Goal: Task Accomplishment & Management: Manage account settings

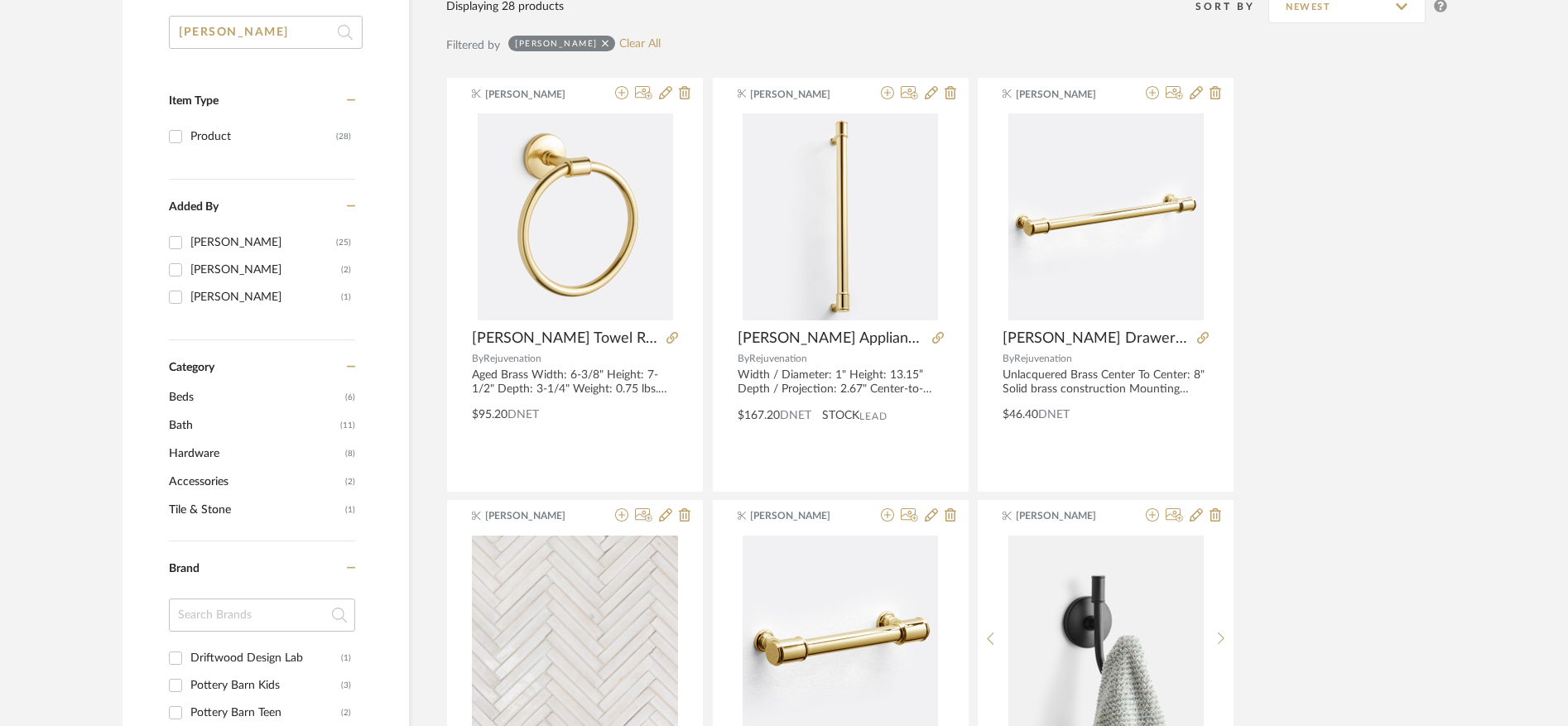
scroll to position [315, 0]
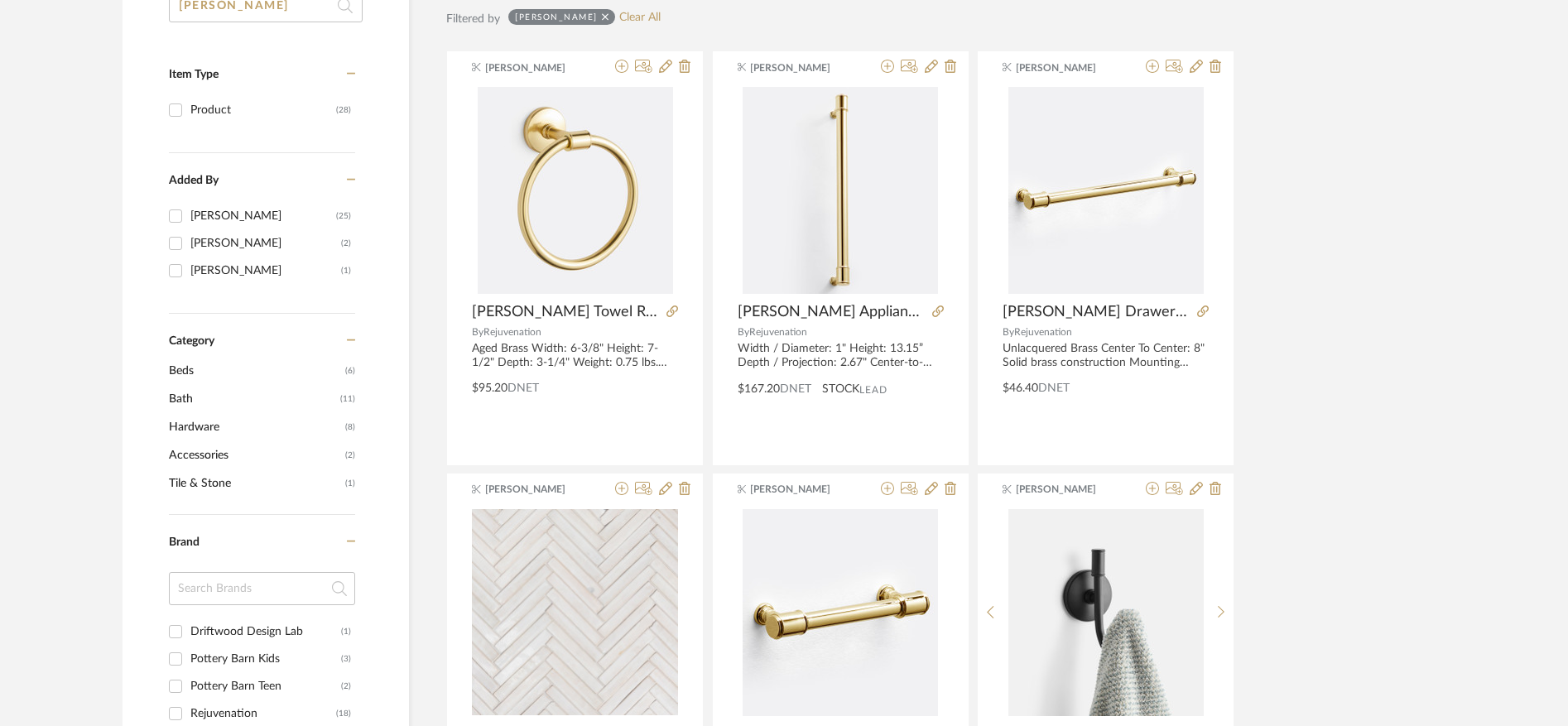
click at [210, 430] on span "Hardware" at bounding box center [255, 427] width 172 height 28
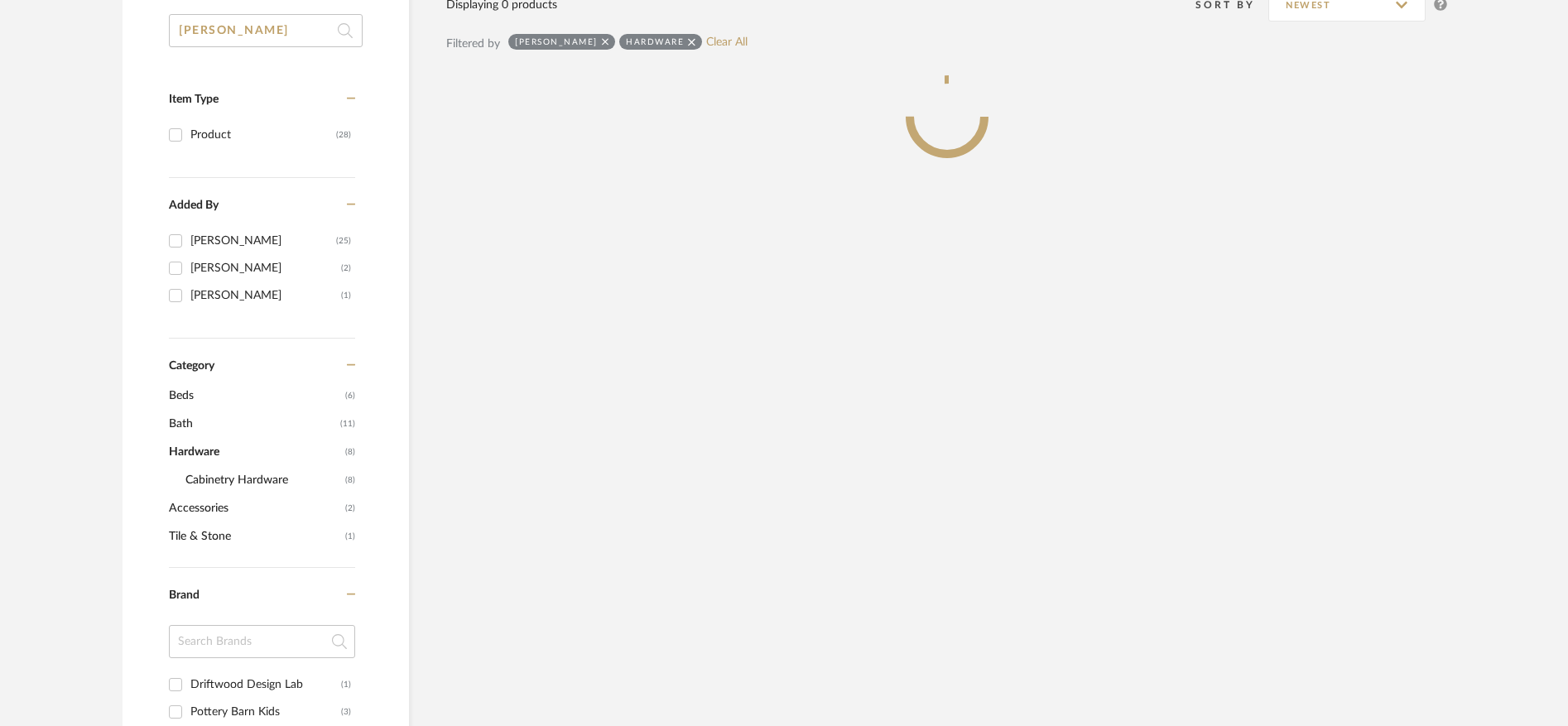
scroll to position [340, 0]
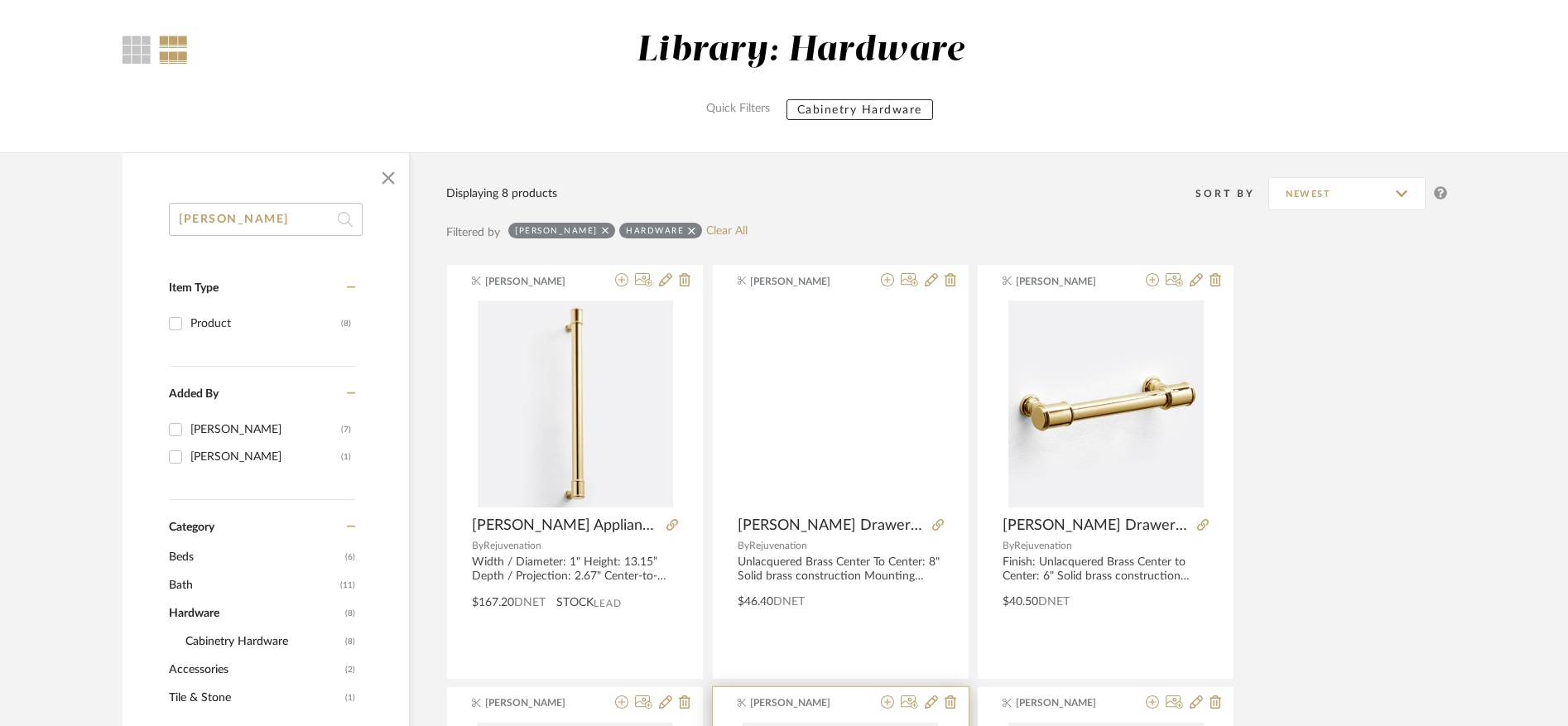
scroll to position [32, 0]
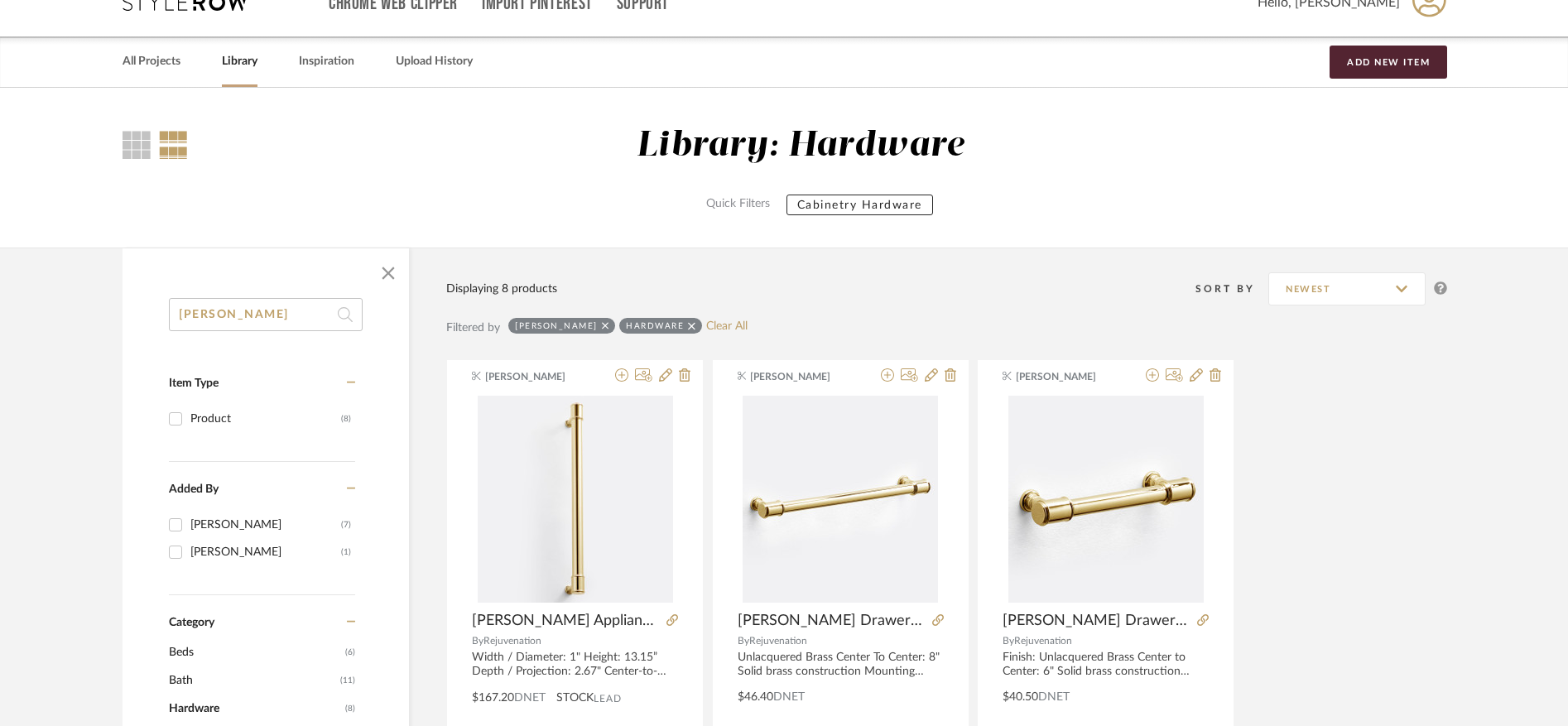
click at [602, 326] on icon at bounding box center [606, 326] width 8 height 8
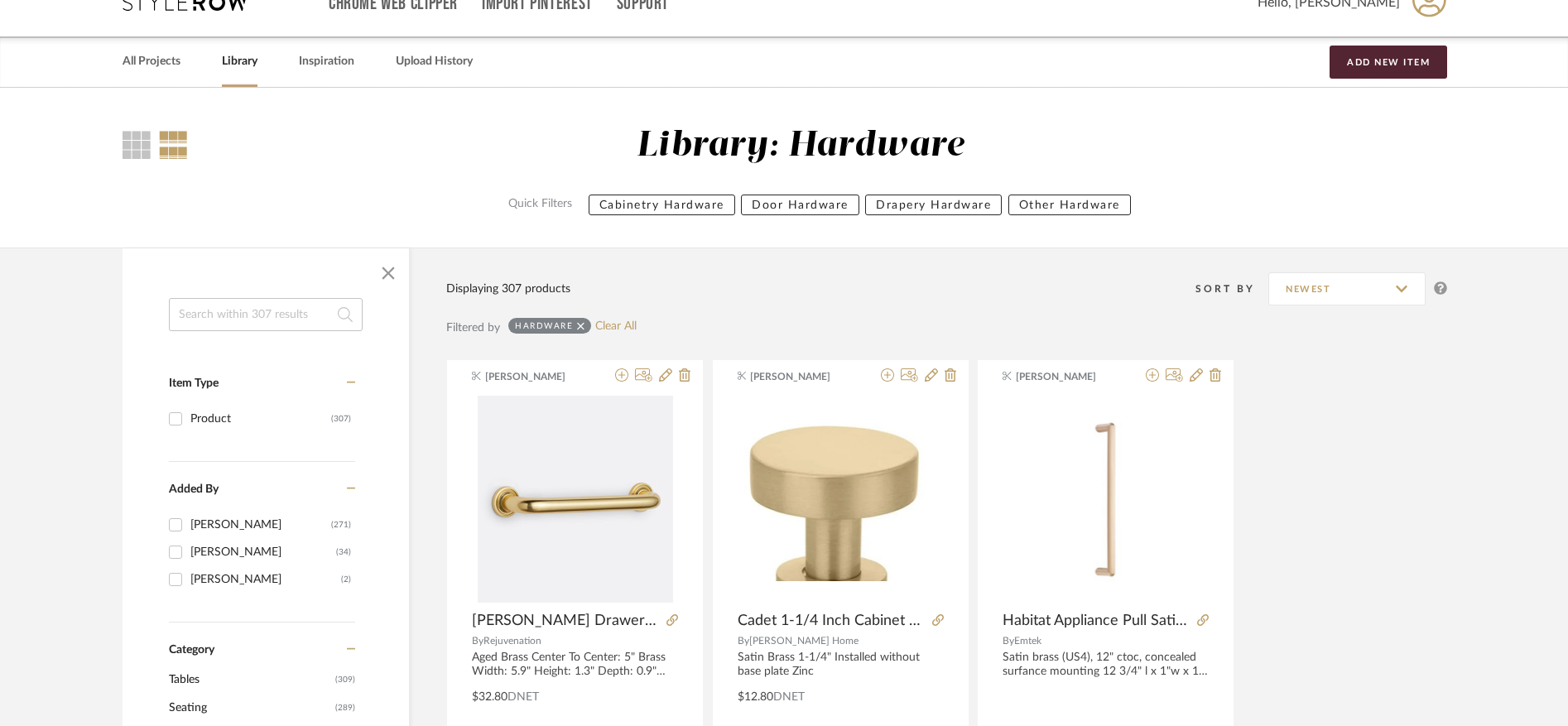
click at [241, 321] on input at bounding box center [265, 314] width 193 height 33
click at [287, 322] on input at bounding box center [265, 314] width 193 height 33
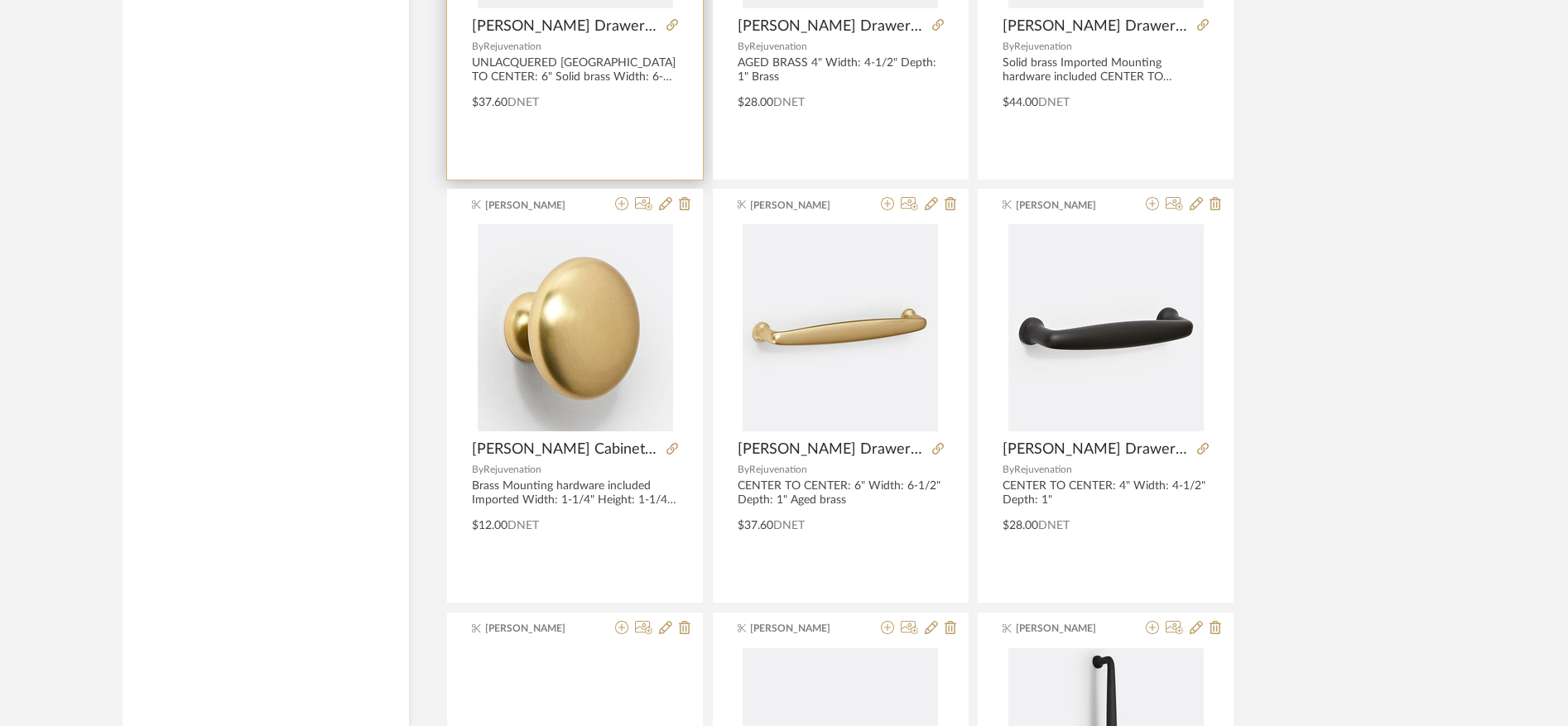
scroll to position [2774, 0]
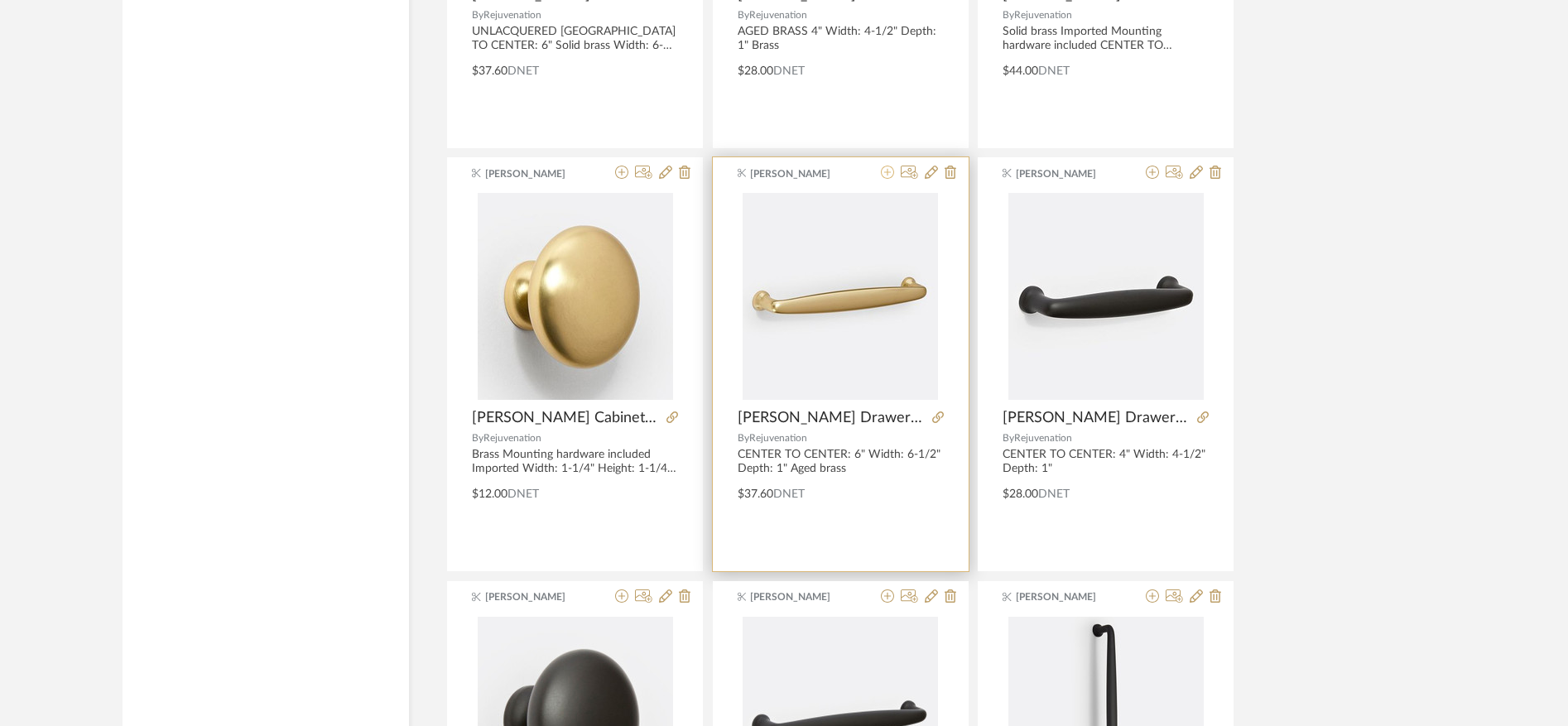
type input "claybourne"
click at [889, 170] on icon at bounding box center [887, 172] width 14 height 14
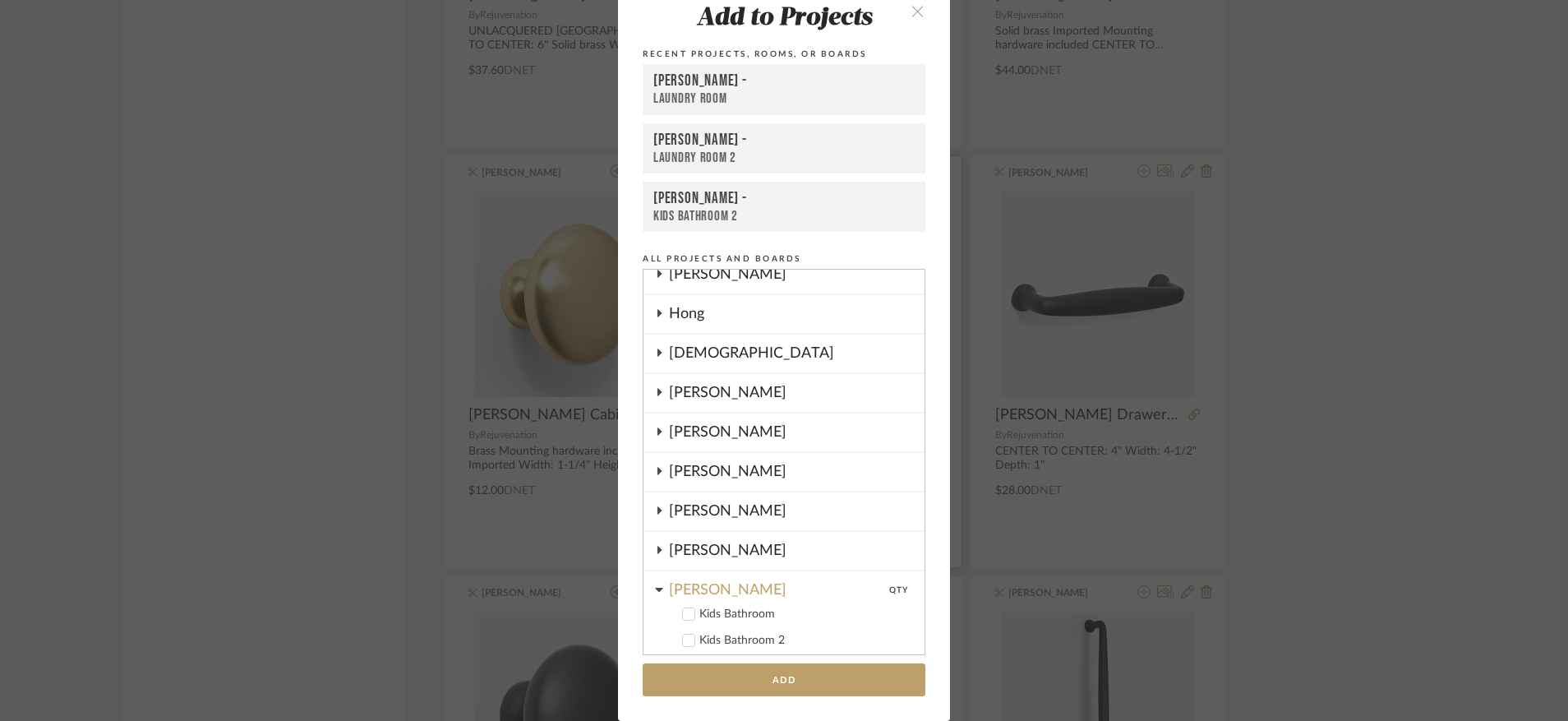
scroll to position [707, 0]
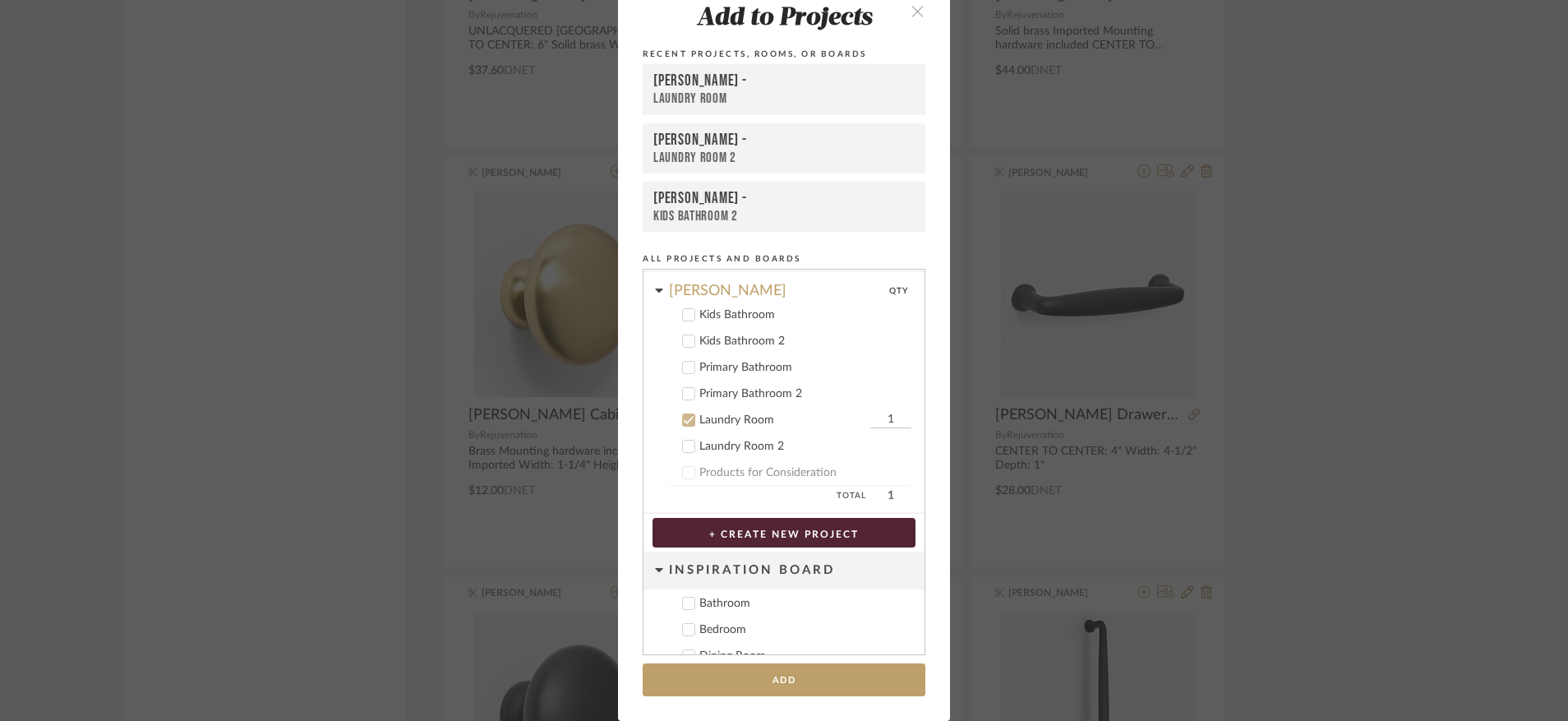
click at [880, 419] on input "1" at bounding box center [891, 420] width 41 height 16
type input "3"
click at [779, 687] on button "Add" at bounding box center [784, 680] width 282 height 34
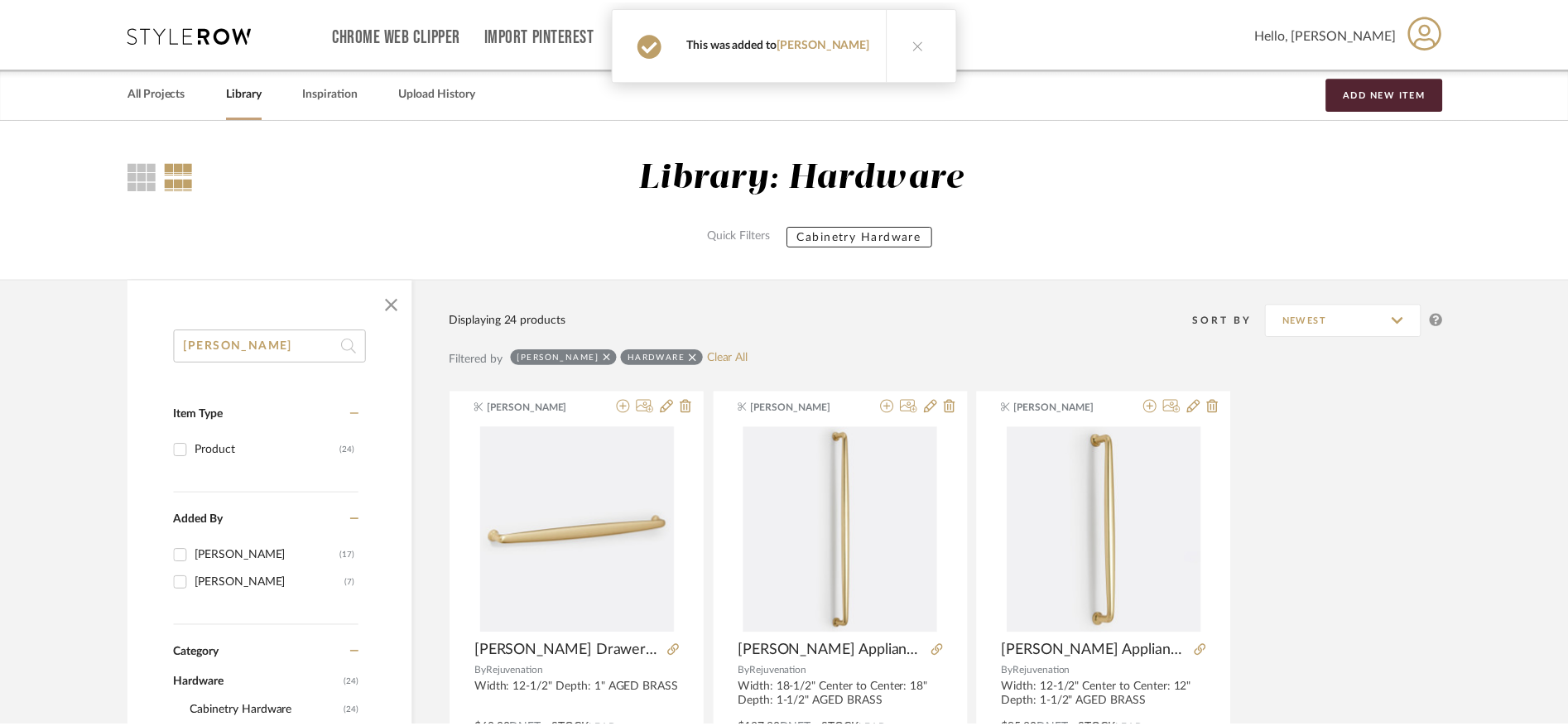
scroll to position [2774, 0]
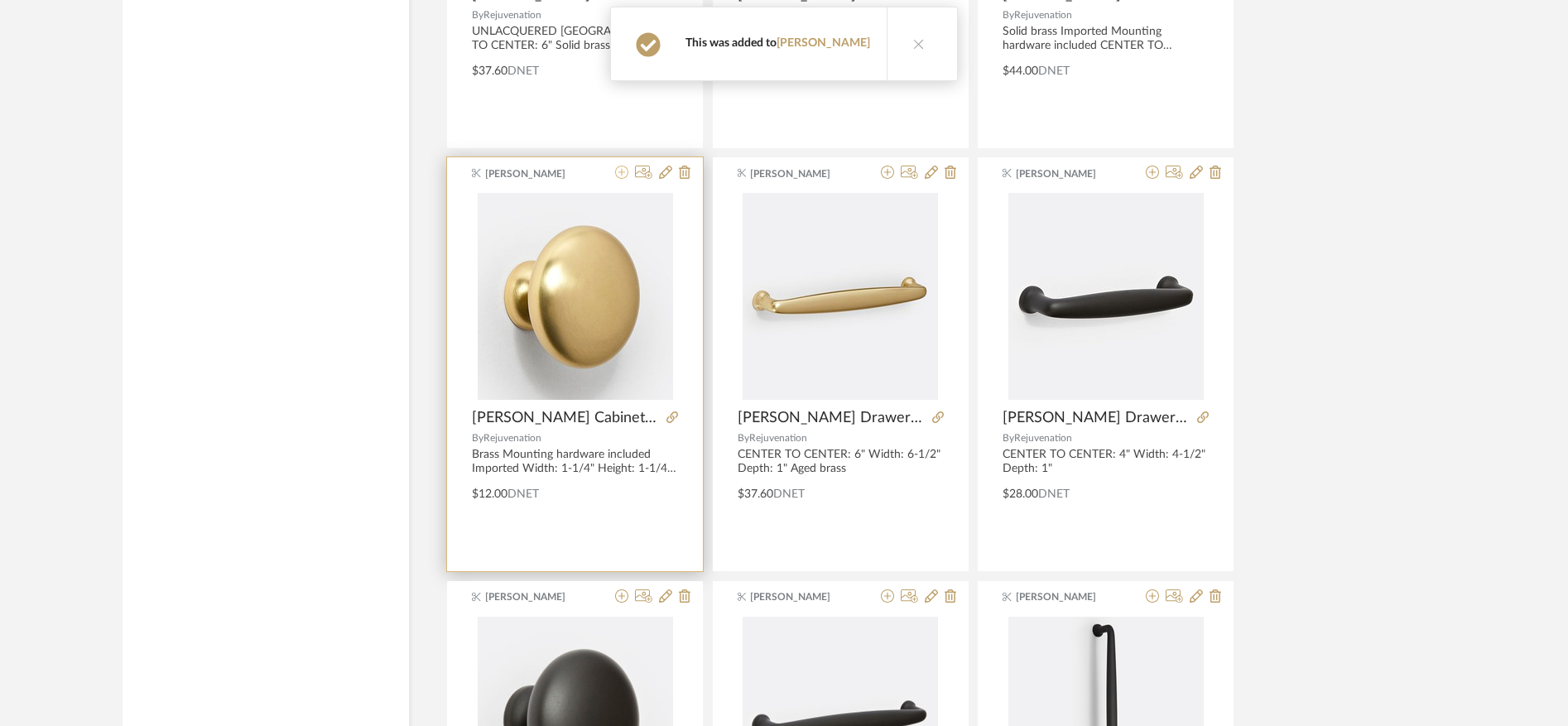
click at [620, 173] on icon at bounding box center [622, 172] width 14 height 14
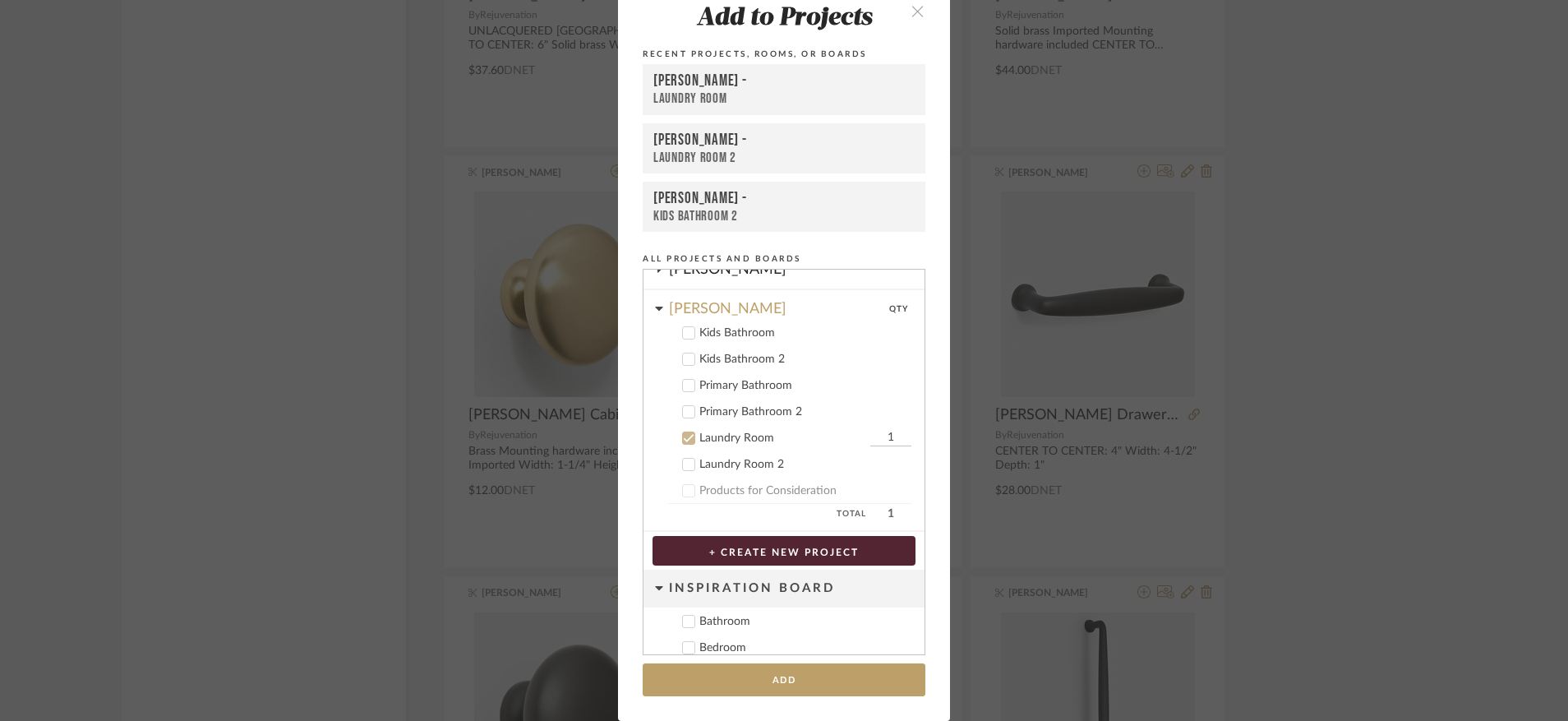
scroll to position [707, 0]
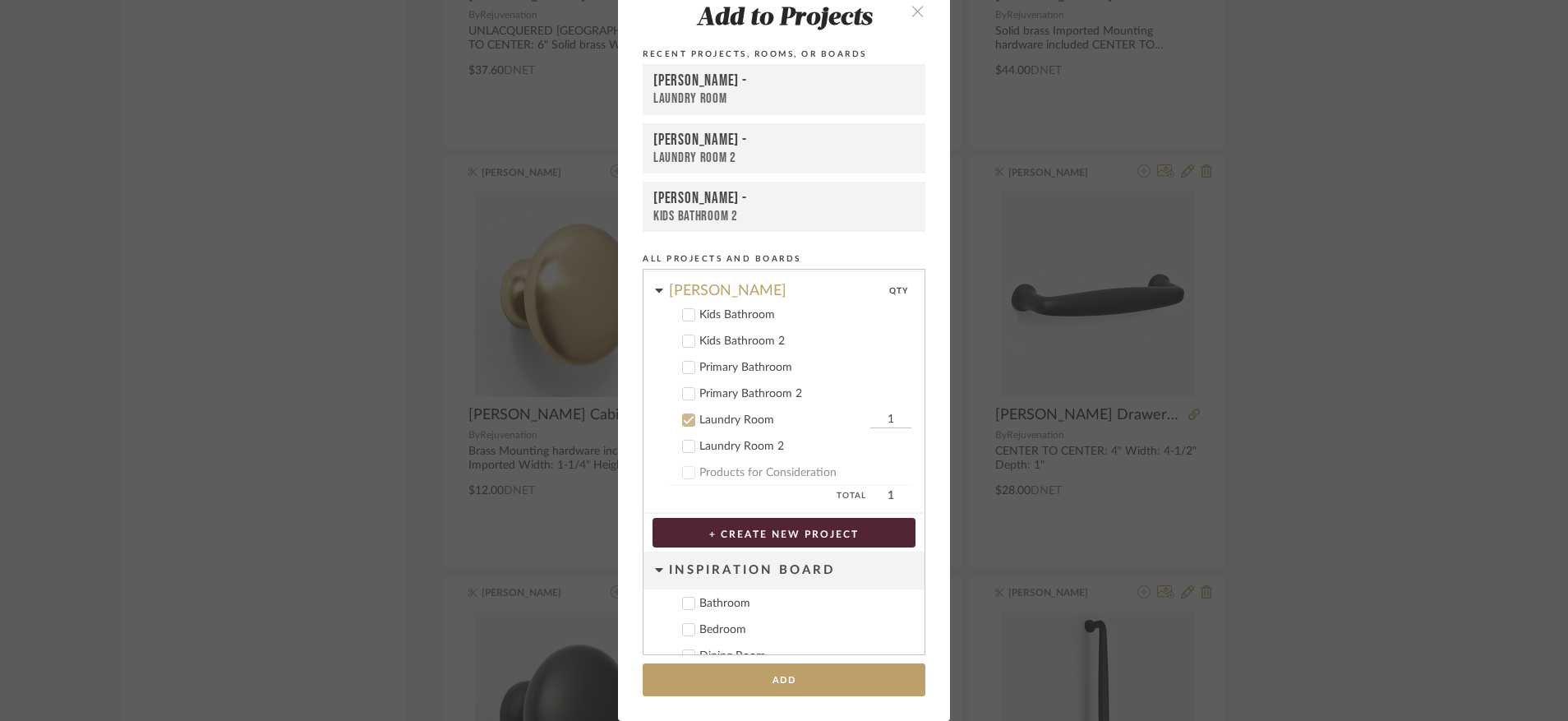
click at [883, 422] on input "1" at bounding box center [891, 420] width 41 height 16
type input "2"
click at [783, 682] on button "Add" at bounding box center [784, 680] width 282 height 34
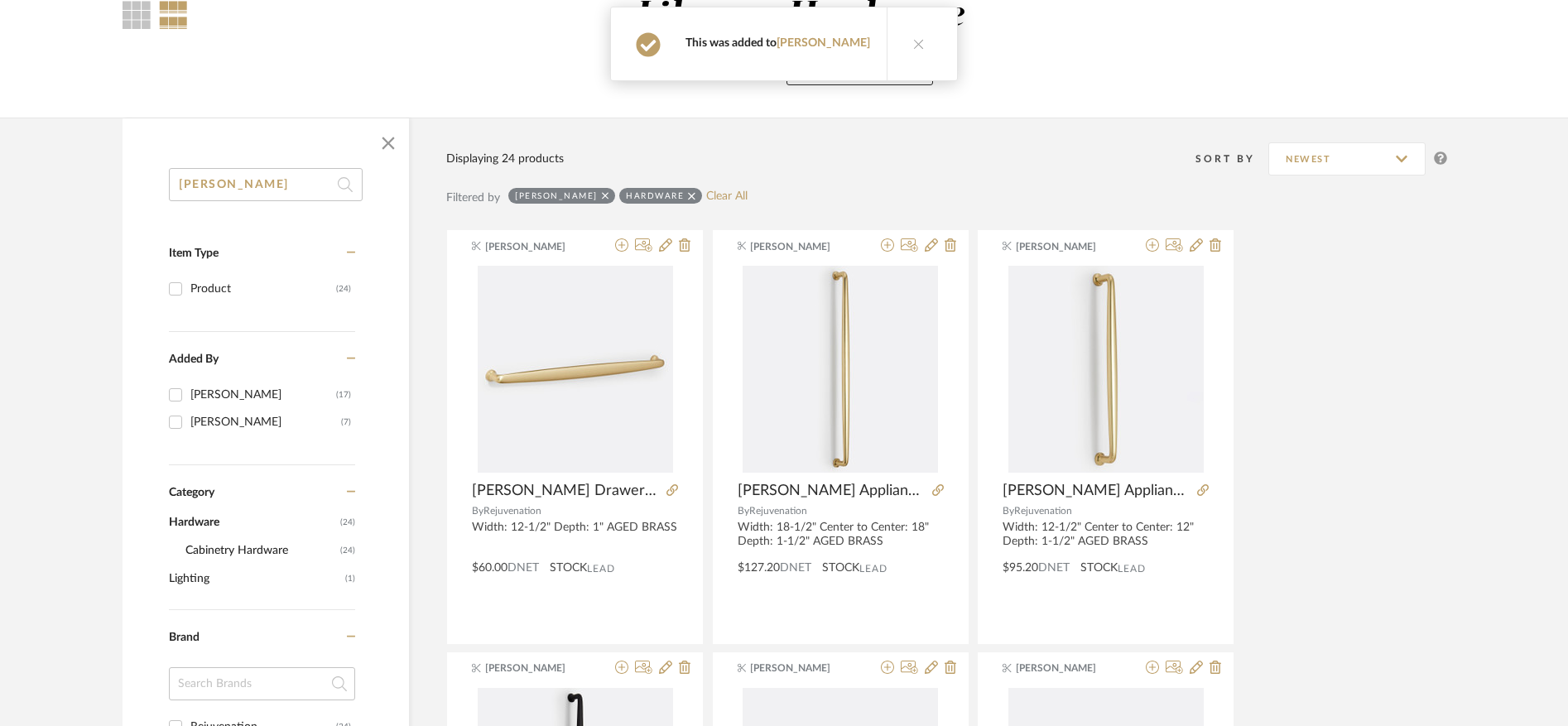
scroll to position [0, 0]
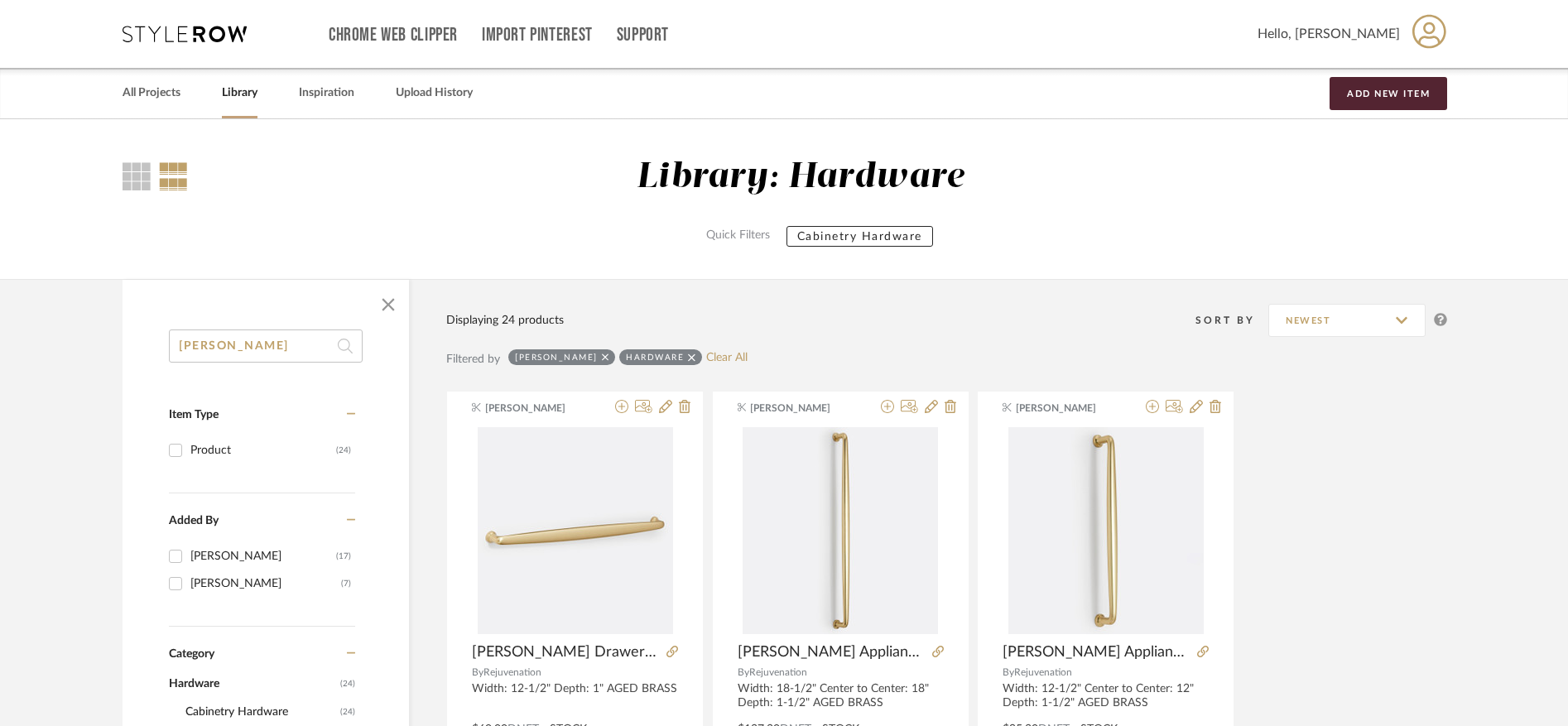
click at [227, 350] on input "claybourne" at bounding box center [265, 346] width 193 height 33
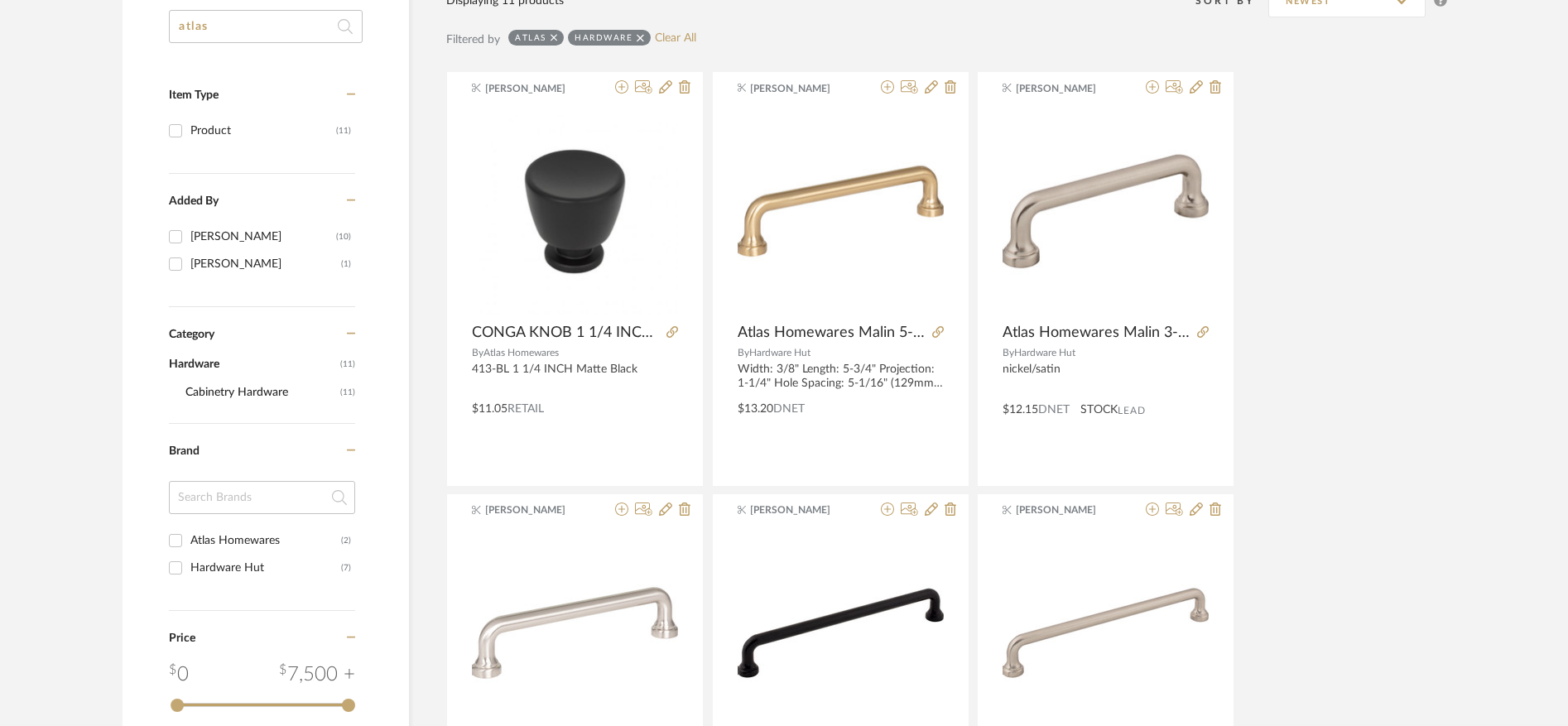
scroll to position [107, 0]
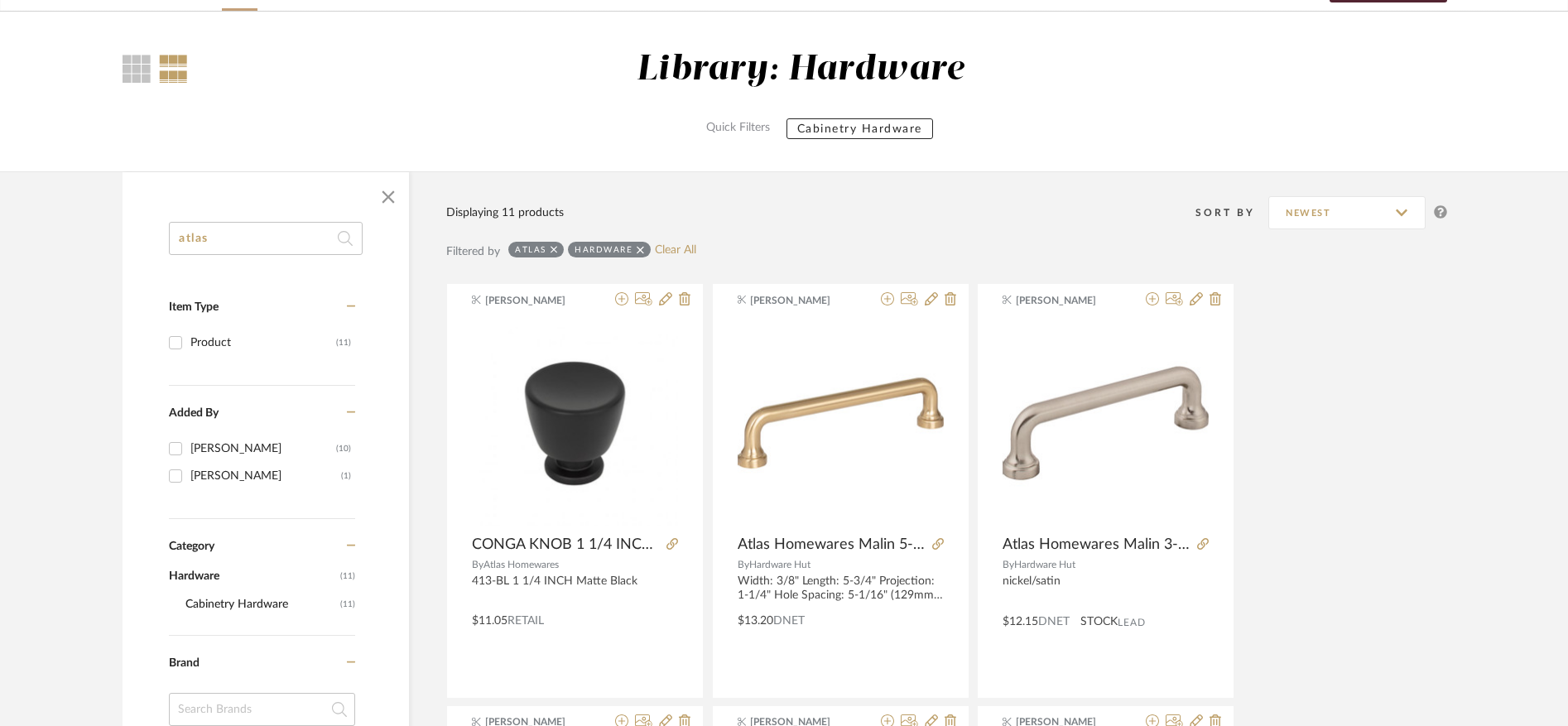
click at [277, 238] on input "atlas" at bounding box center [265, 238] width 193 height 33
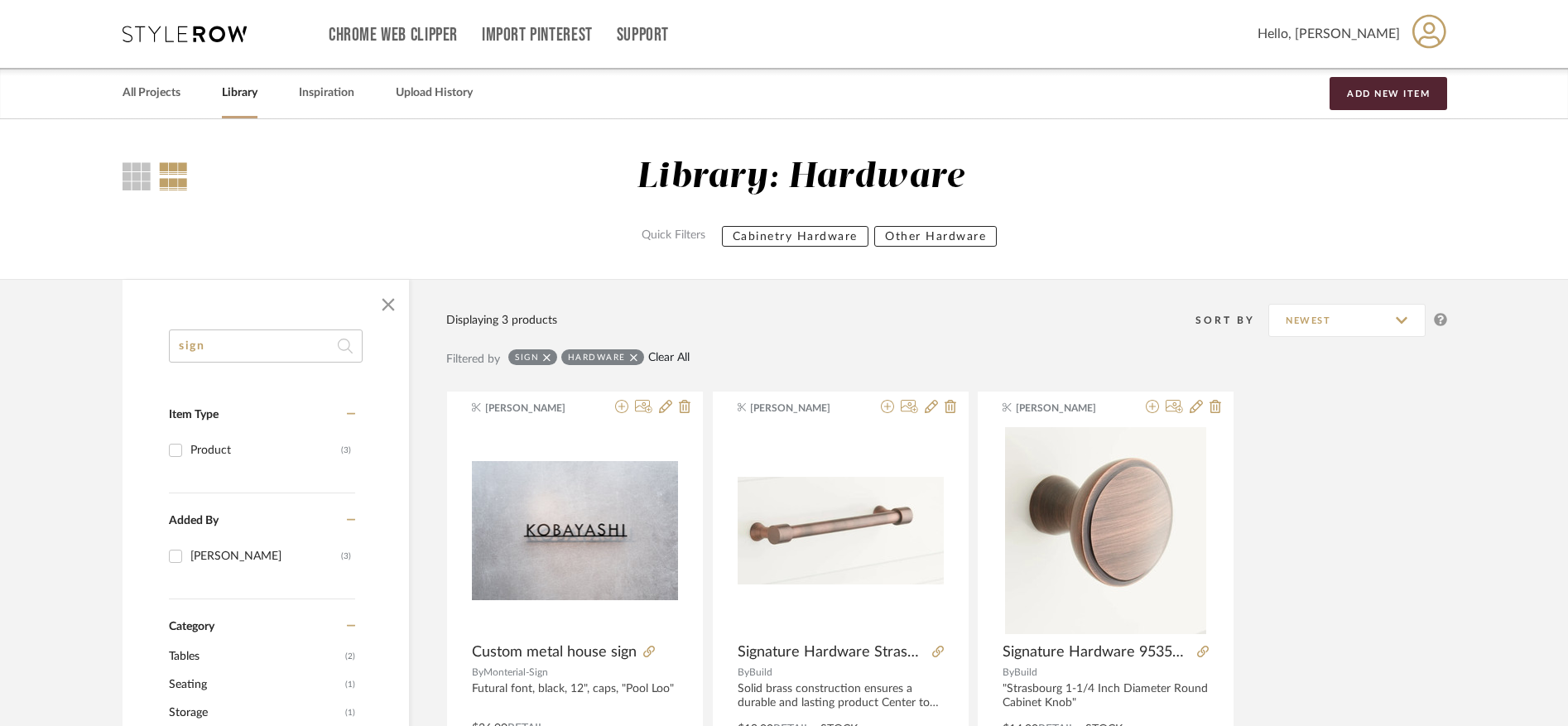
type input "sign"
click at [661, 358] on link "Clear All" at bounding box center [669, 358] width 42 height 14
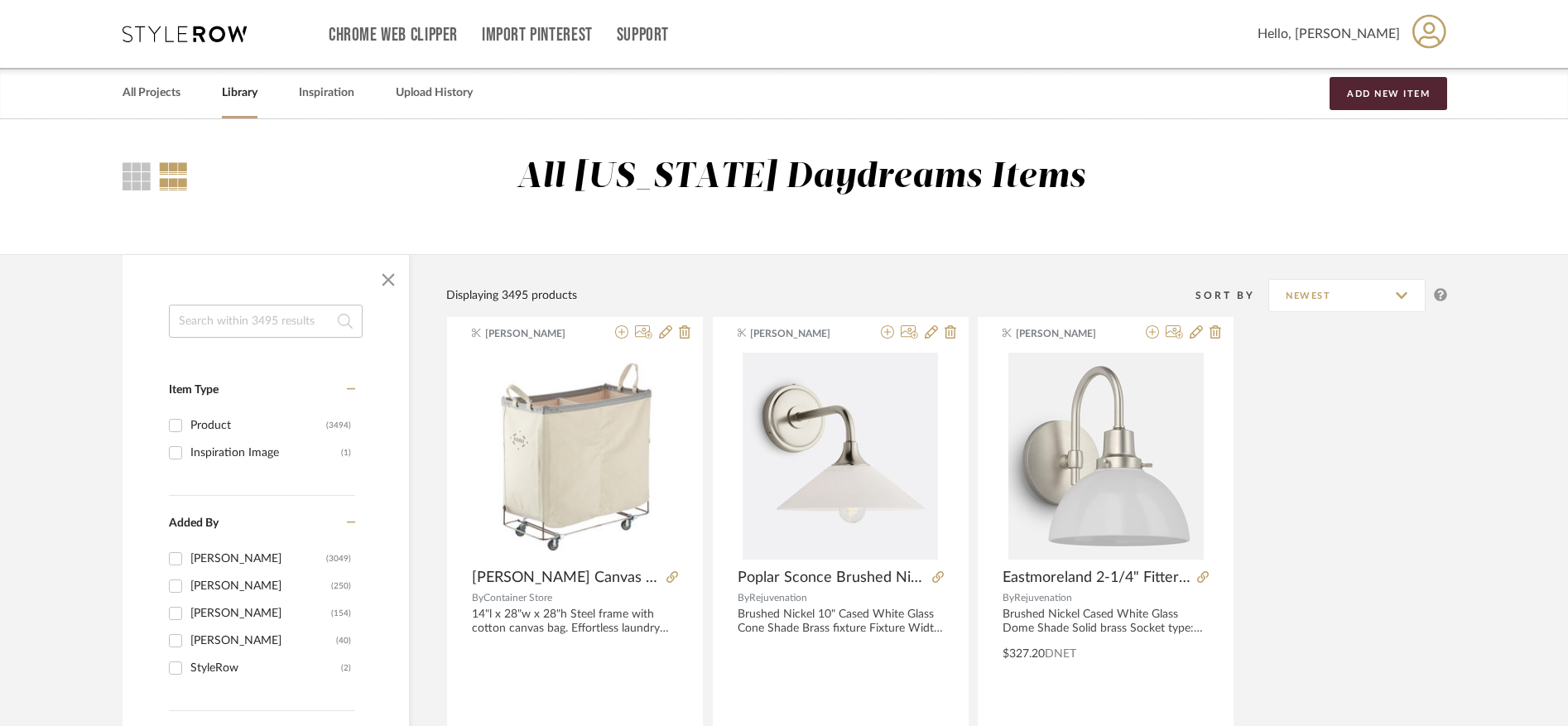
click at [244, 323] on input at bounding box center [265, 321] width 193 height 33
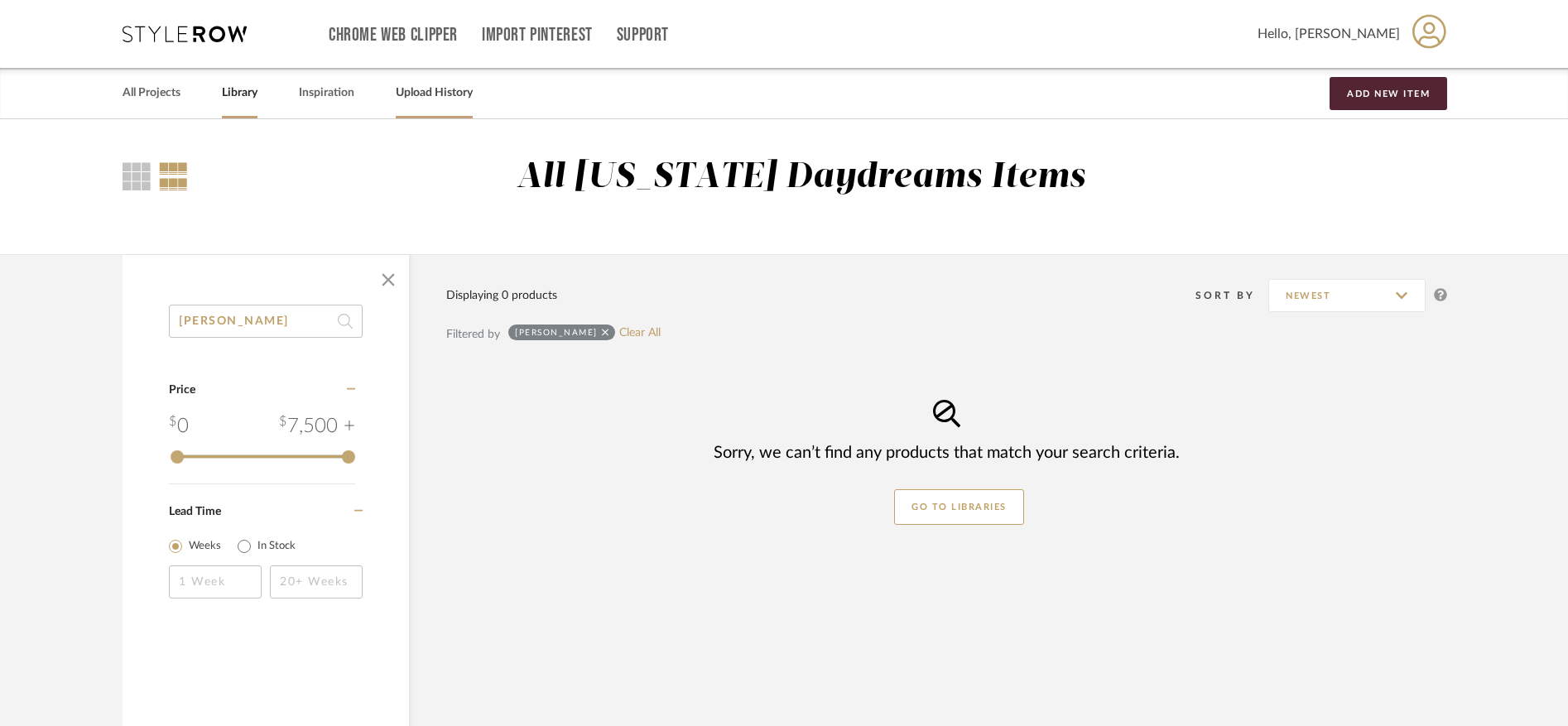
type input "rodino"
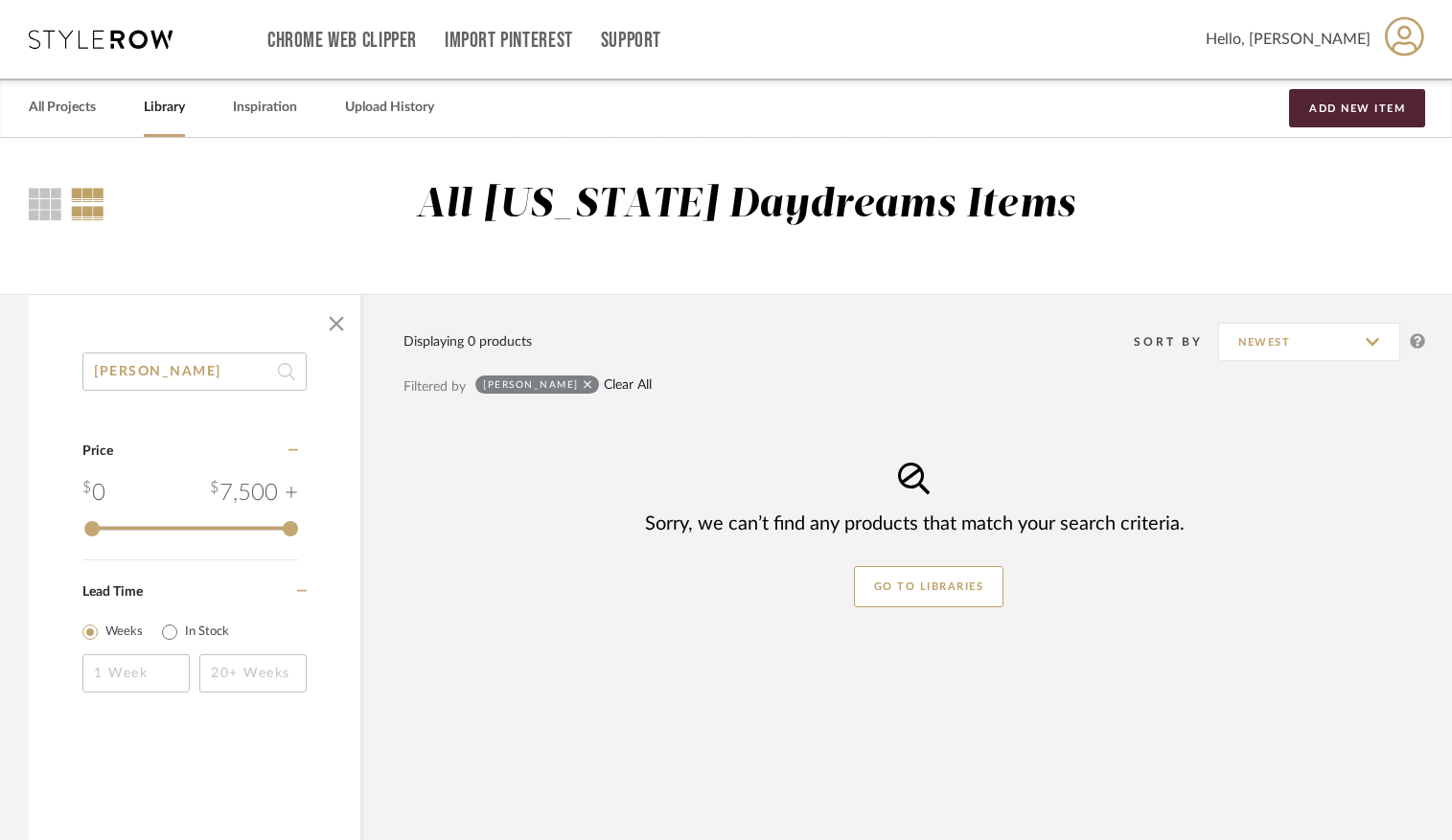
click at [604, 392] on link "Clear All" at bounding box center [627, 385] width 48 height 17
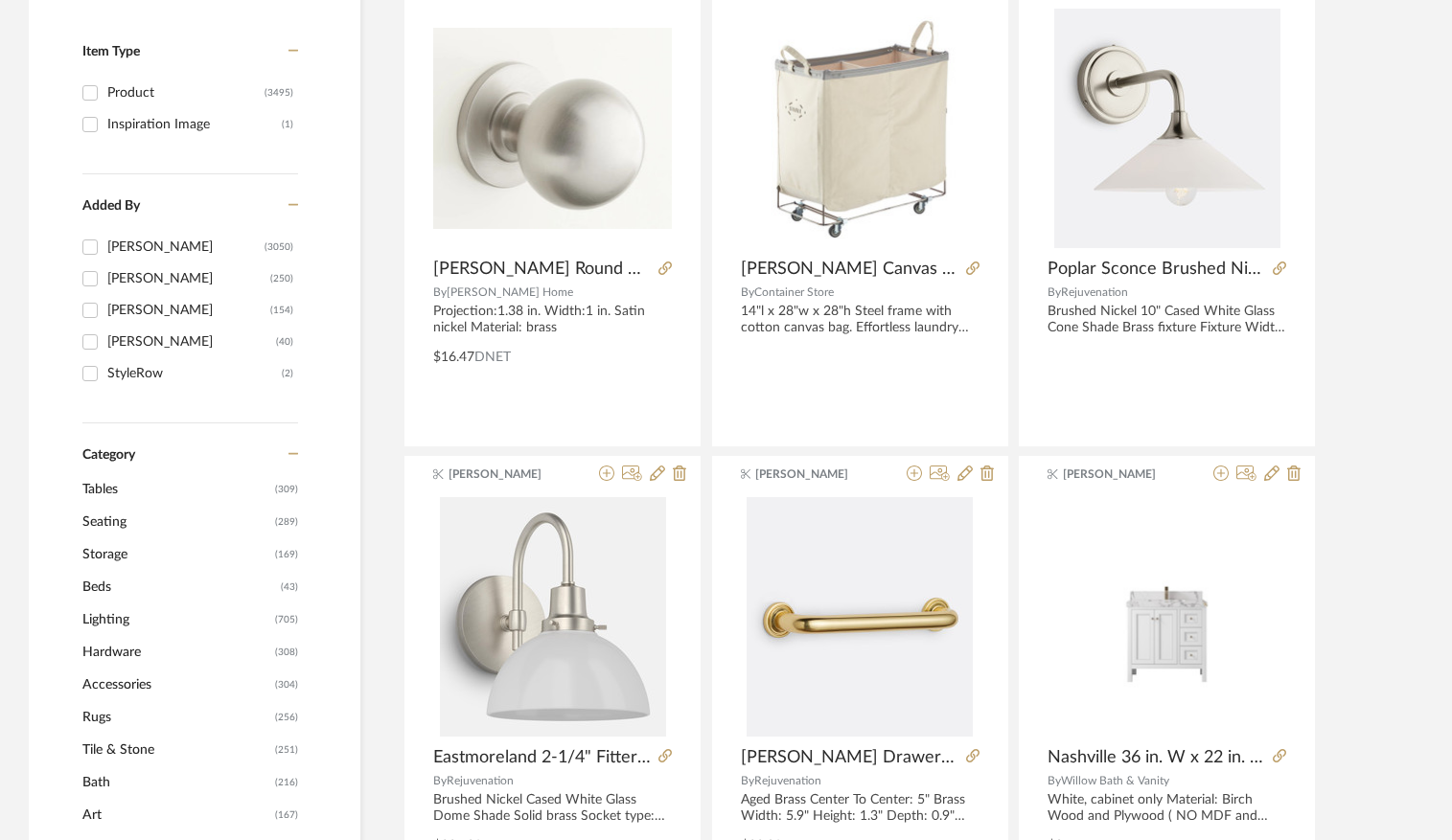
scroll to position [701, 0]
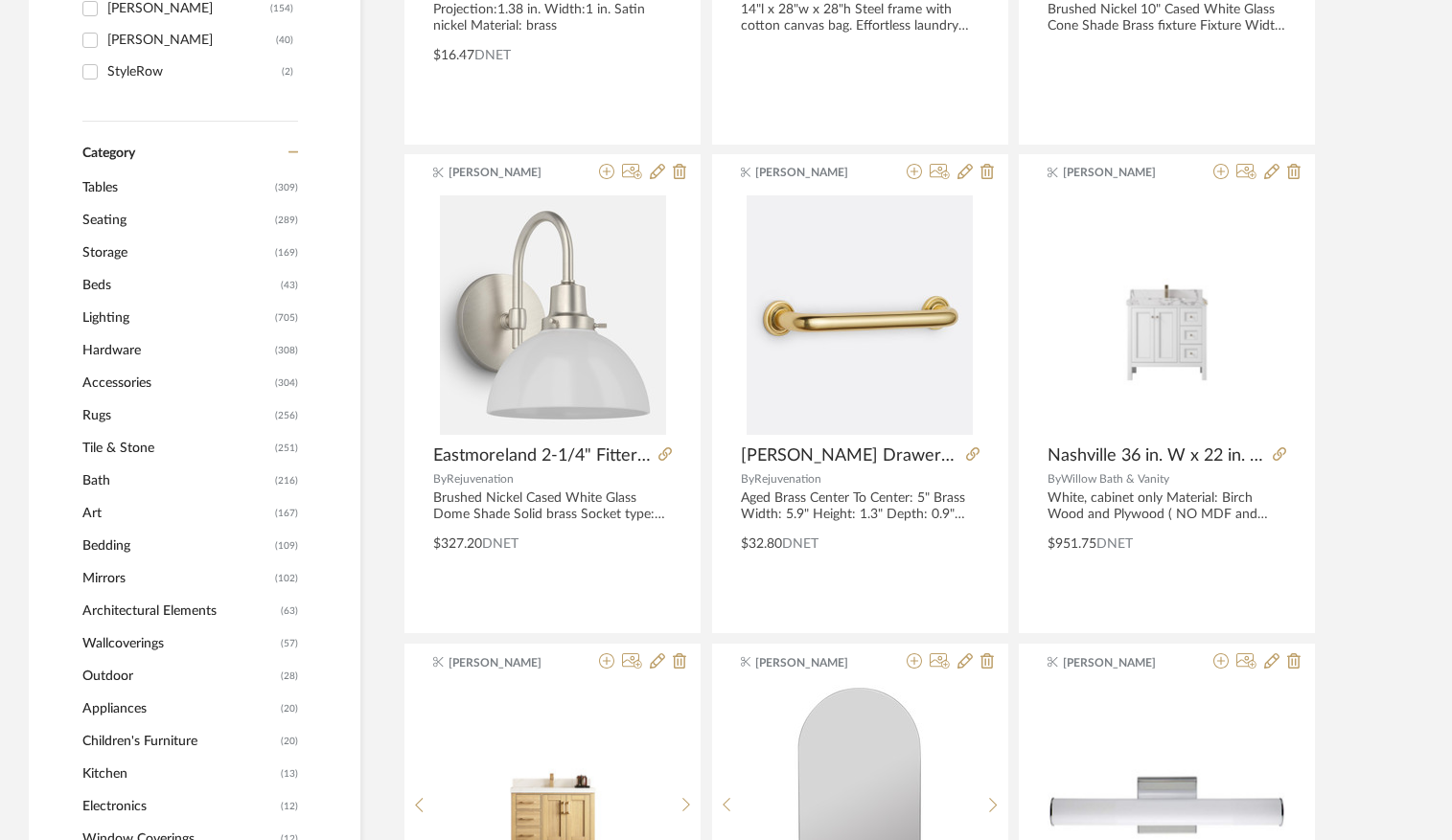
click at [112, 316] on span "Lighting" at bounding box center [177, 317] width 187 height 33
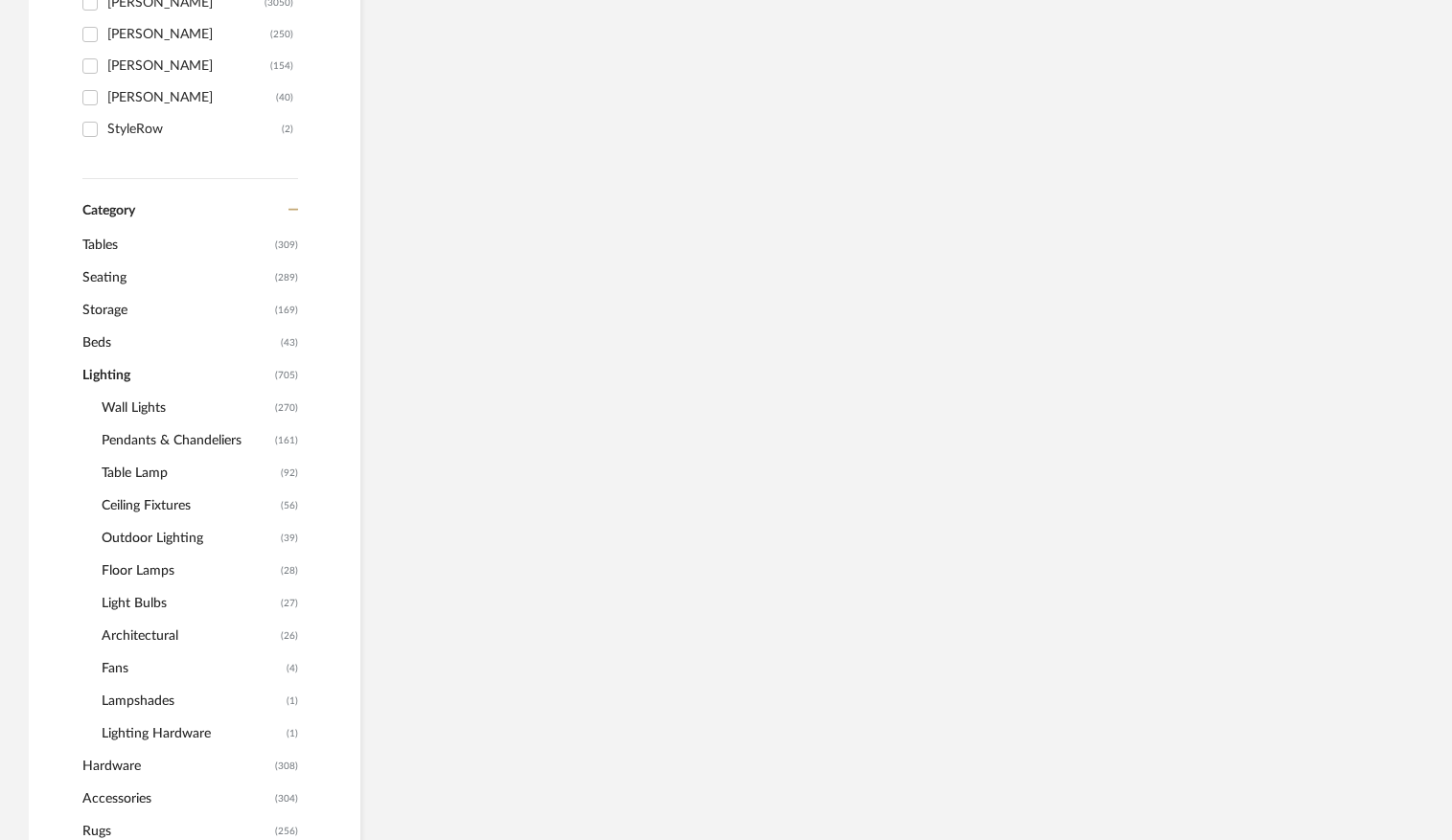
scroll to position [759, 0]
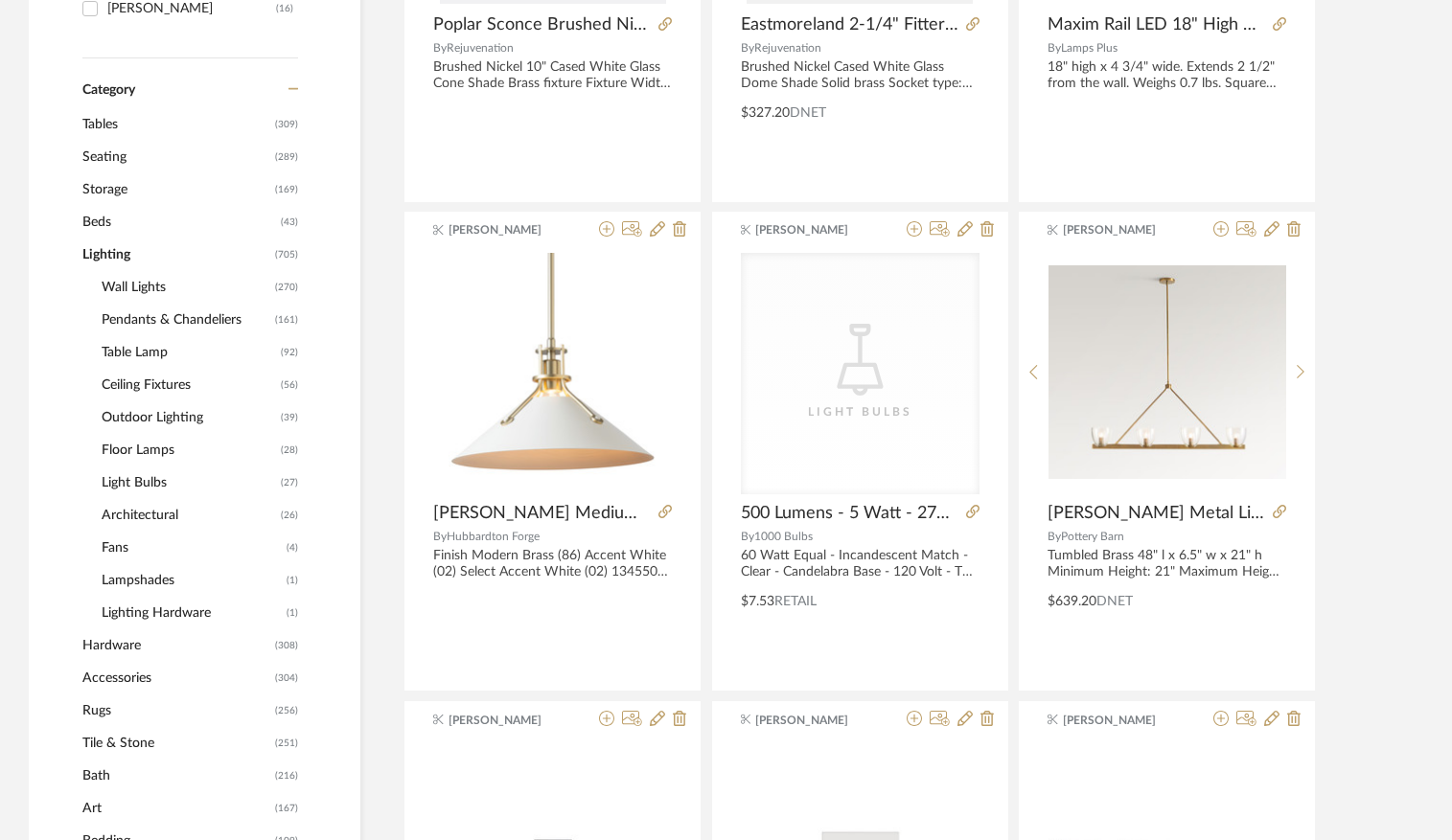
scroll to position [728, 0]
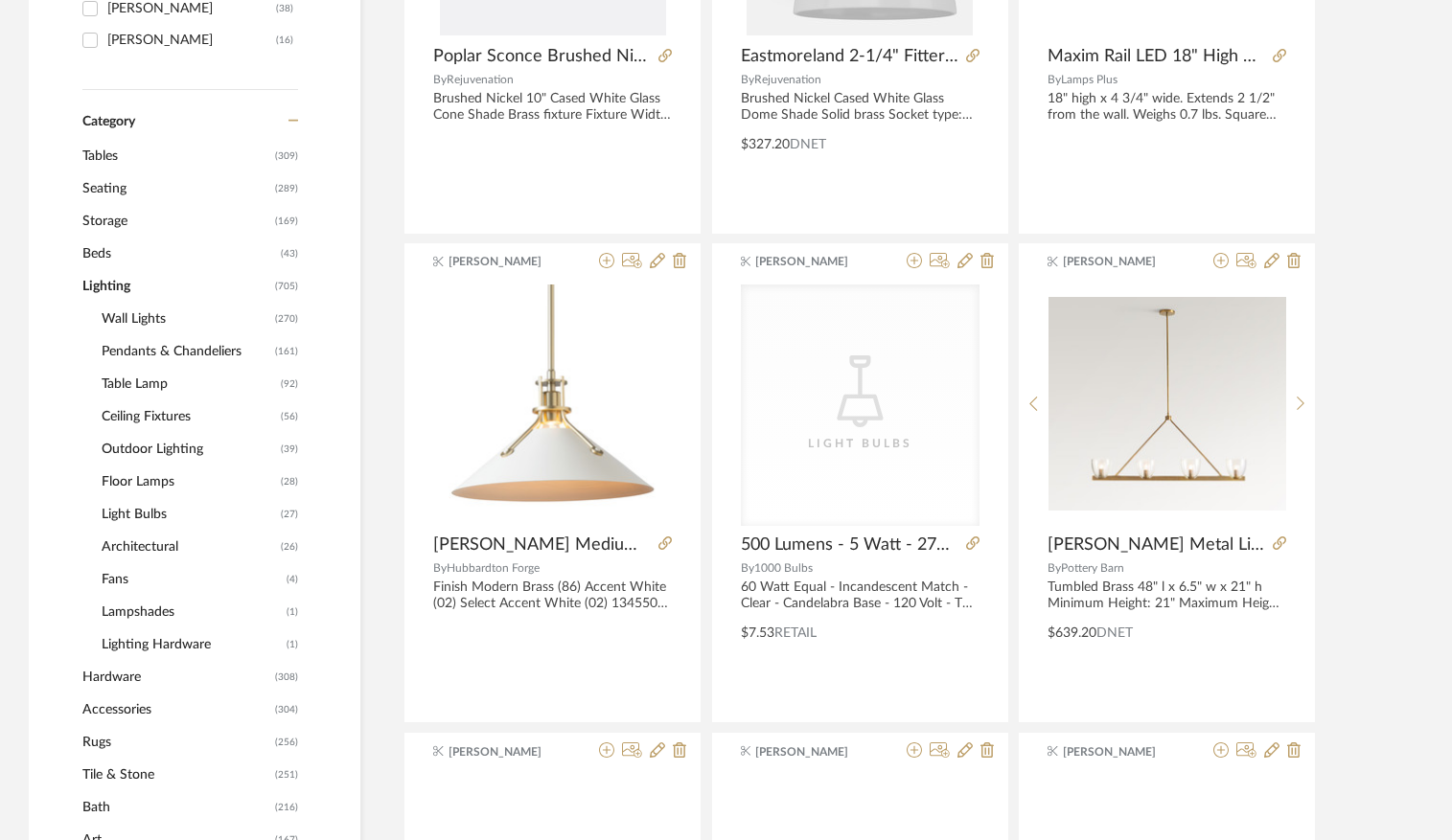
click at [146, 418] on span "Ceiling Fixtures" at bounding box center [188, 416] width 175 height 33
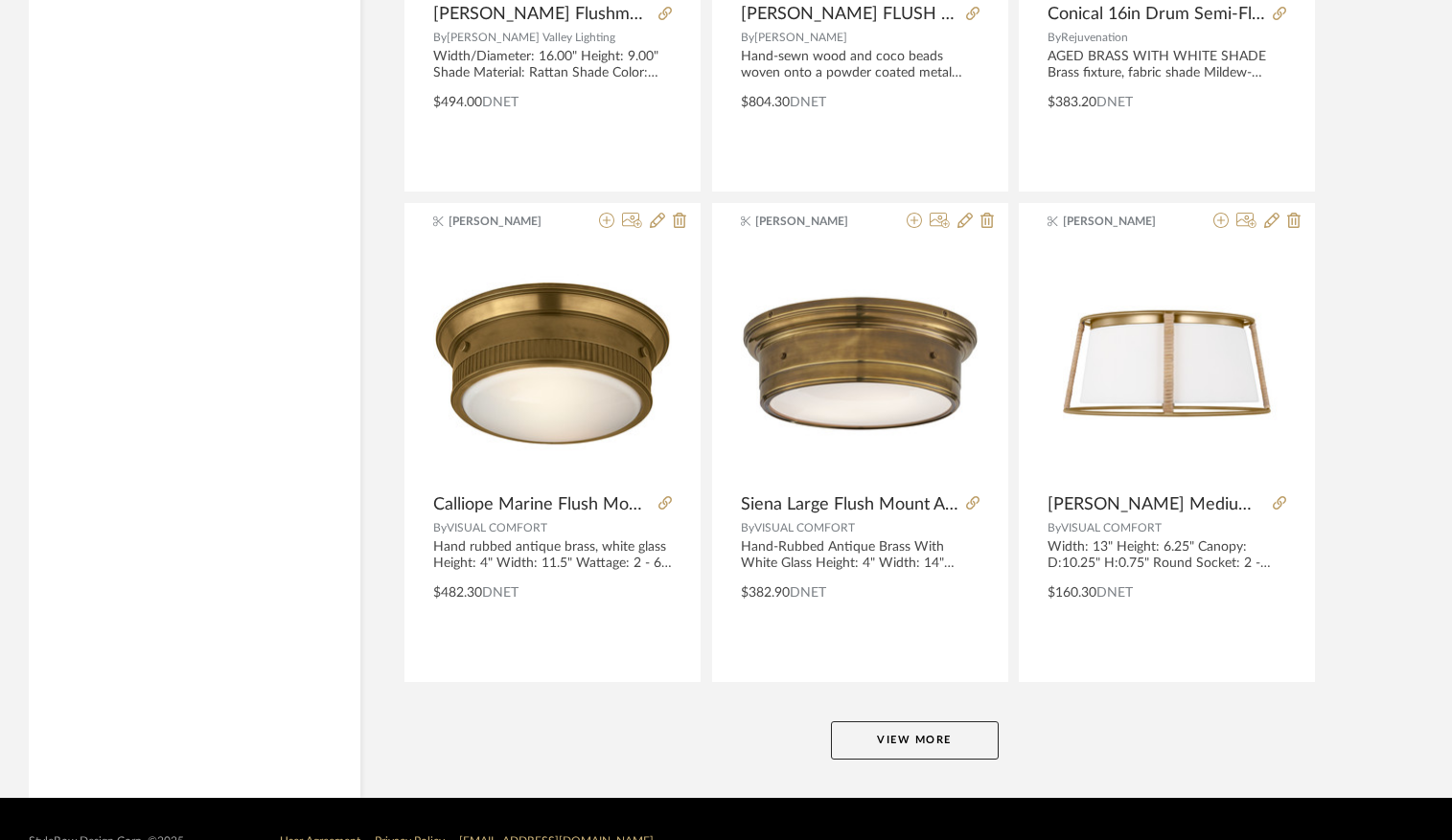
scroll to position [5714, 0]
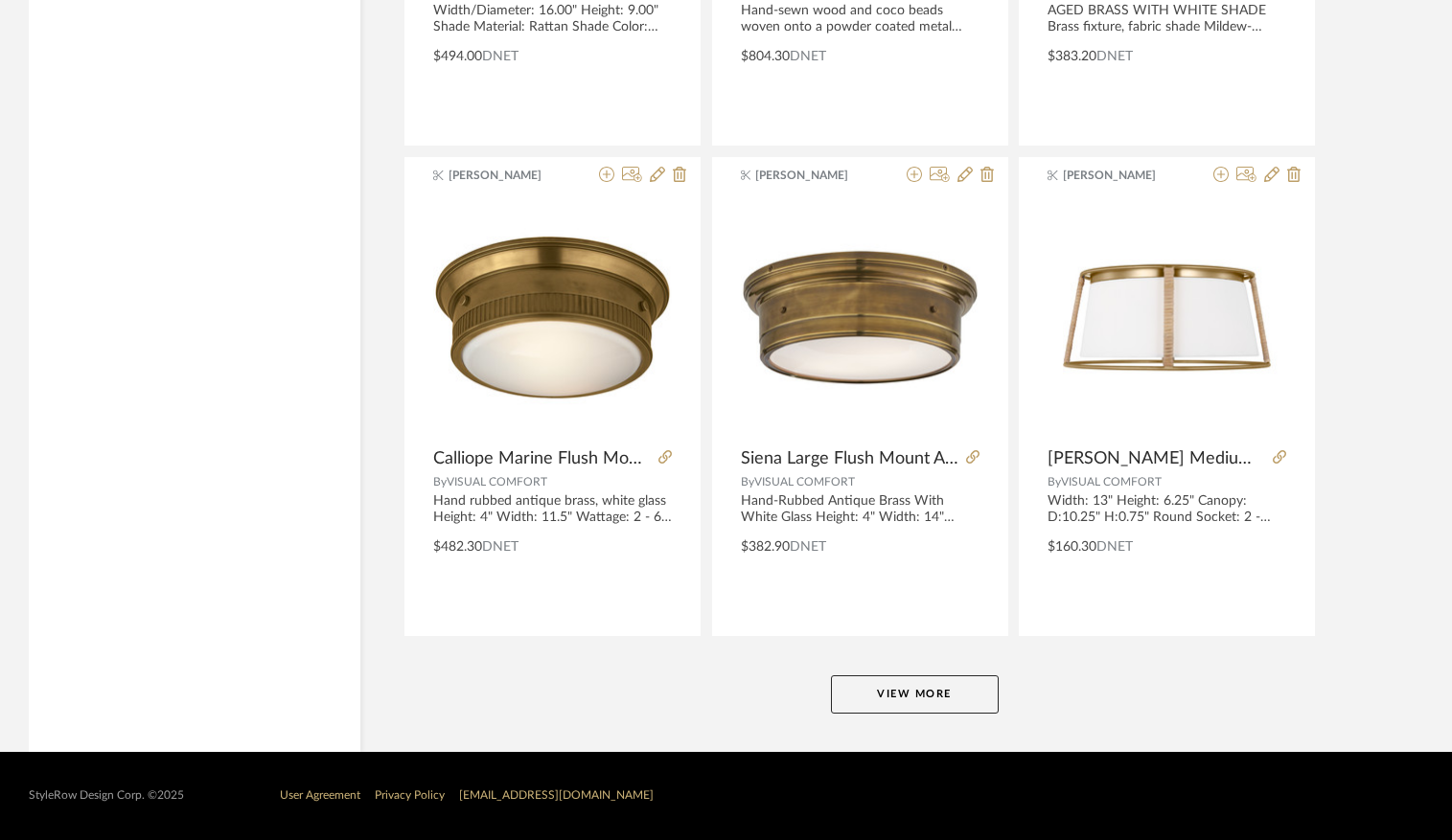
click at [880, 708] on button "View More" at bounding box center [915, 694] width 168 height 38
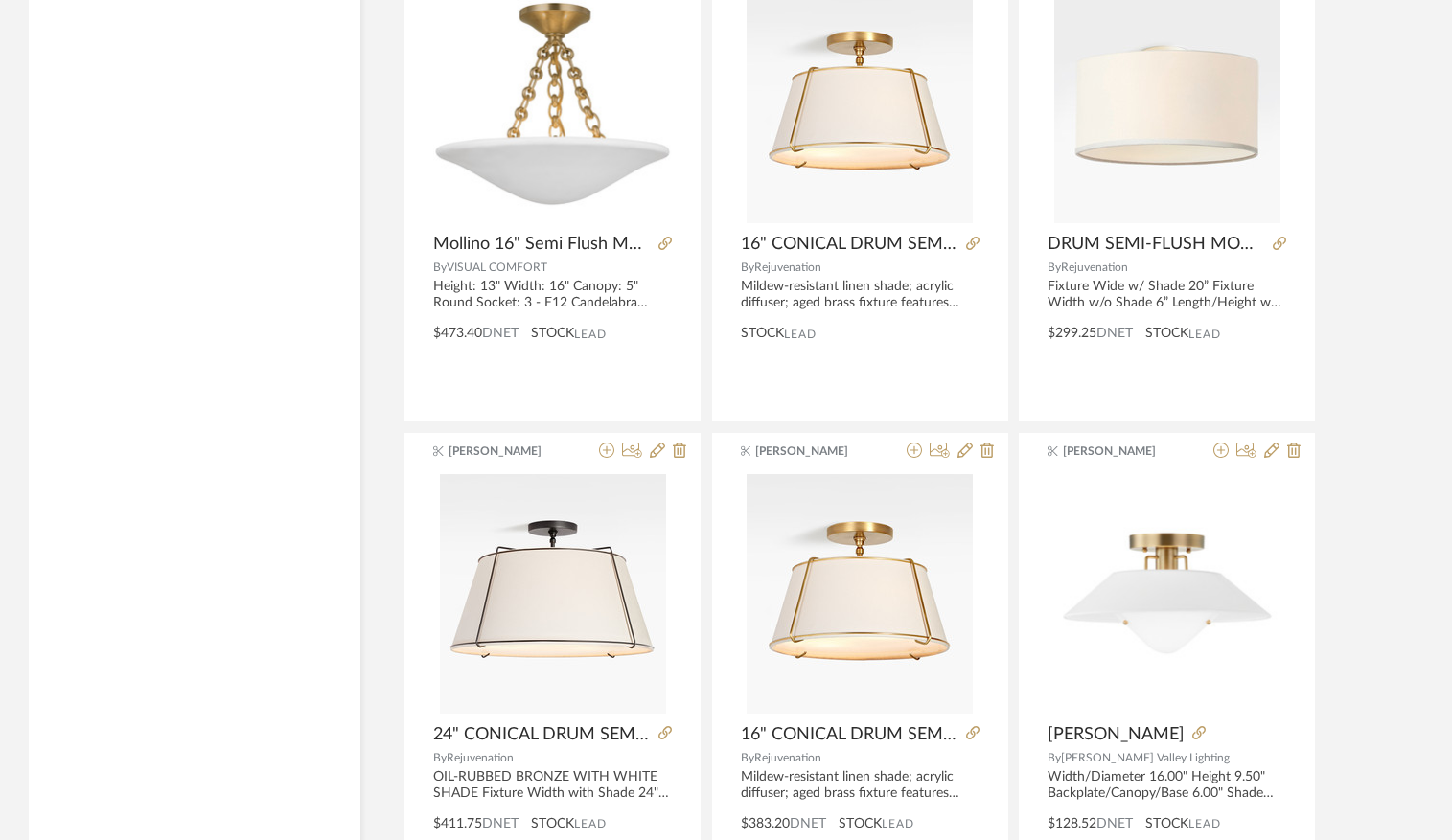
scroll to position [8380, 0]
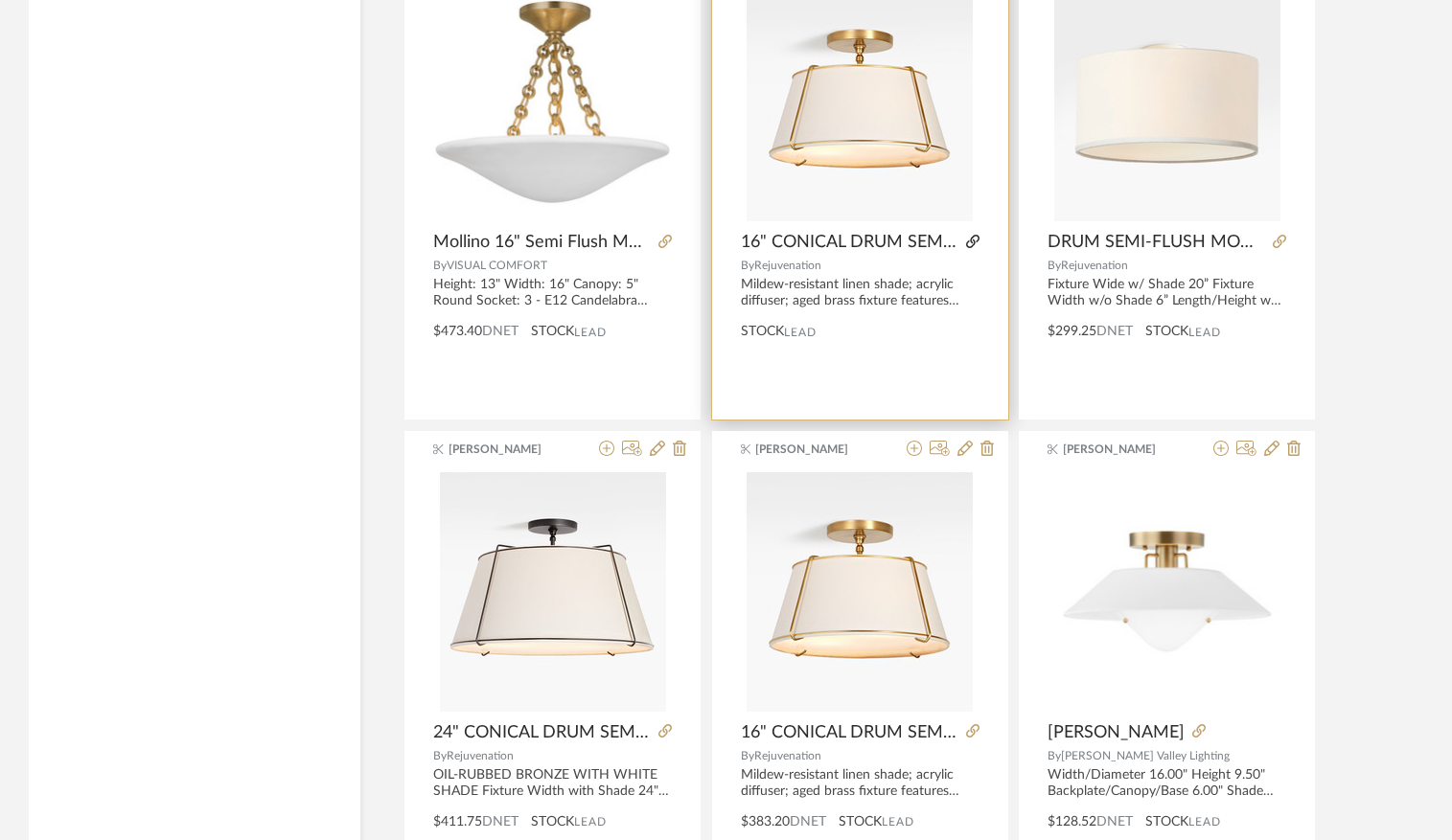
click at [970, 241] on icon at bounding box center [974, 242] width 14 height 14
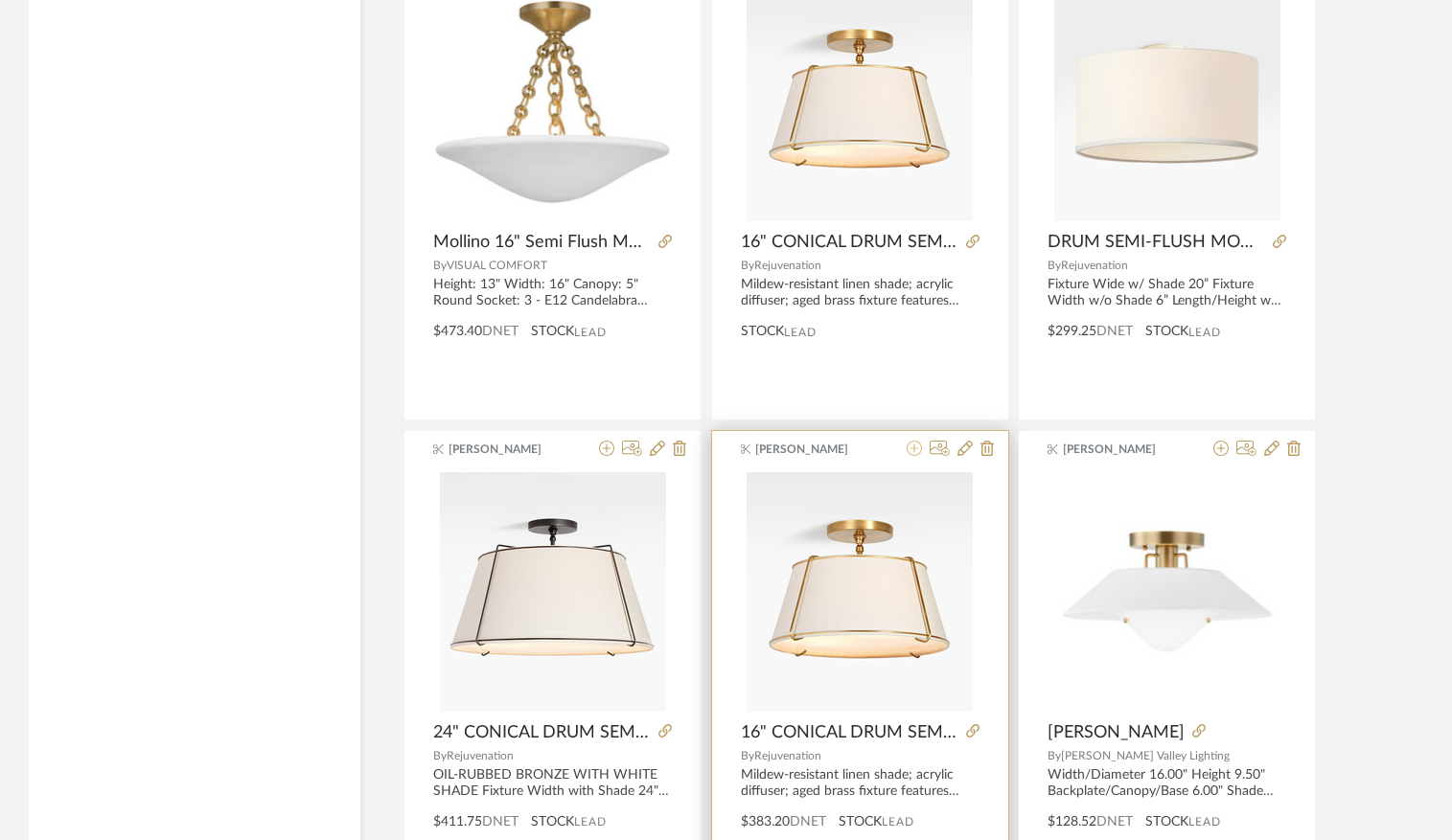
click at [908, 452] on icon at bounding box center [914, 449] width 16 height 16
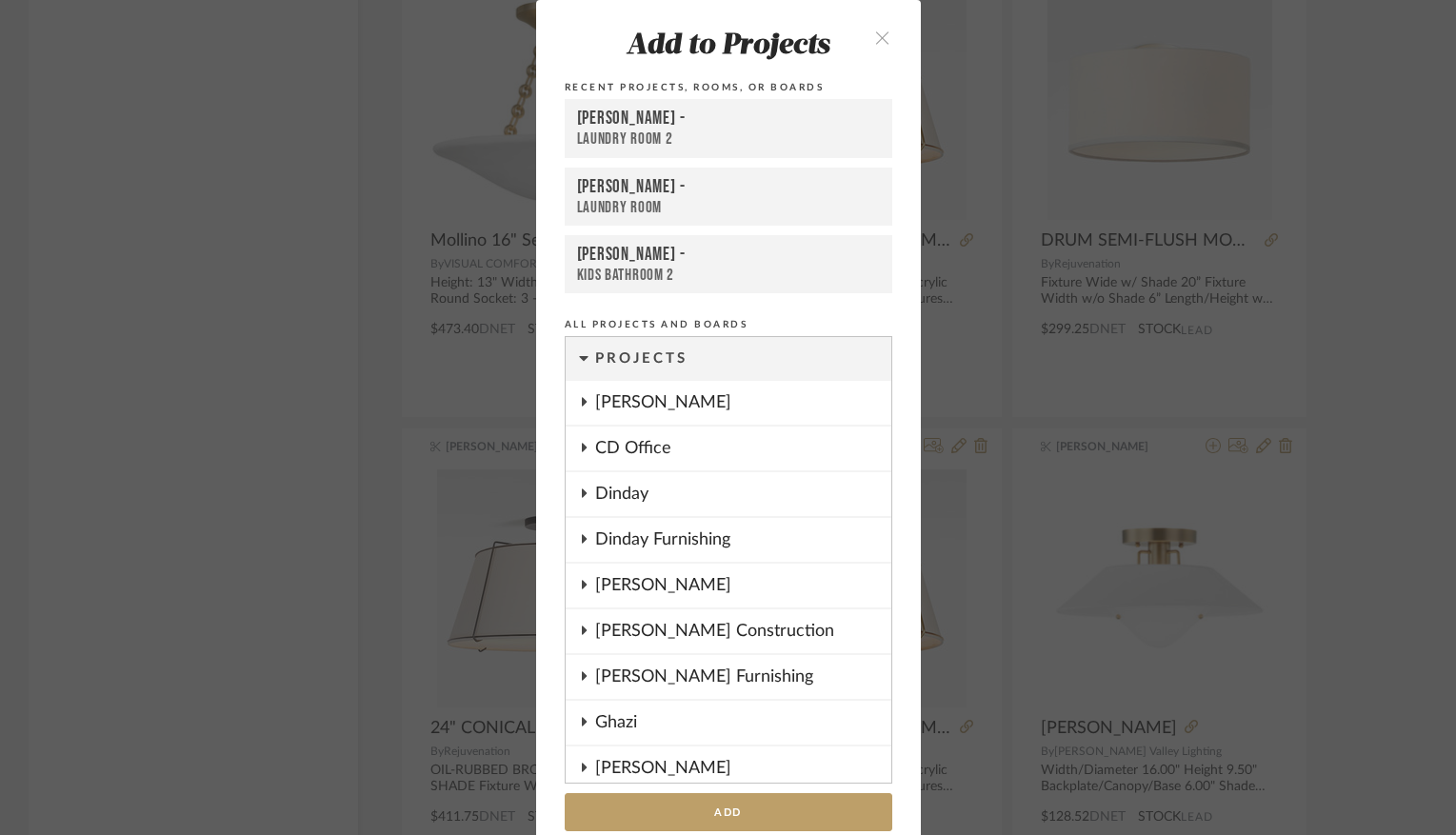
scroll to position [849, 0]
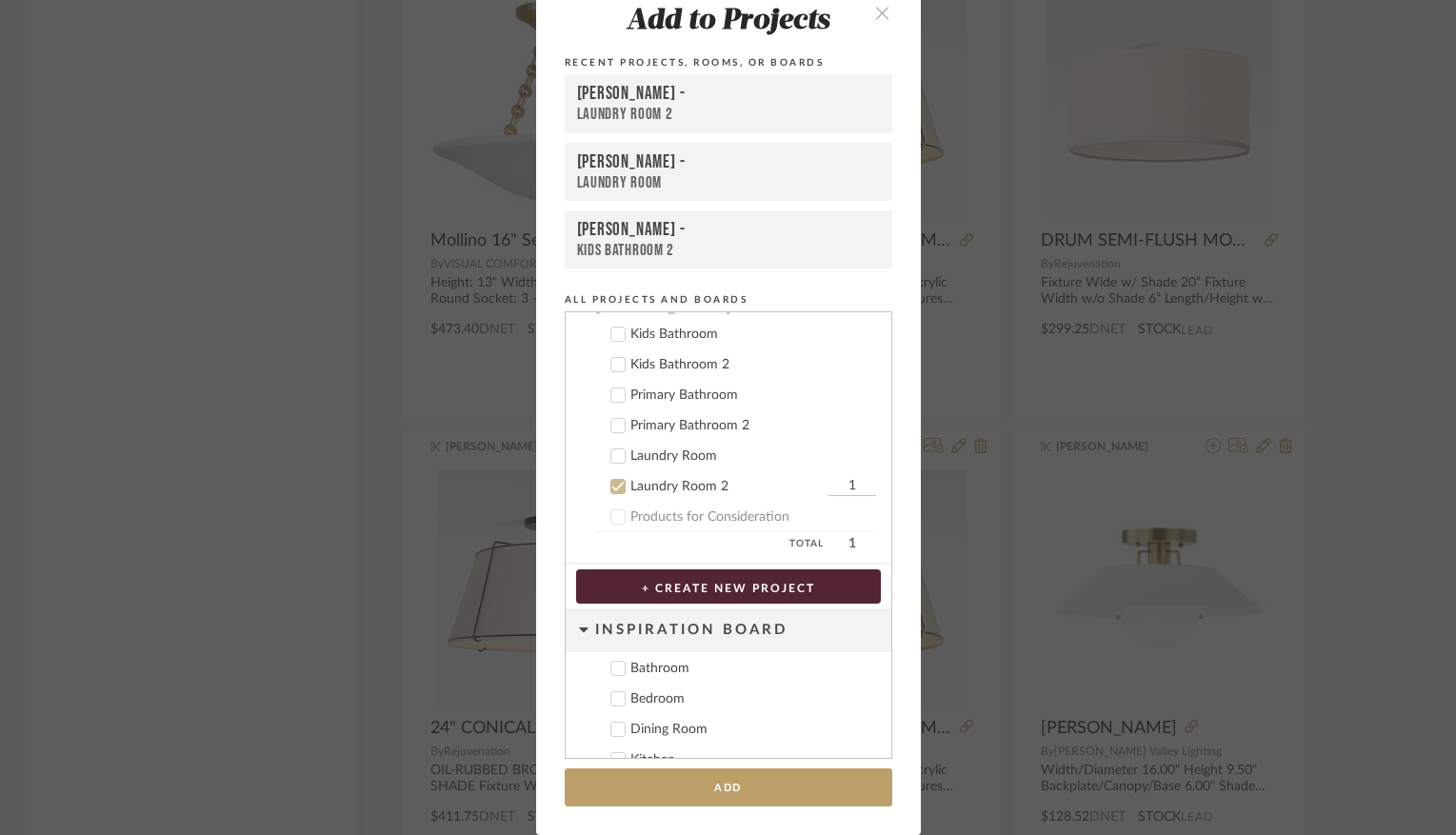
click at [667, 455] on div "Laundry Room" at bounding box center [752, 457] width 246 height 17
click at [666, 482] on div "Laundry Room 2" at bounding box center [726, 487] width 193 height 17
click at [706, 792] on button "Add" at bounding box center [728, 788] width 327 height 39
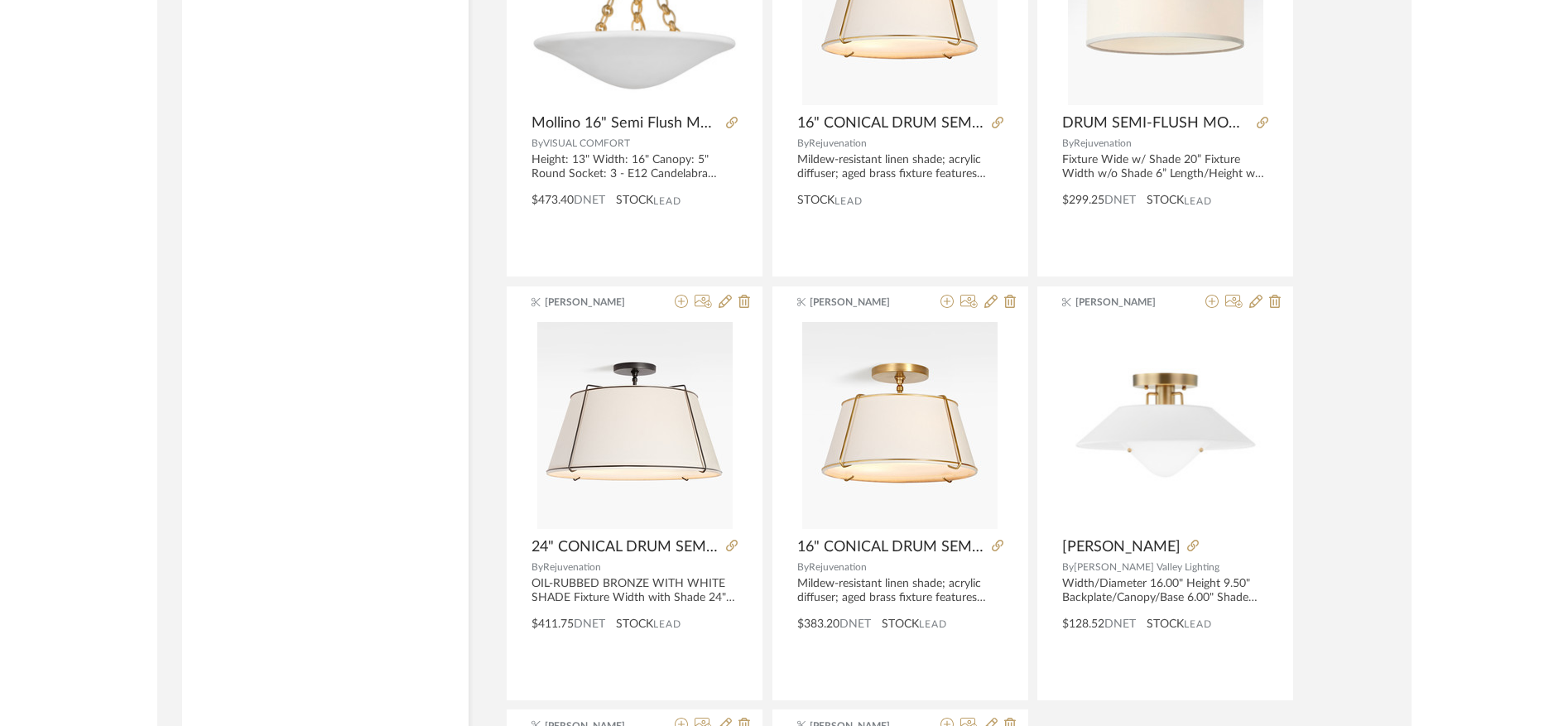
scroll to position [7588, 0]
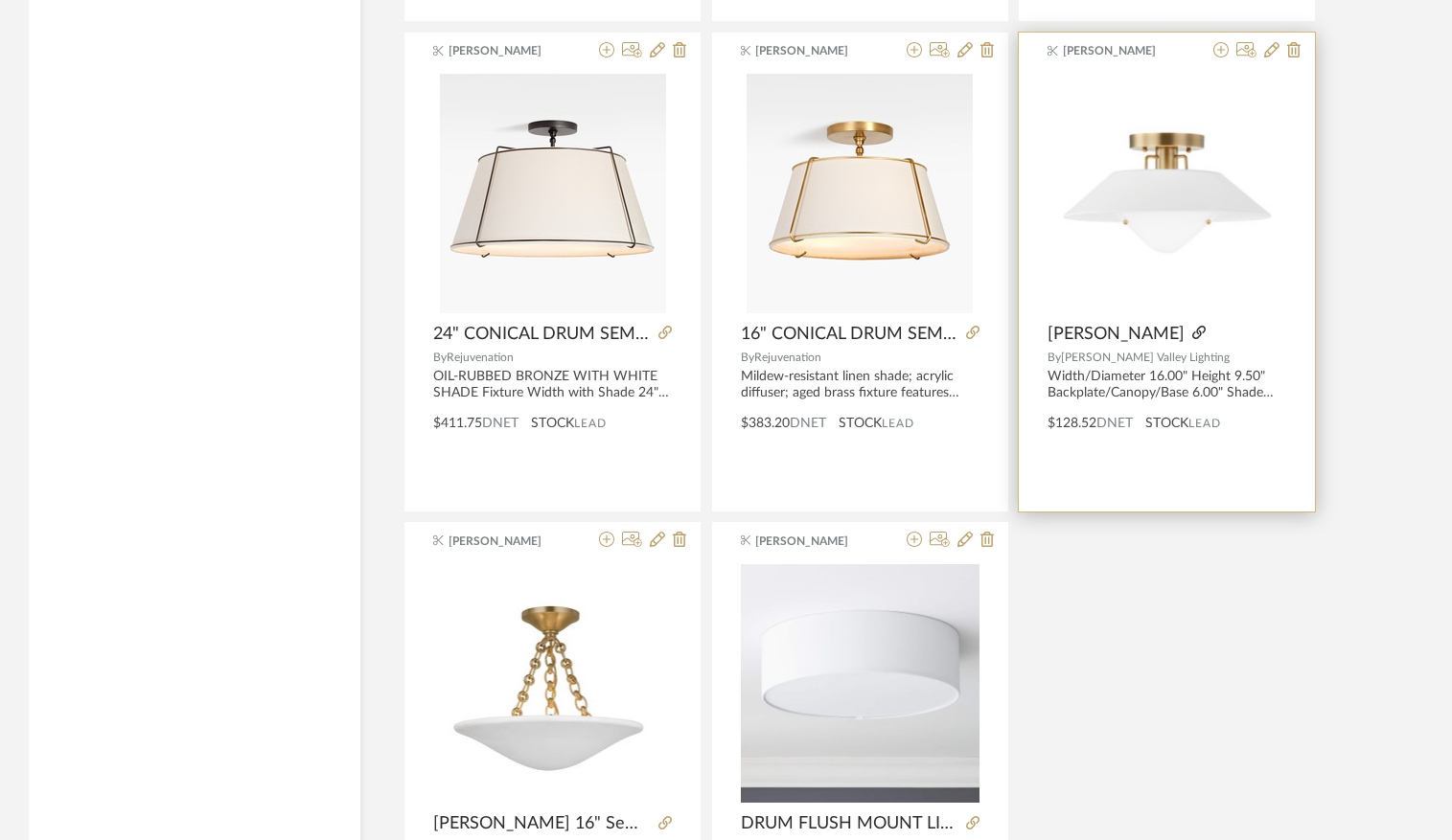
click at [1193, 328] on icon at bounding box center [1199, 332] width 14 height 14
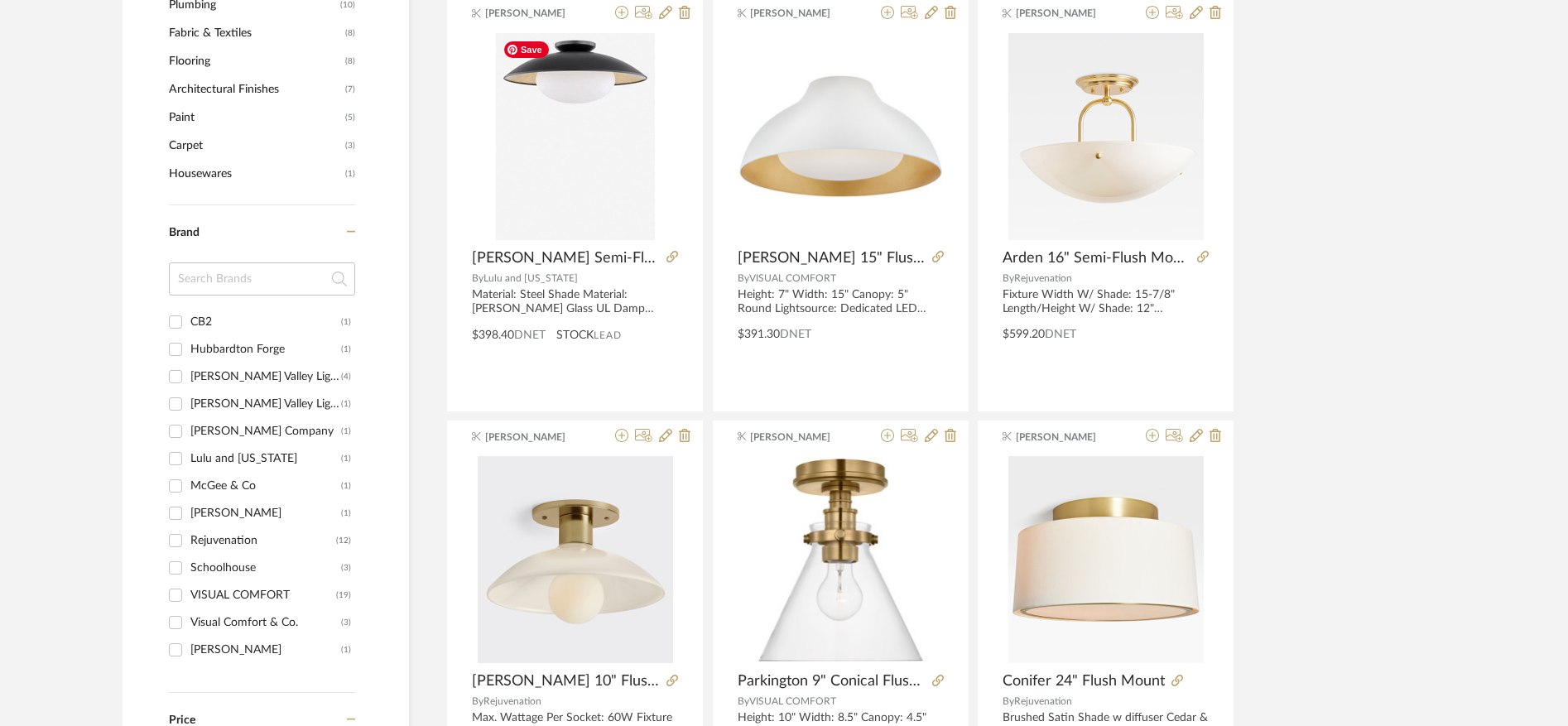
scroll to position [1787, 0]
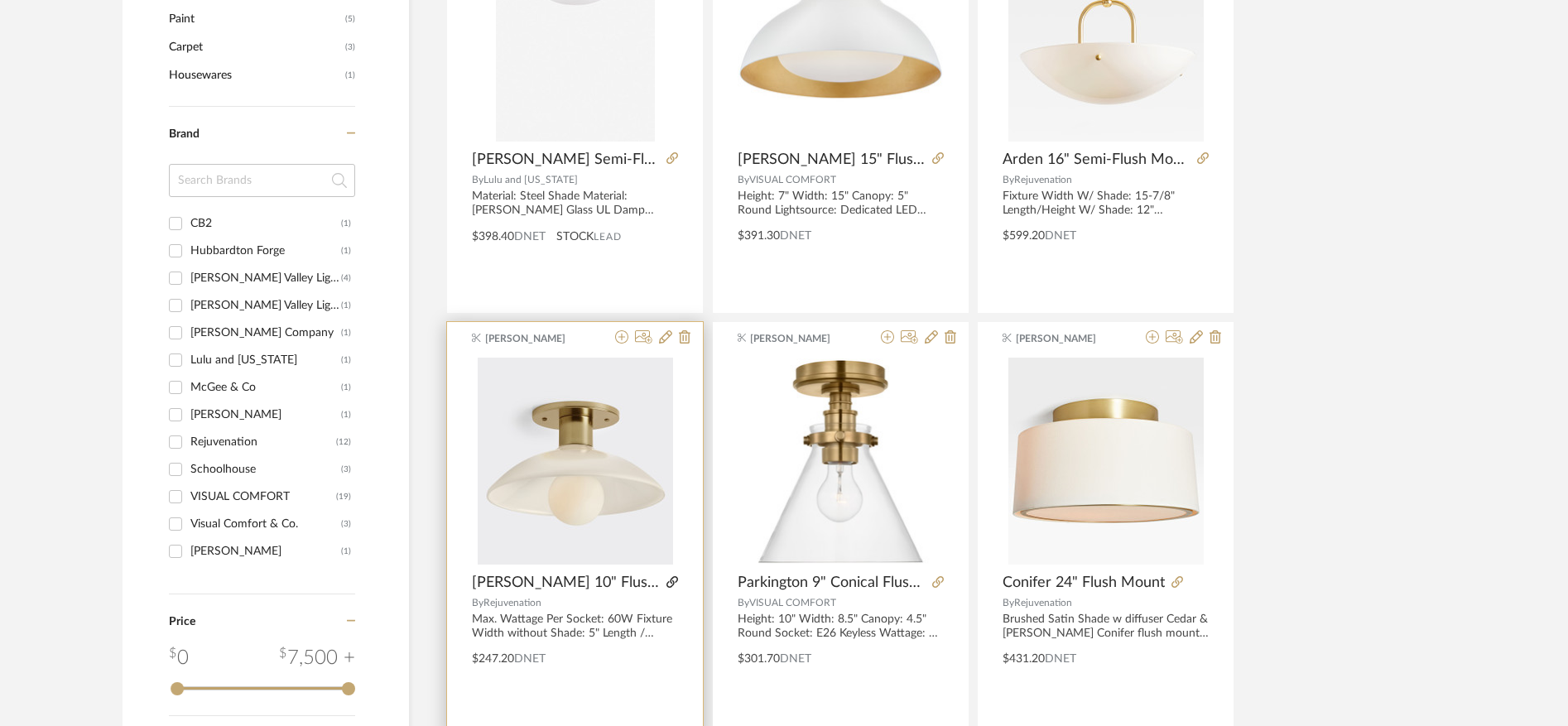
click at [666, 582] on icon at bounding box center [672, 582] width 12 height 12
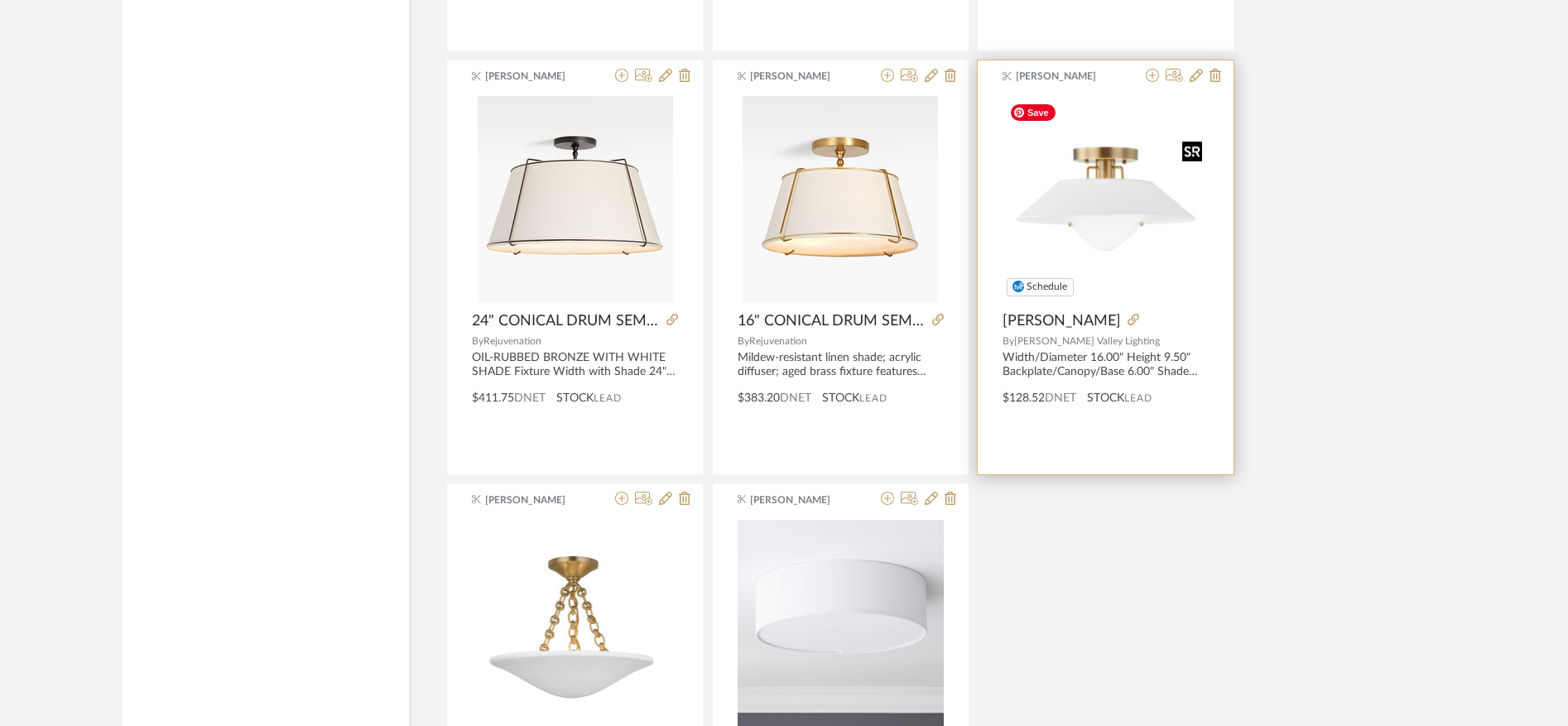
scroll to position [7527, 0]
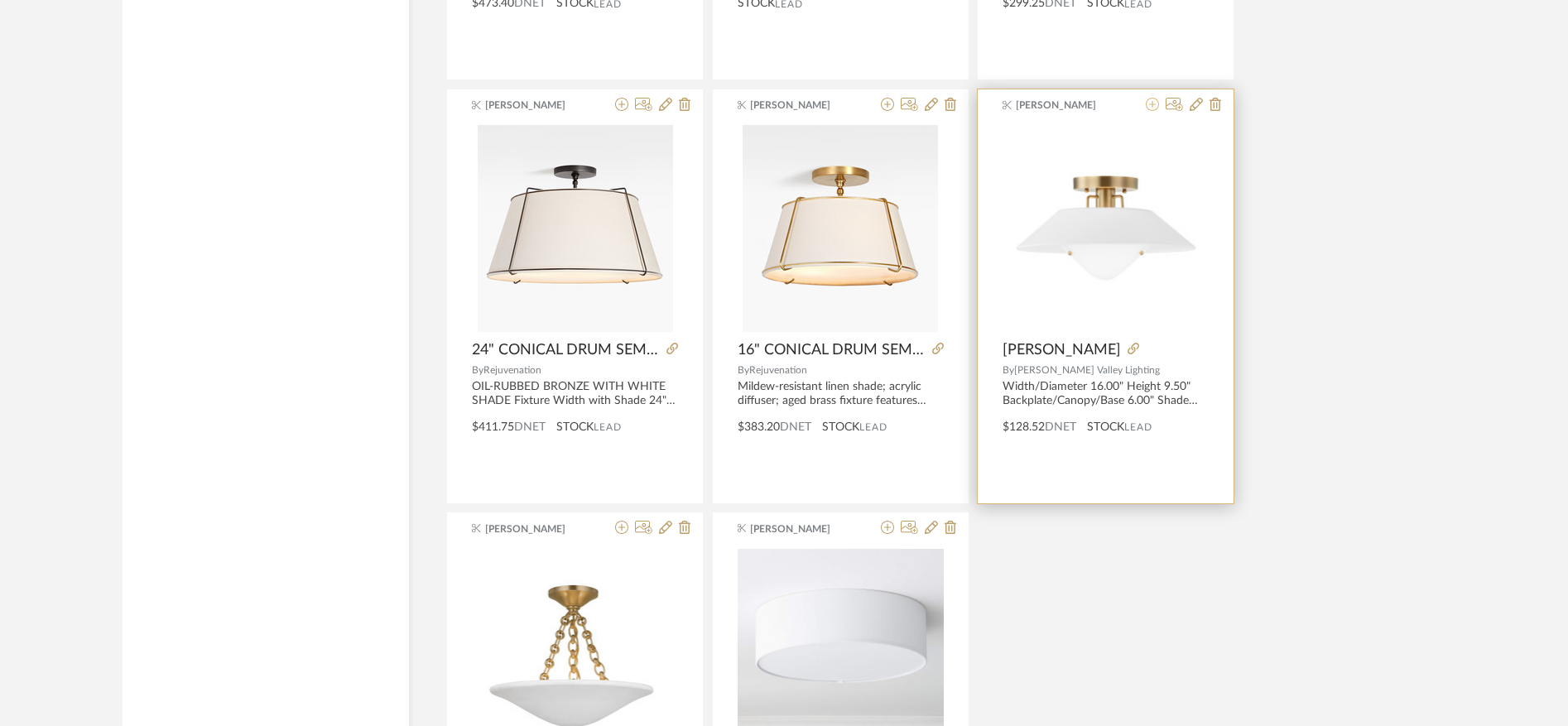
click at [1152, 101] on icon at bounding box center [1152, 105] width 14 height 14
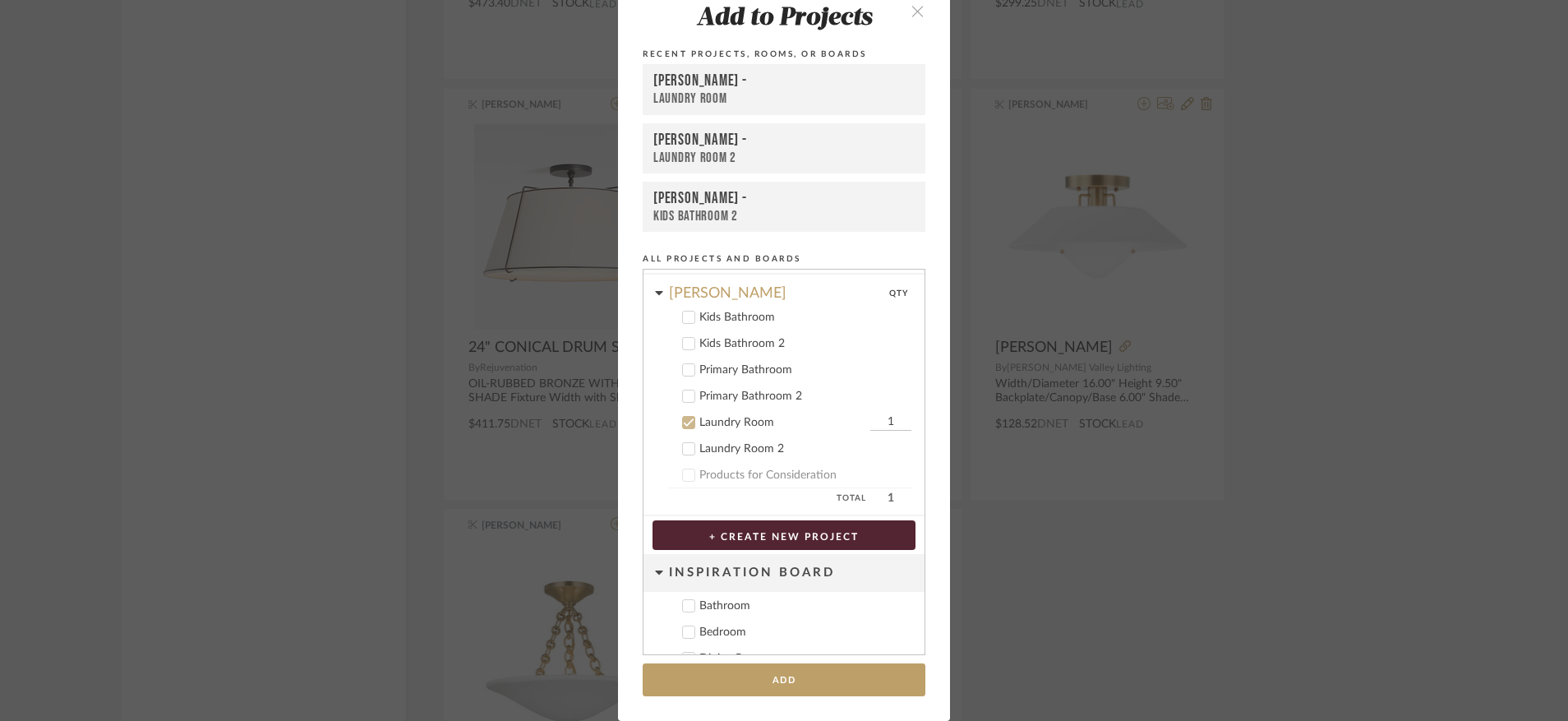
scroll to position [707, 0]
click at [729, 445] on div "Laundry Room 2" at bounding box center [805, 447] width 212 height 14
click at [729, 416] on div "Laundry Room" at bounding box center [782, 421] width 167 height 14
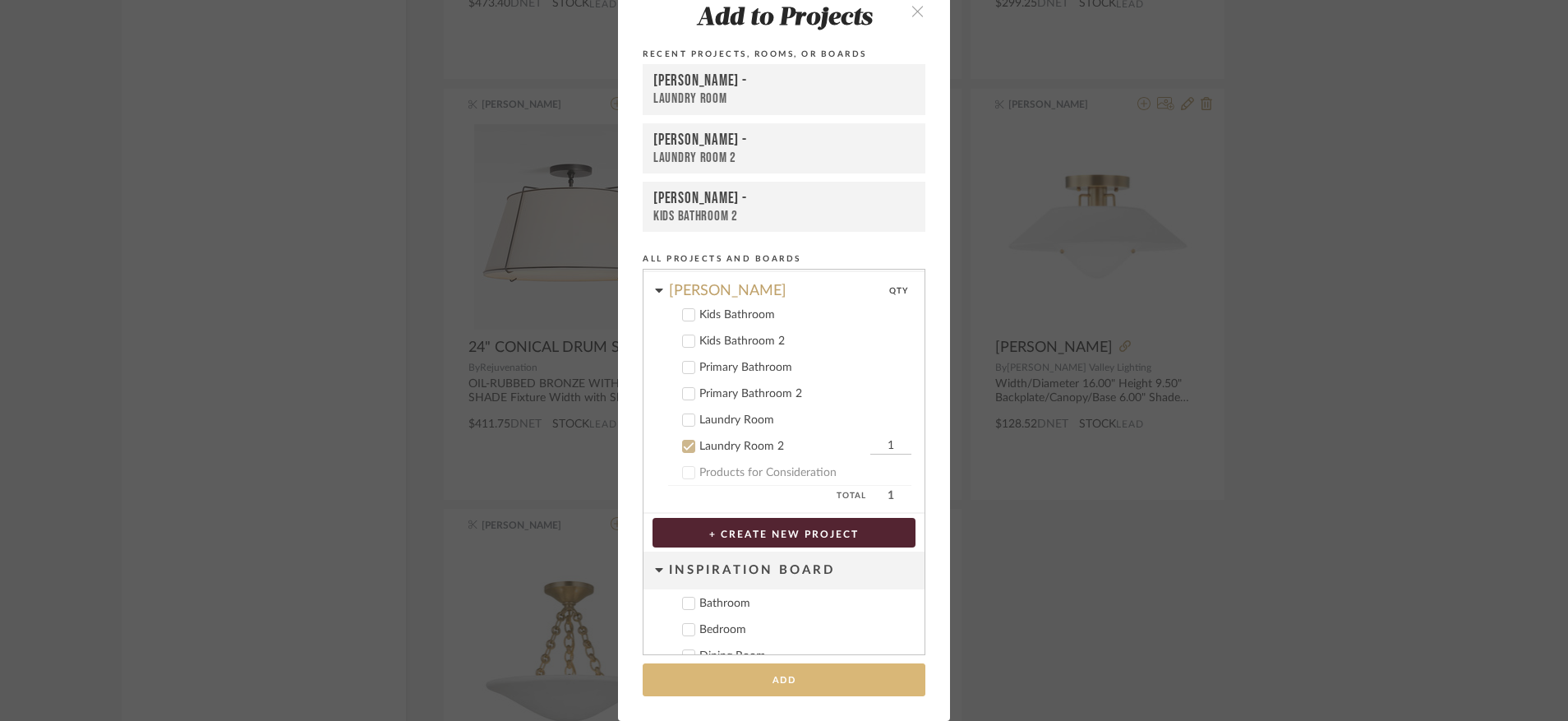
click at [765, 684] on button "Add" at bounding box center [784, 680] width 282 height 34
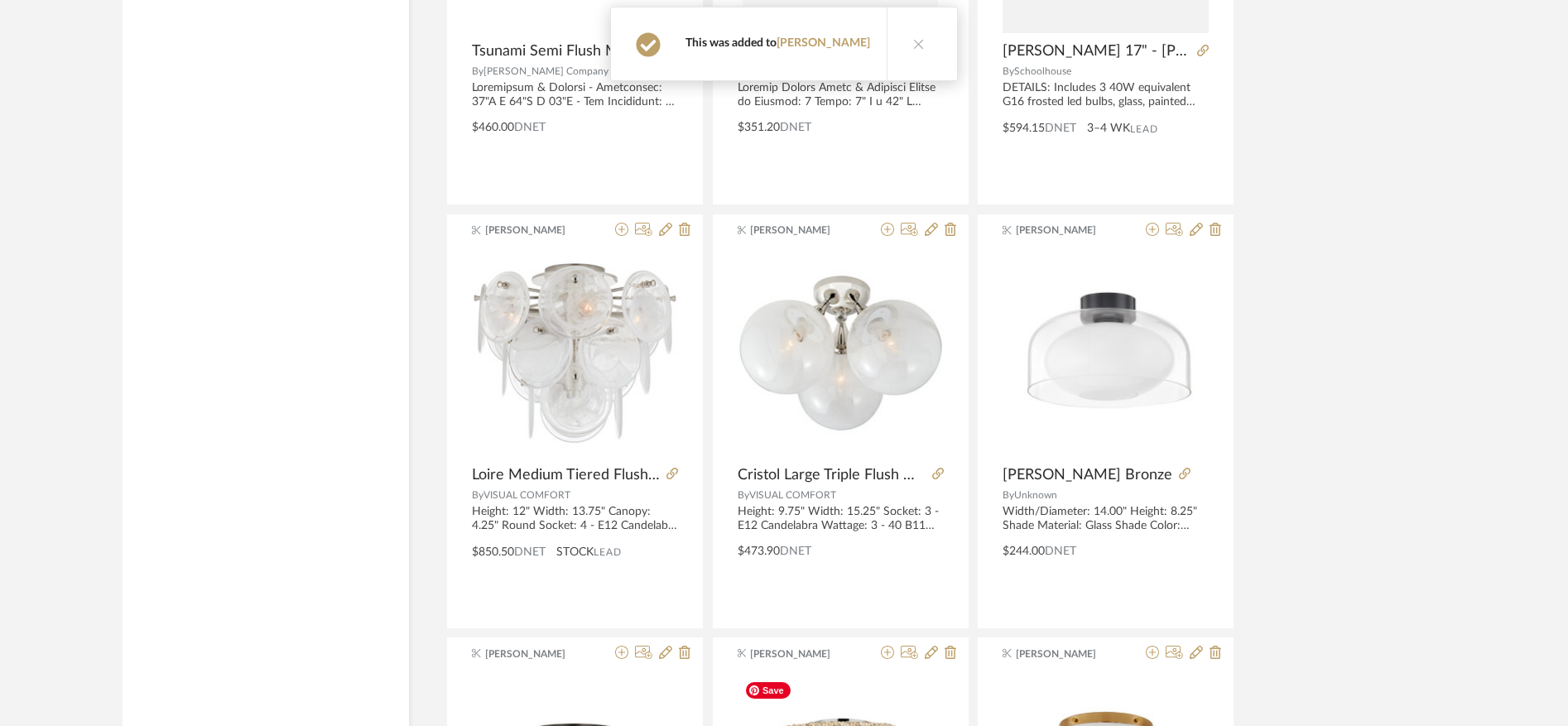
scroll to position [5252, 0]
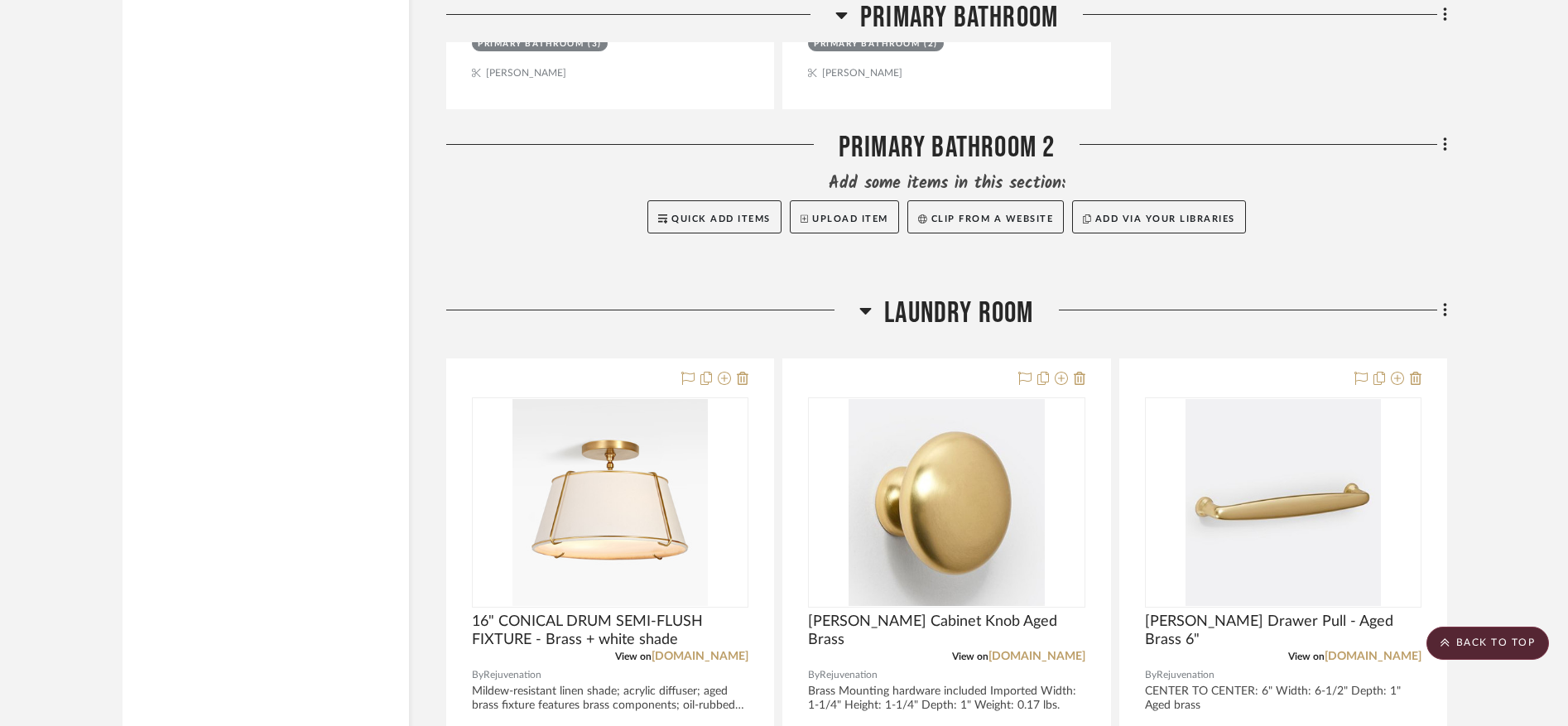
scroll to position [5778, 0]
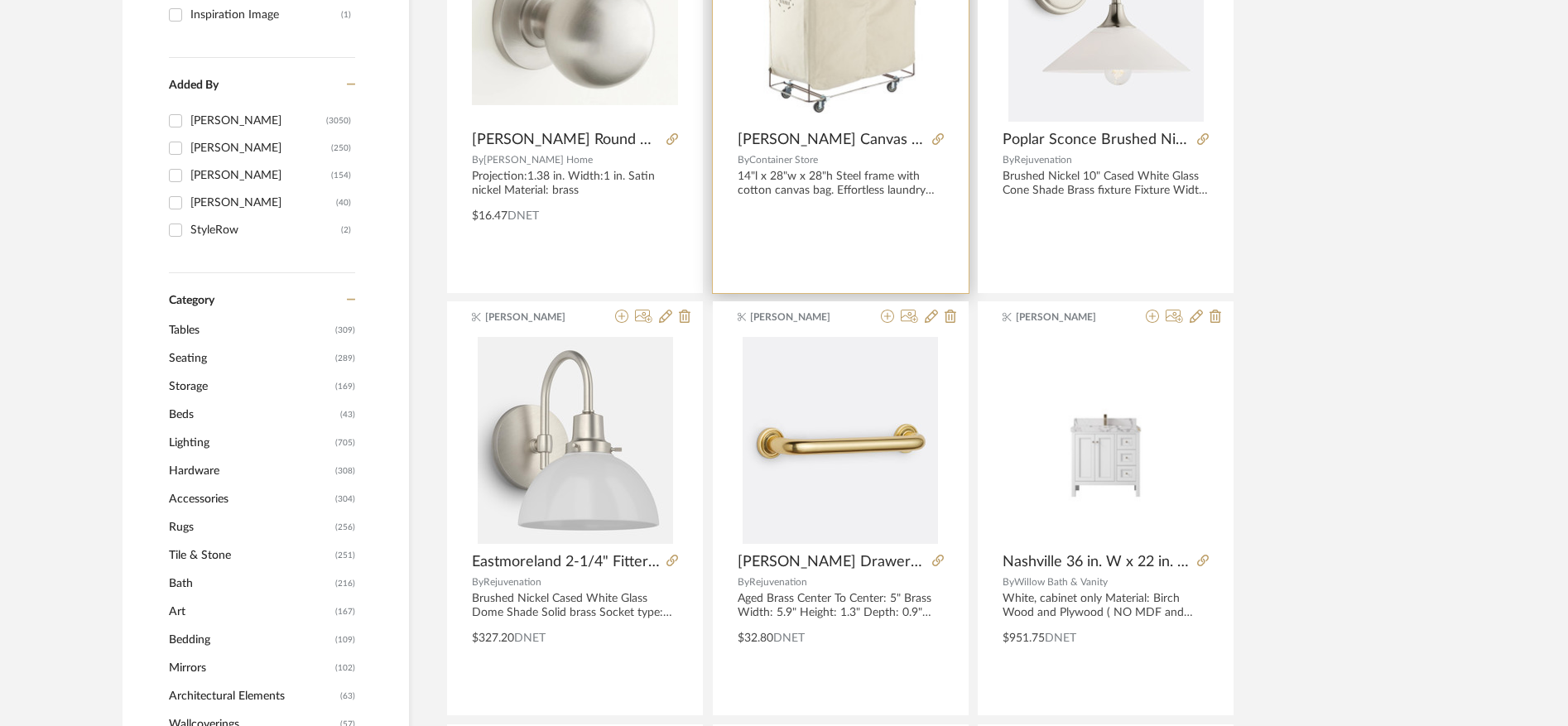
scroll to position [449, 0]
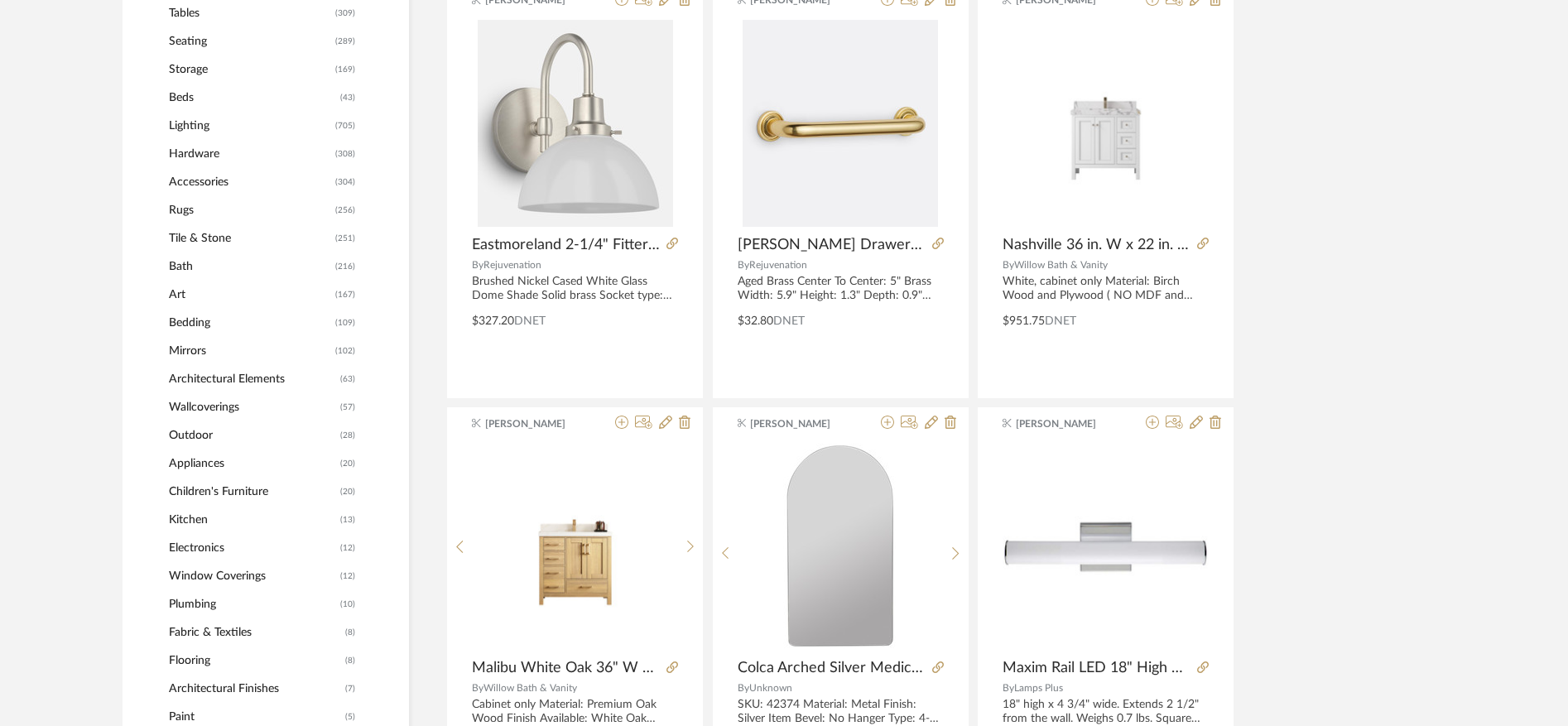
click at [181, 125] on span "Lighting" at bounding box center [250, 125] width 162 height 28
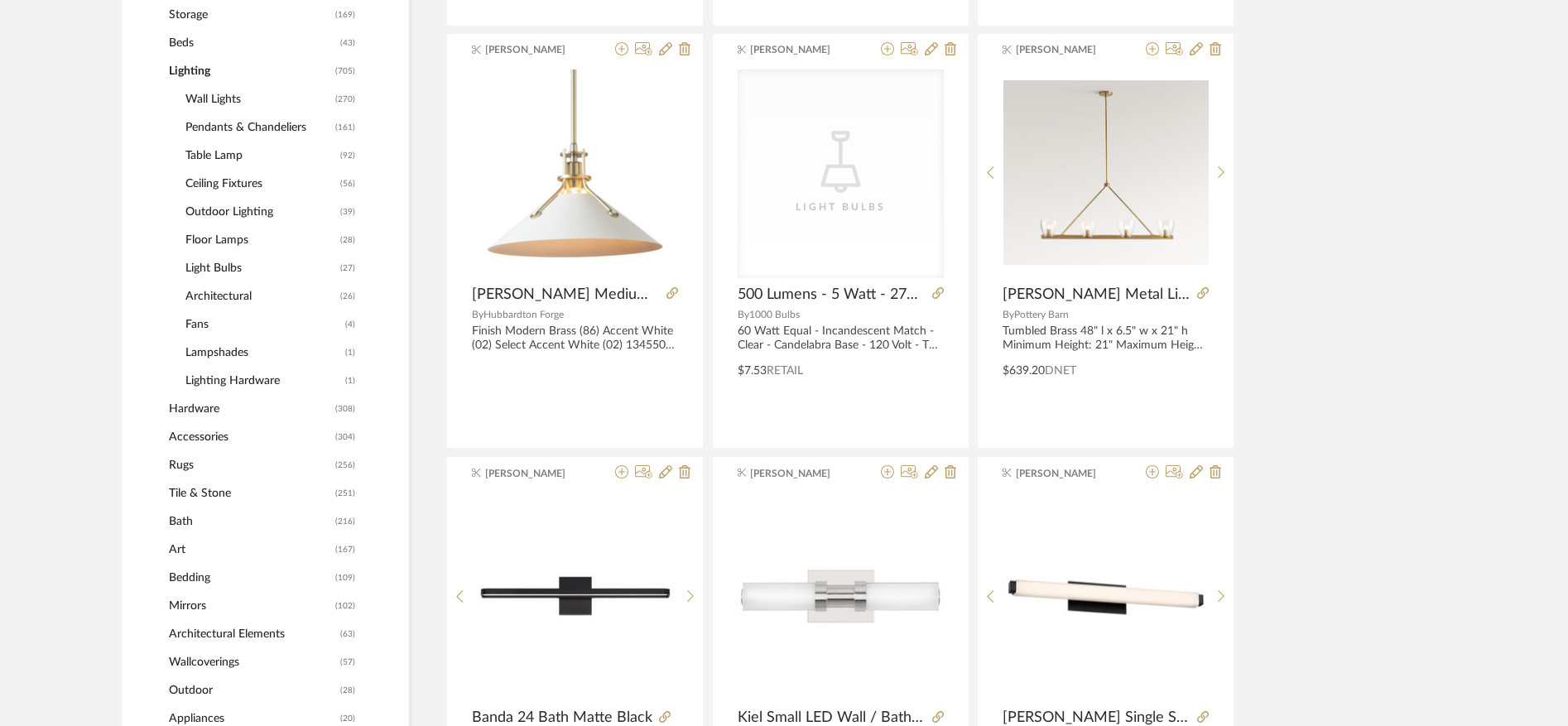
scroll to position [750, 0]
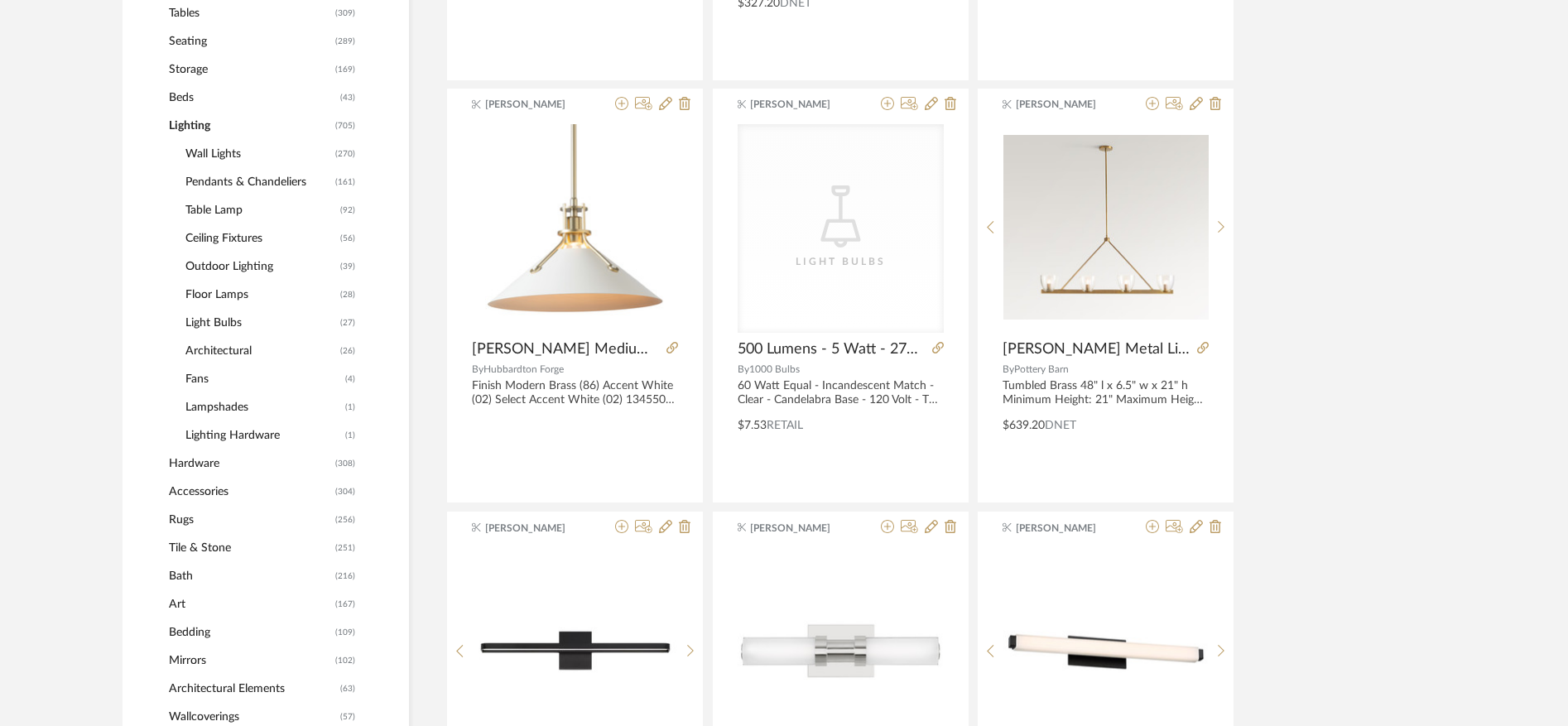
click at [210, 153] on span "Wall Lights" at bounding box center [258, 153] width 146 height 28
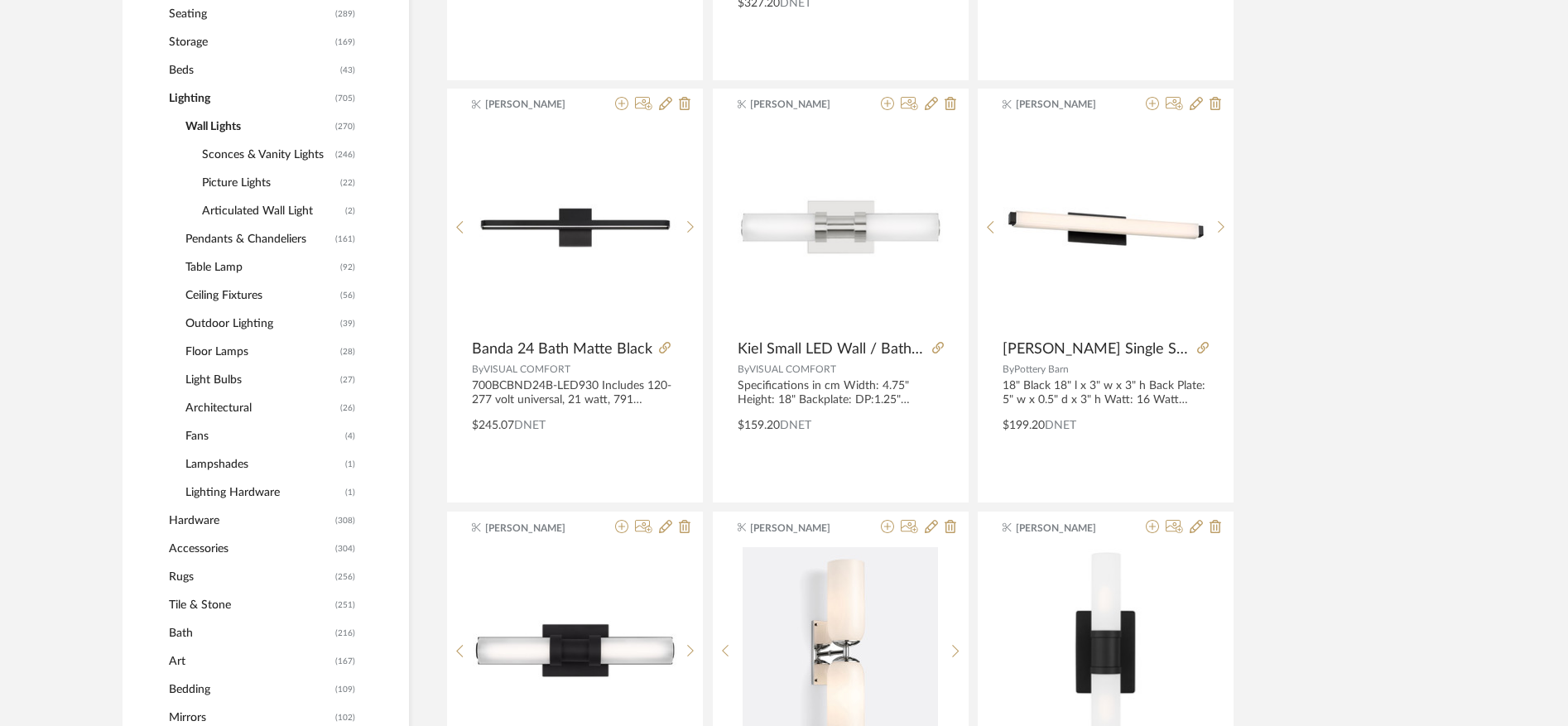
scroll to position [723, 0]
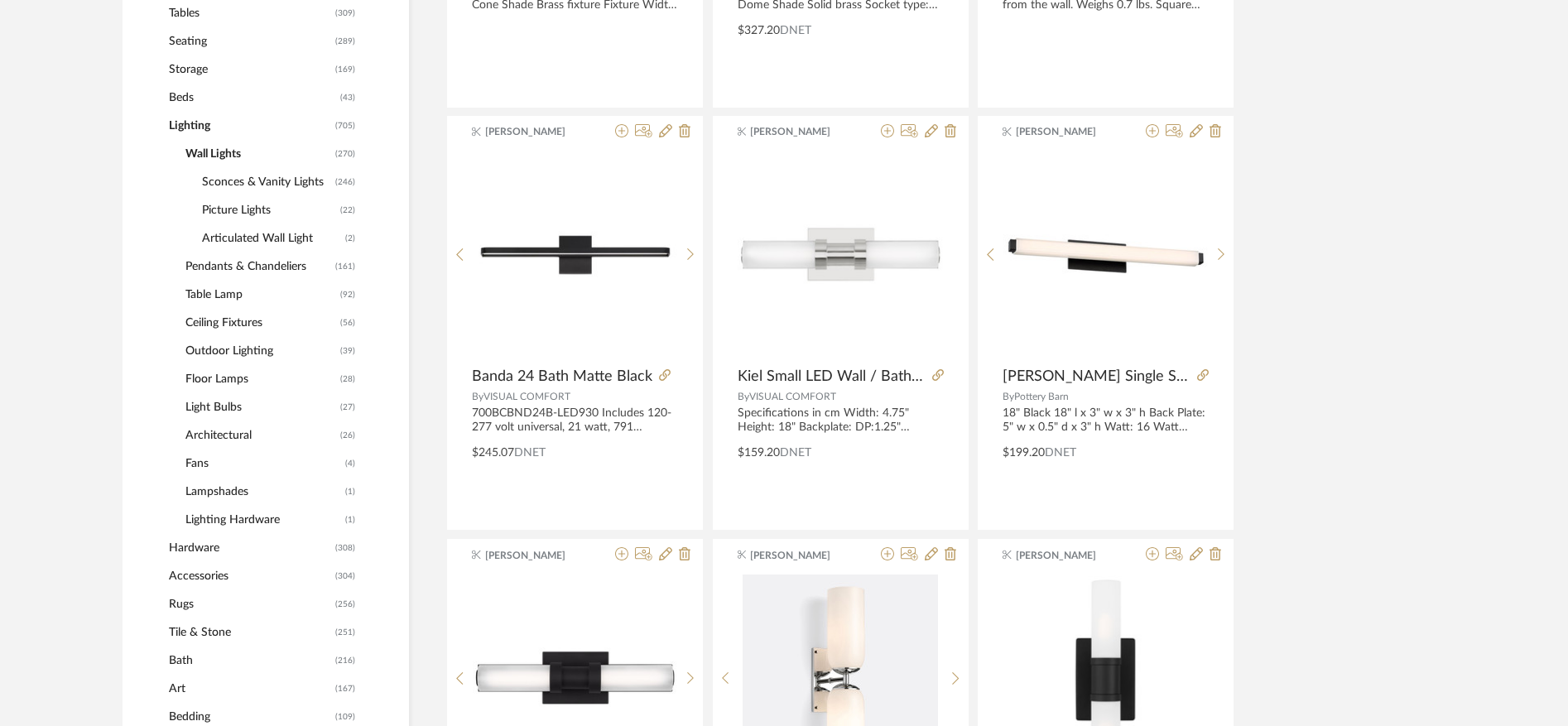
click at [268, 176] on span "Sconces & Vanity Lights" at bounding box center [267, 182] width 129 height 28
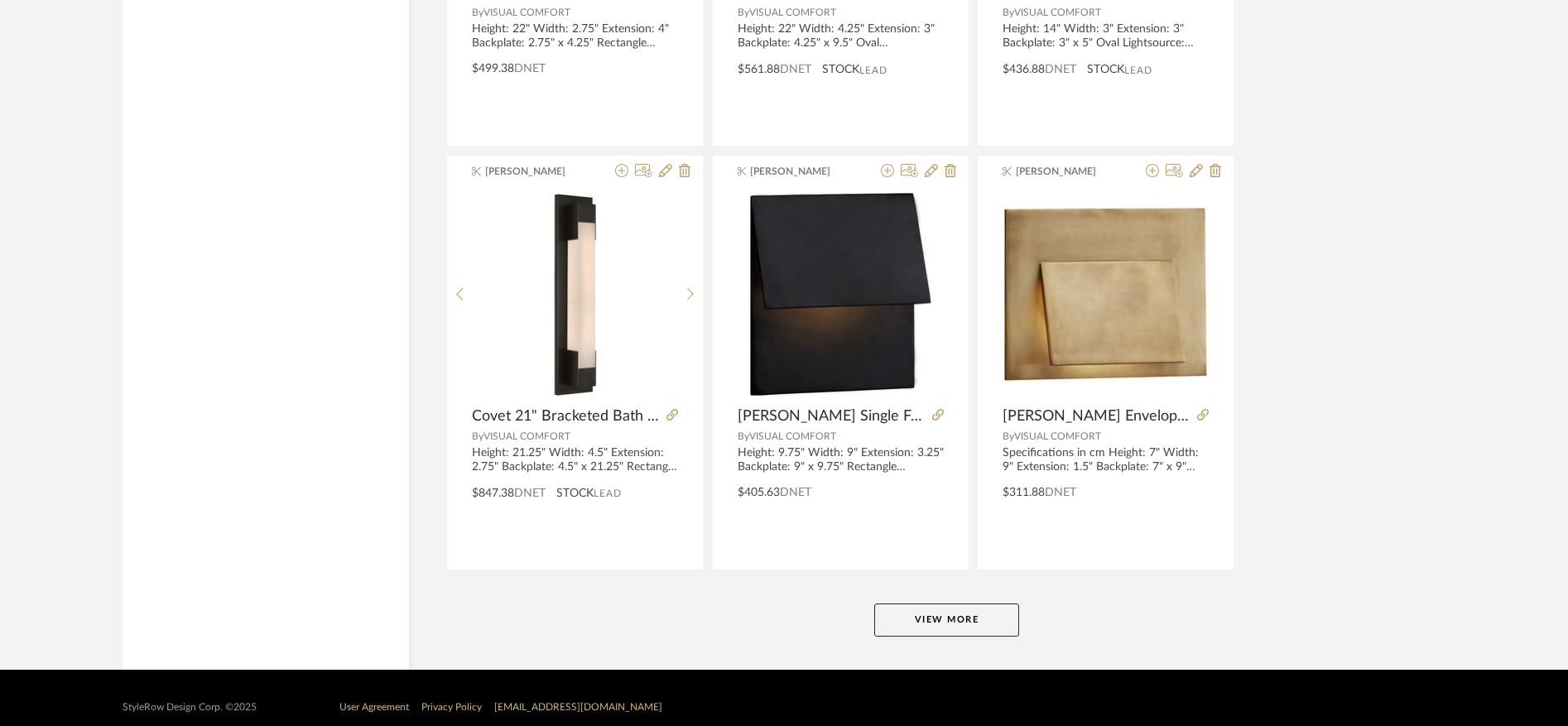
scroll to position [4939, 0]
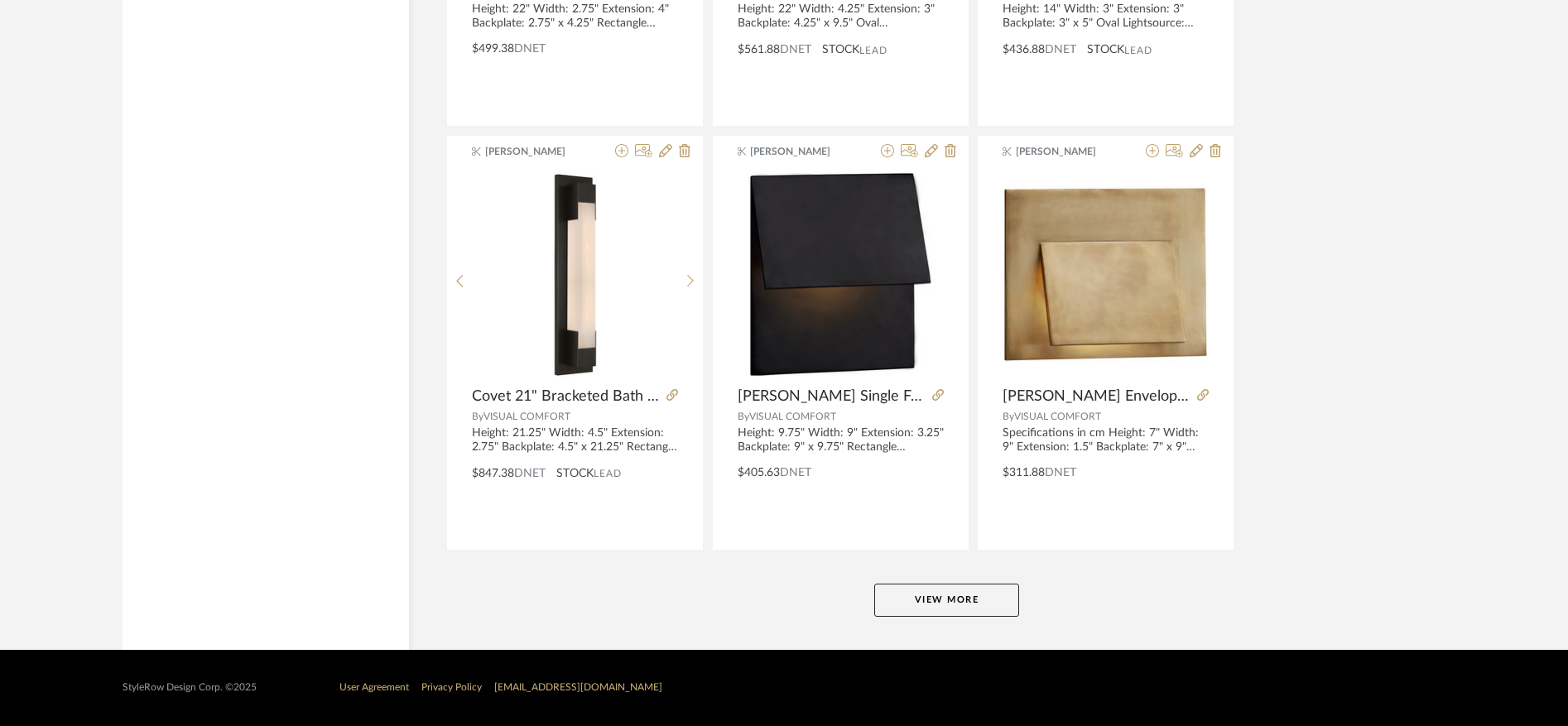
click at [934, 615] on button "View More" at bounding box center [946, 600] width 145 height 33
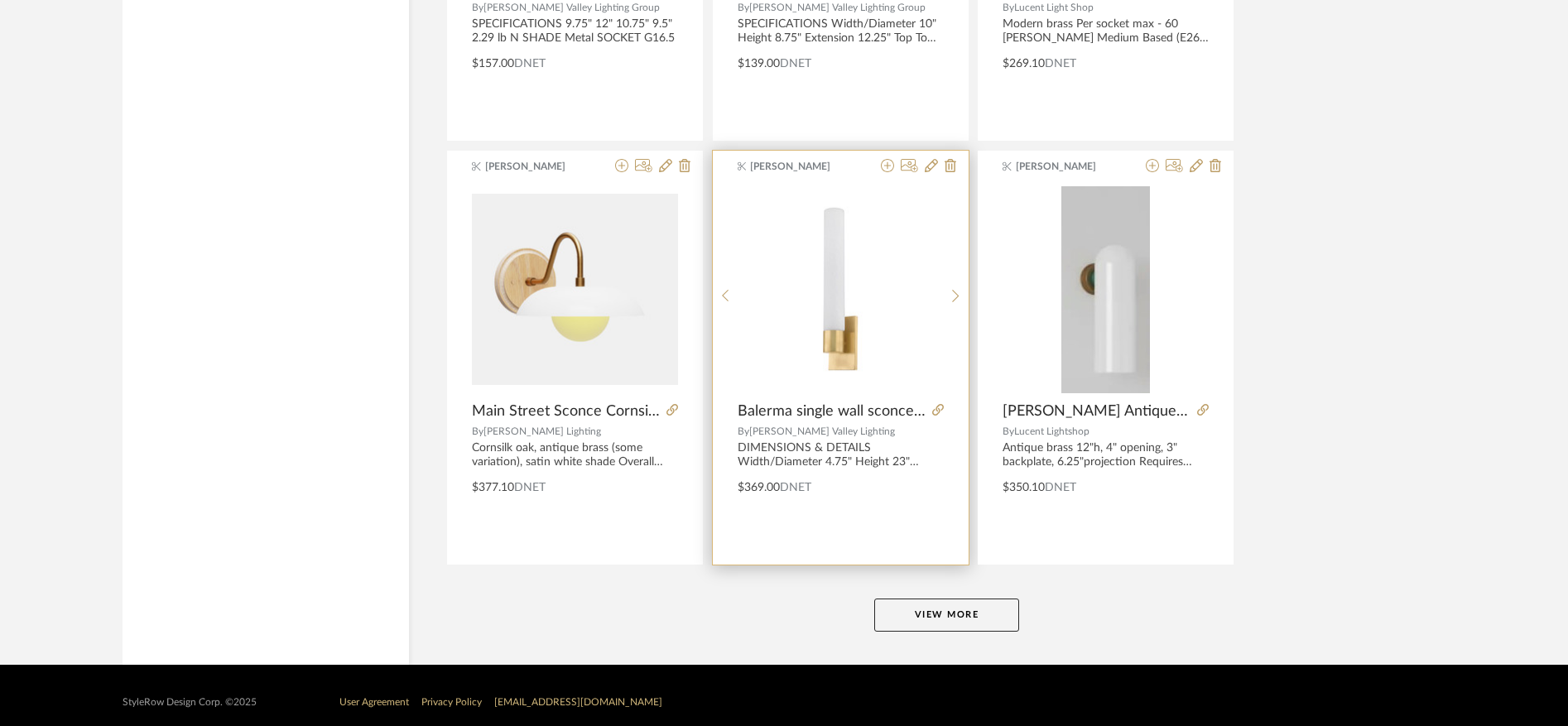
scroll to position [10022, 0]
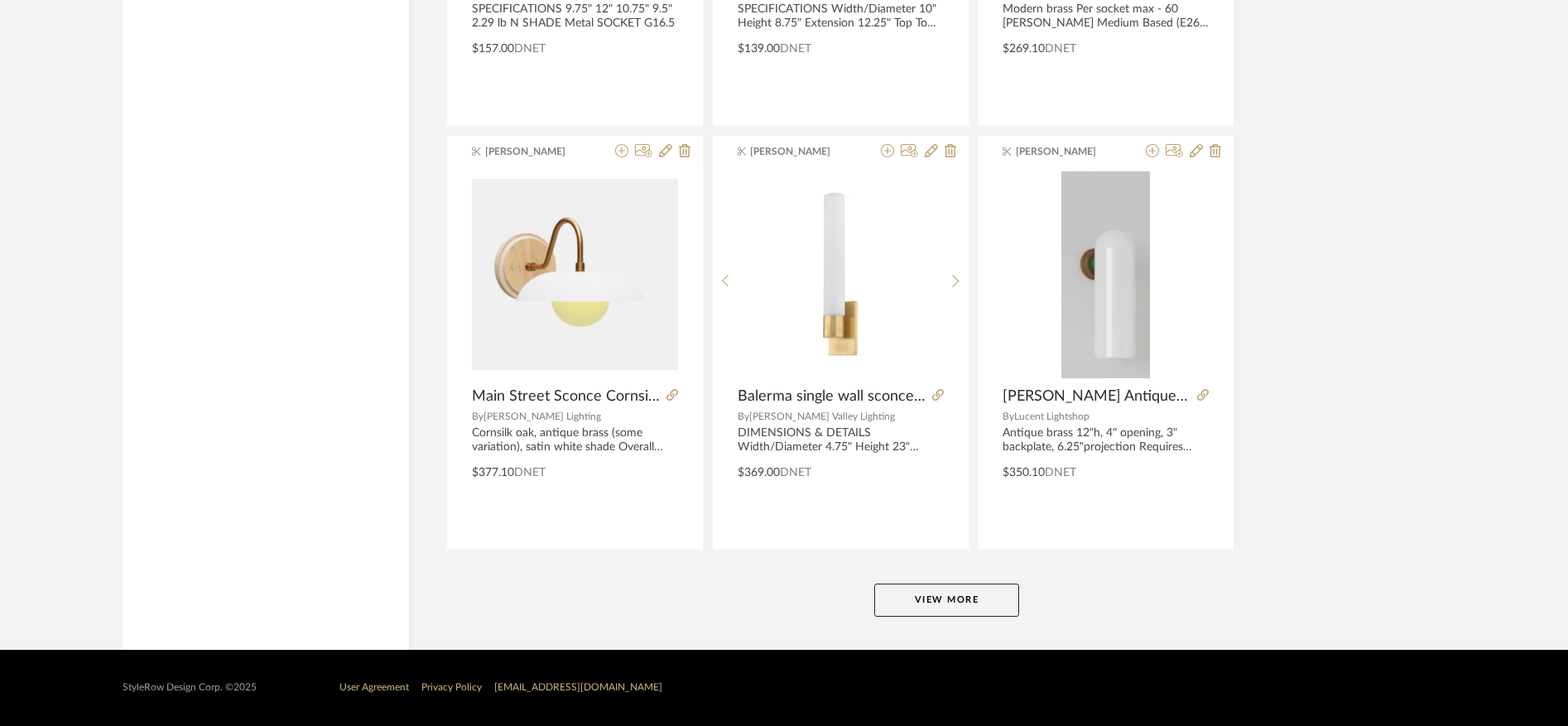
click at [933, 596] on button "View More" at bounding box center [946, 600] width 145 height 33
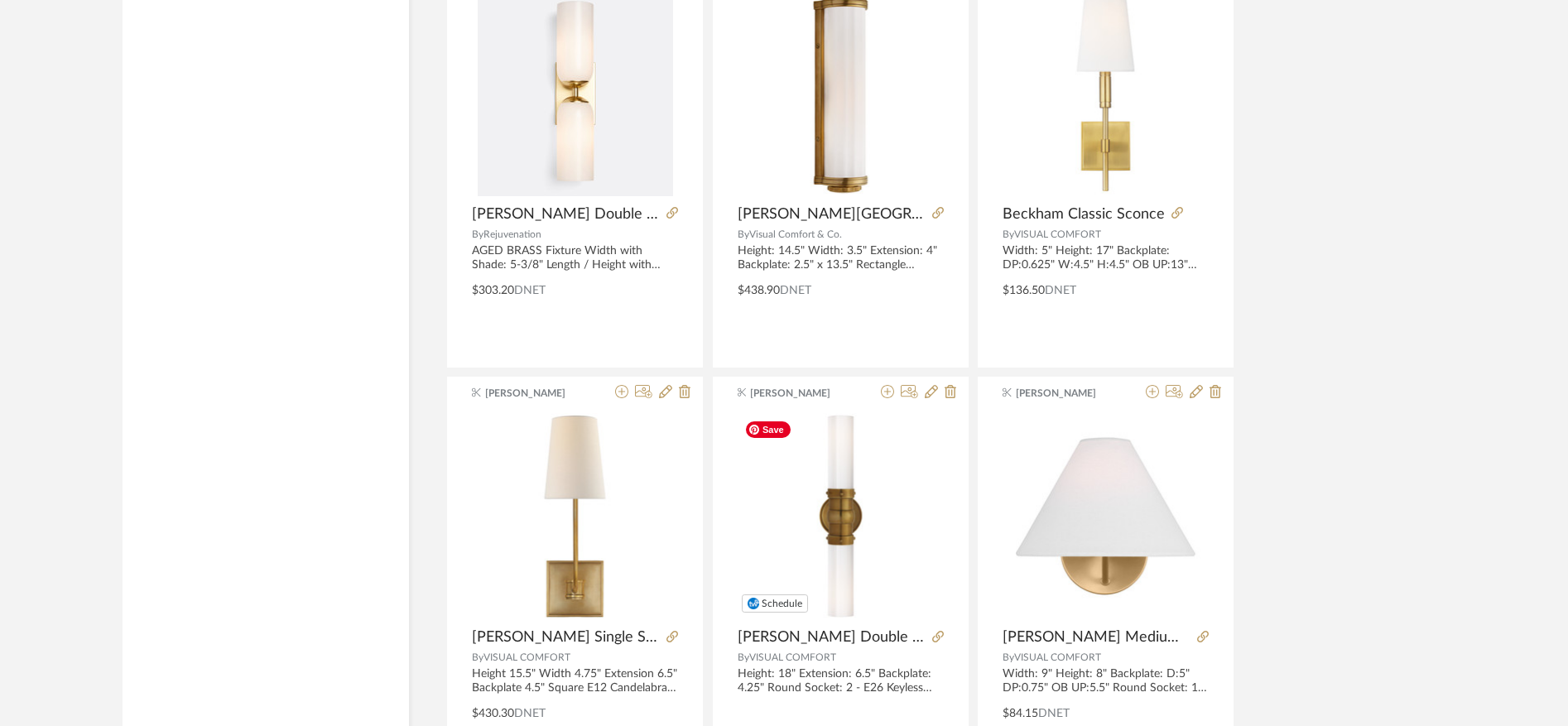
scroll to position [11899, 0]
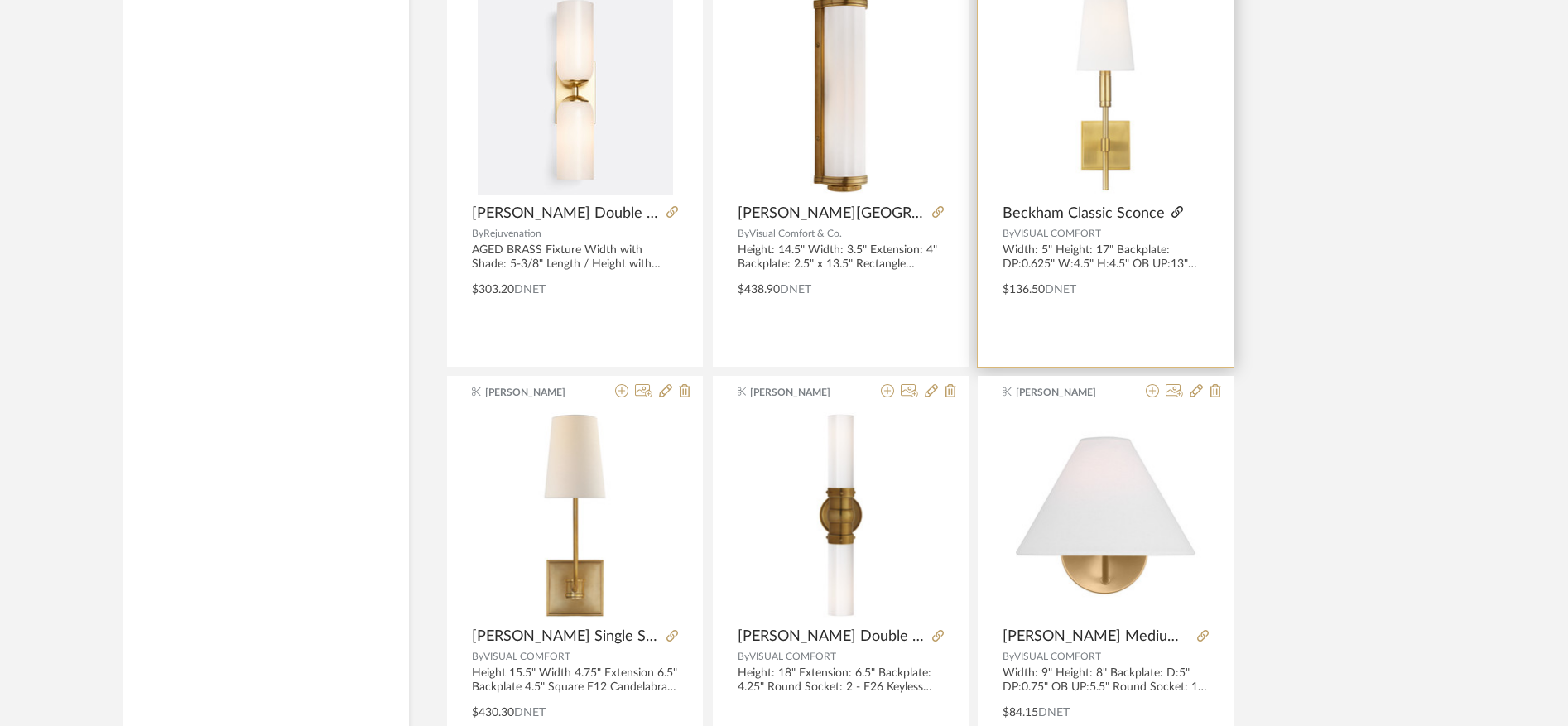
click at [1175, 209] on icon at bounding box center [1177, 212] width 12 height 12
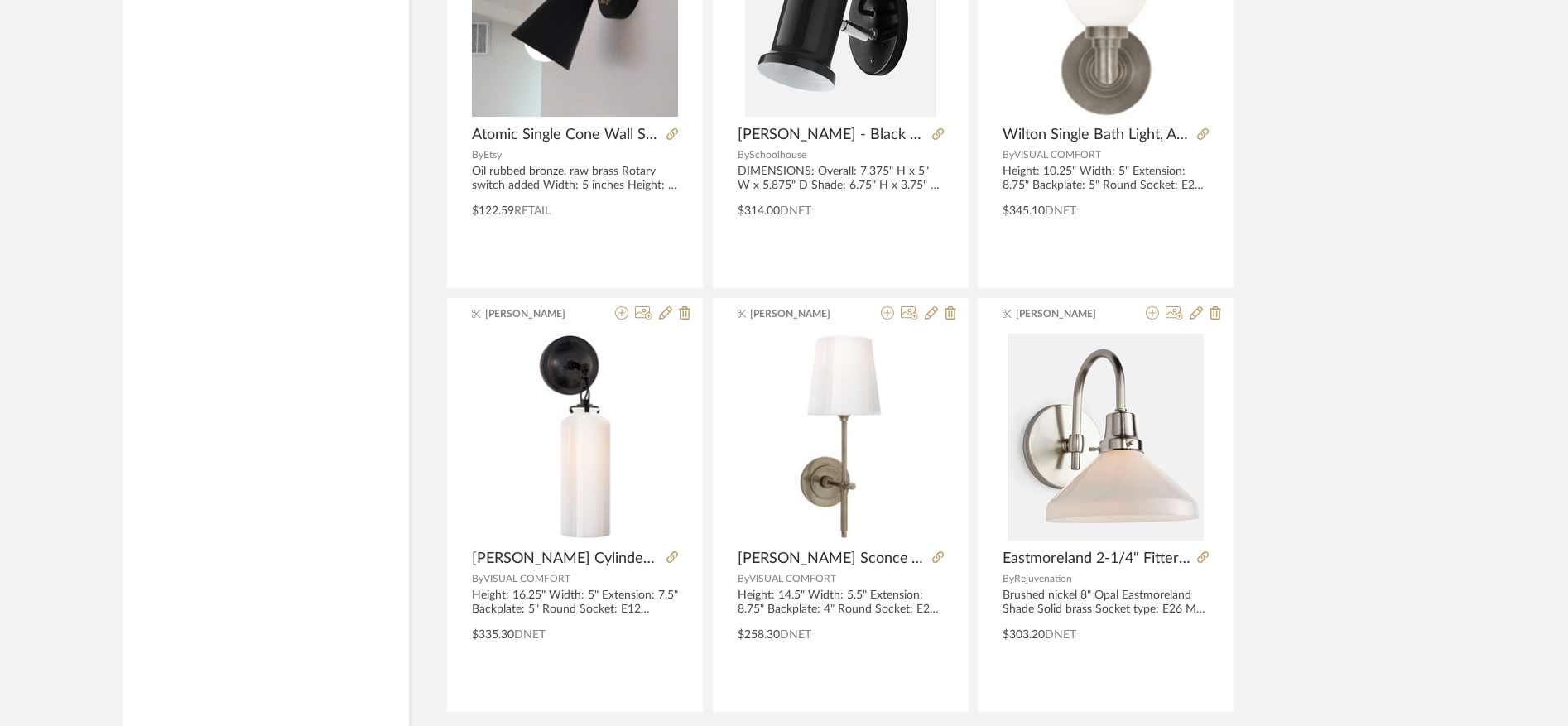
scroll to position [15105, 0]
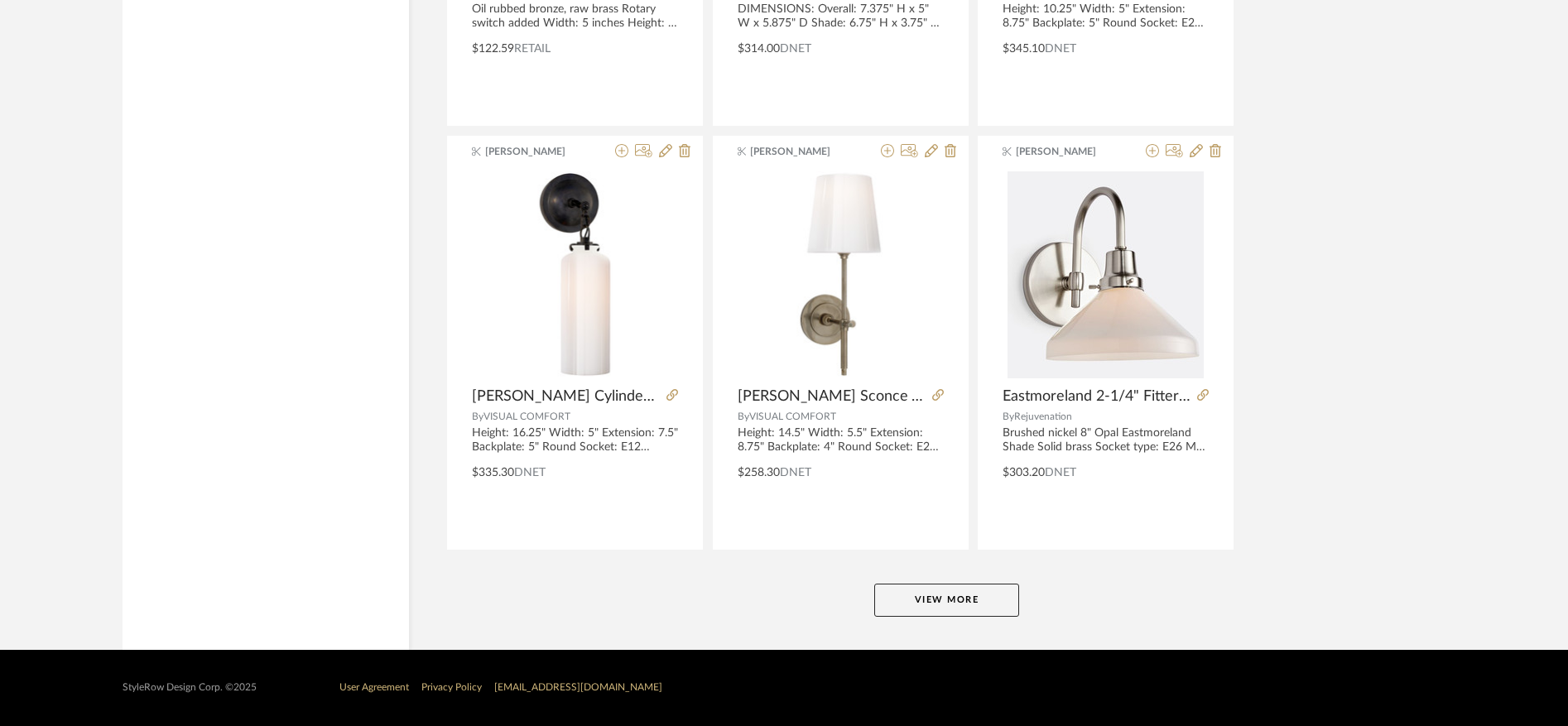
click at [892, 596] on button "View More" at bounding box center [946, 600] width 145 height 33
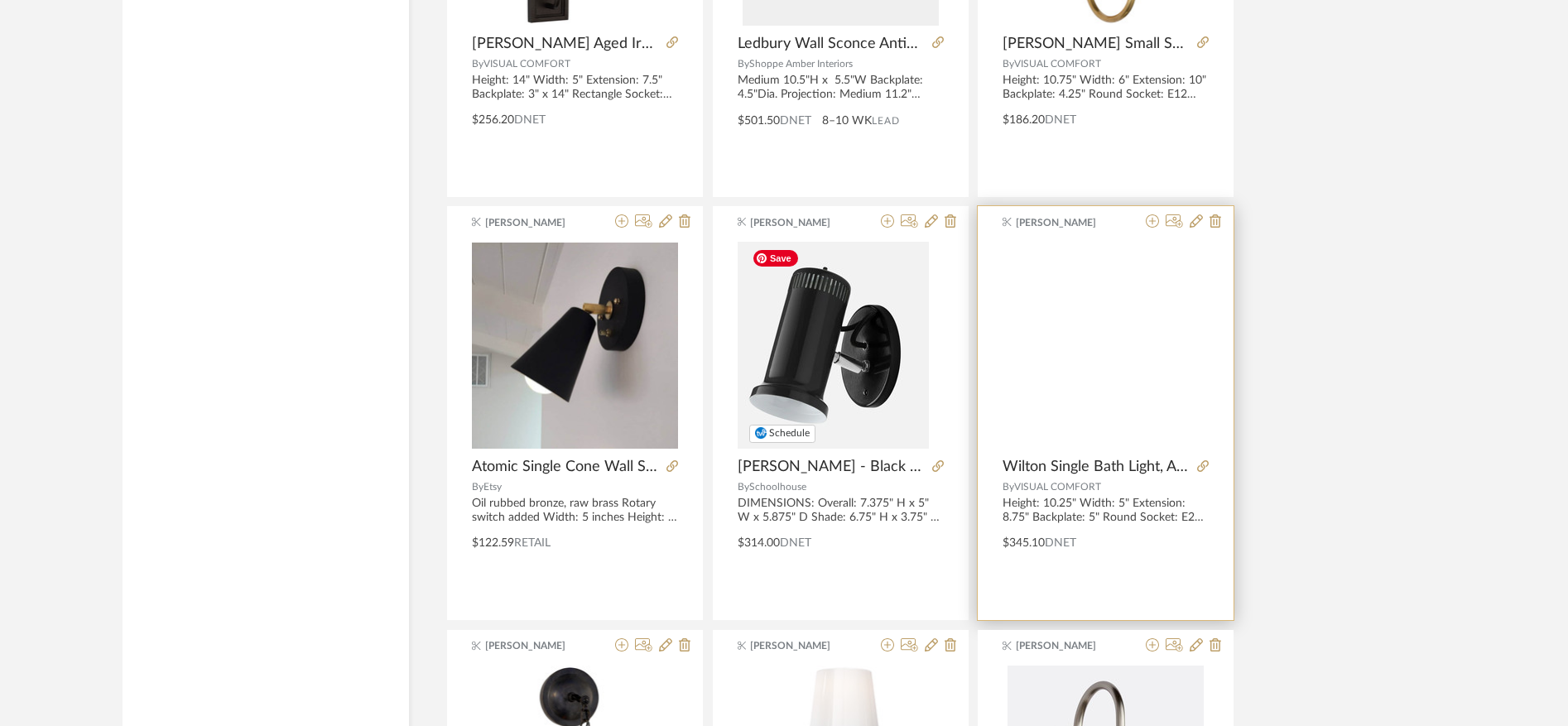
scroll to position [14535, 0]
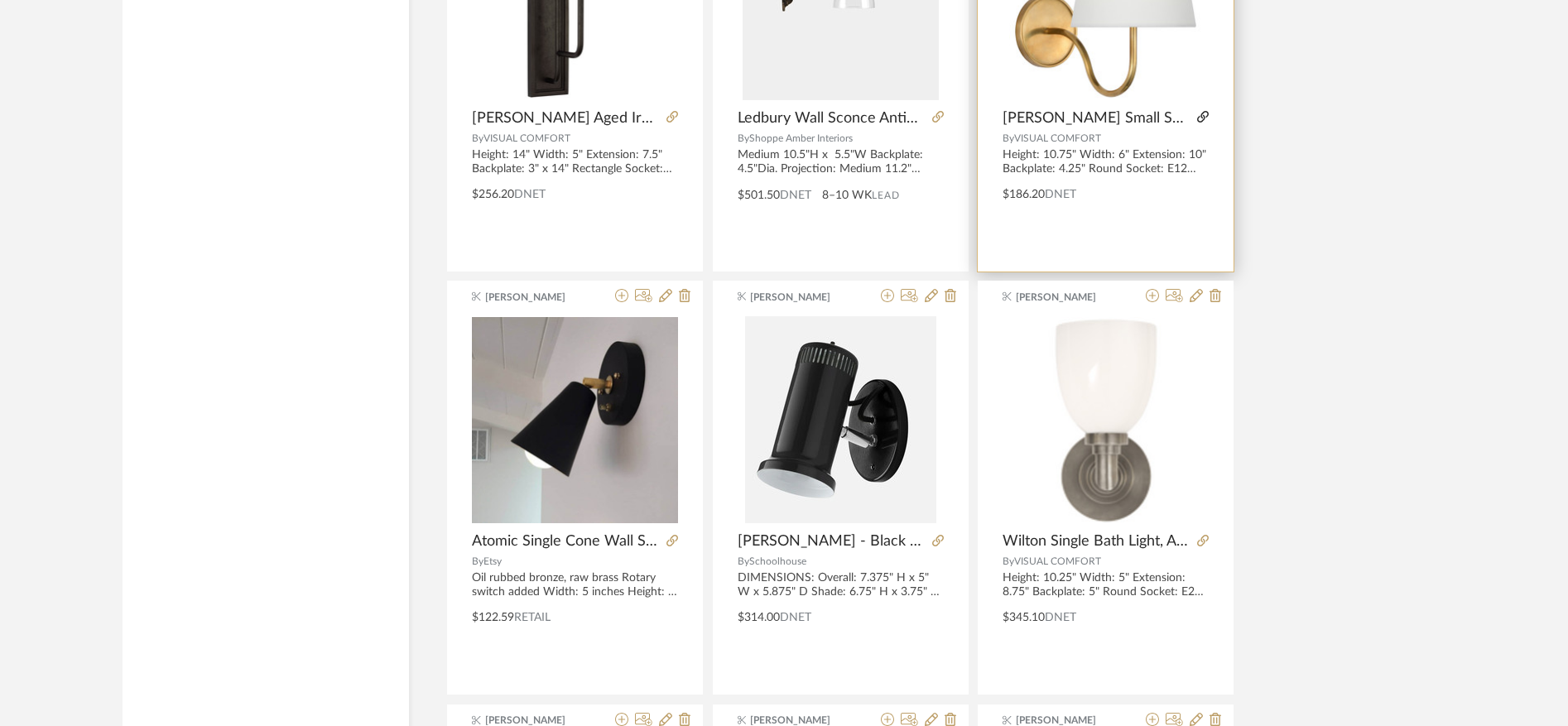
click at [1204, 116] on icon at bounding box center [1203, 117] width 12 height 12
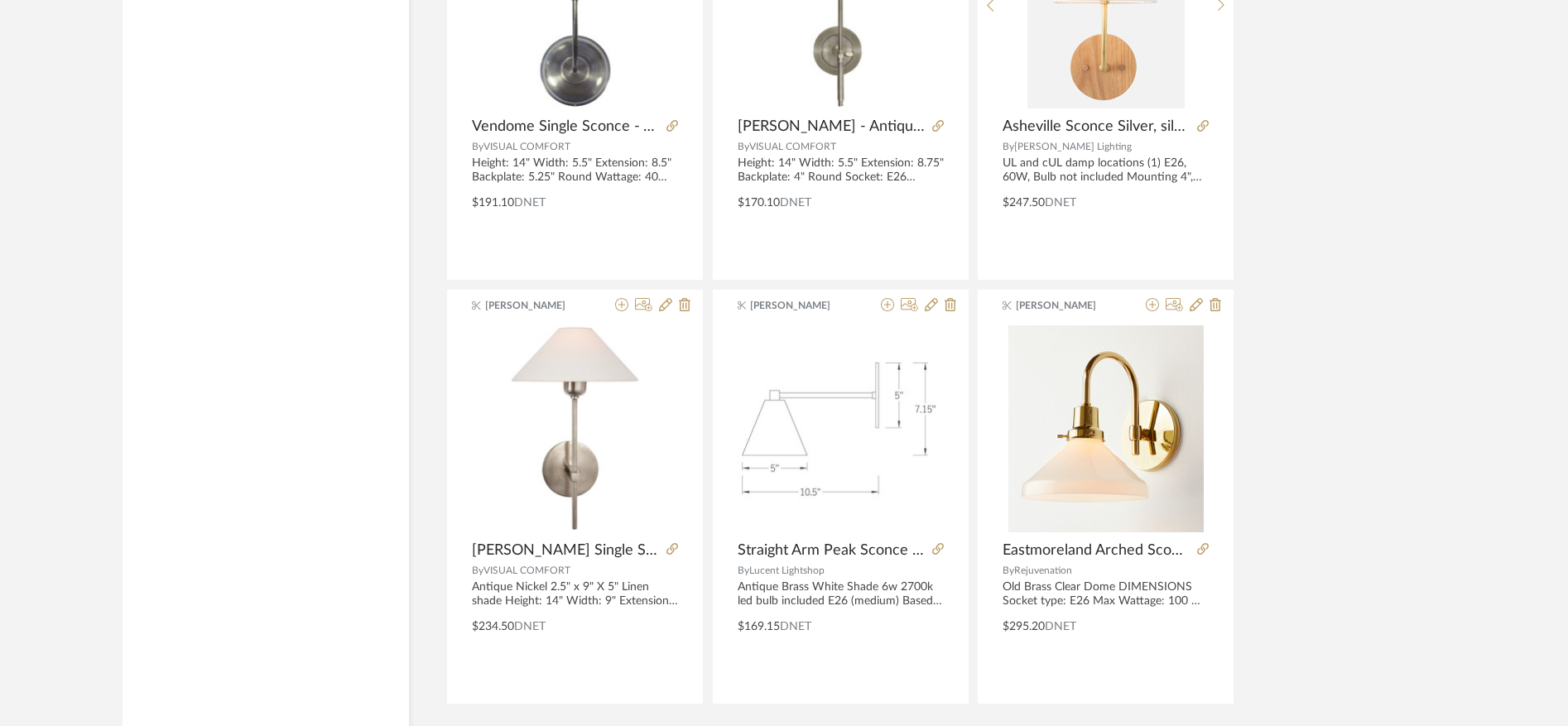
scroll to position [20187, 0]
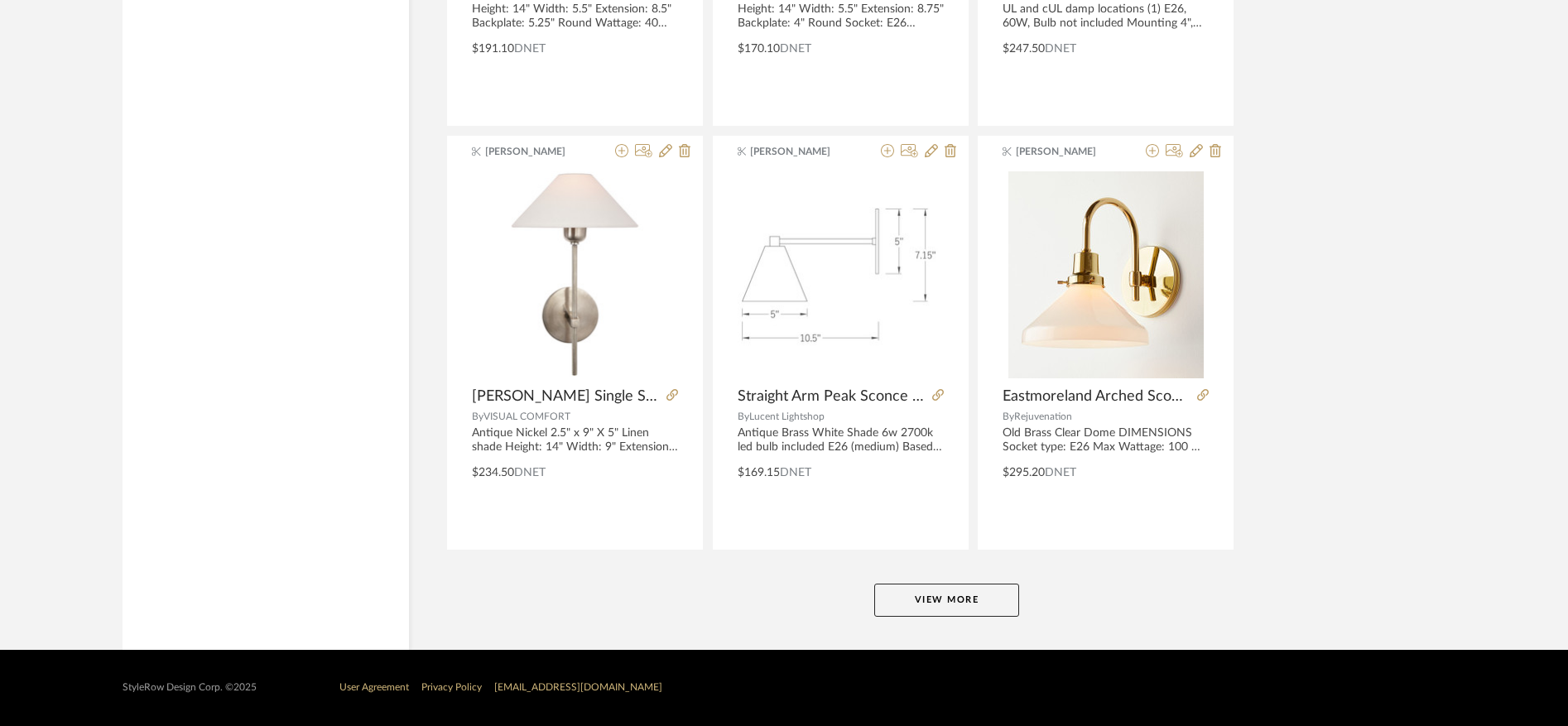
click at [924, 610] on button "View More" at bounding box center [946, 600] width 145 height 33
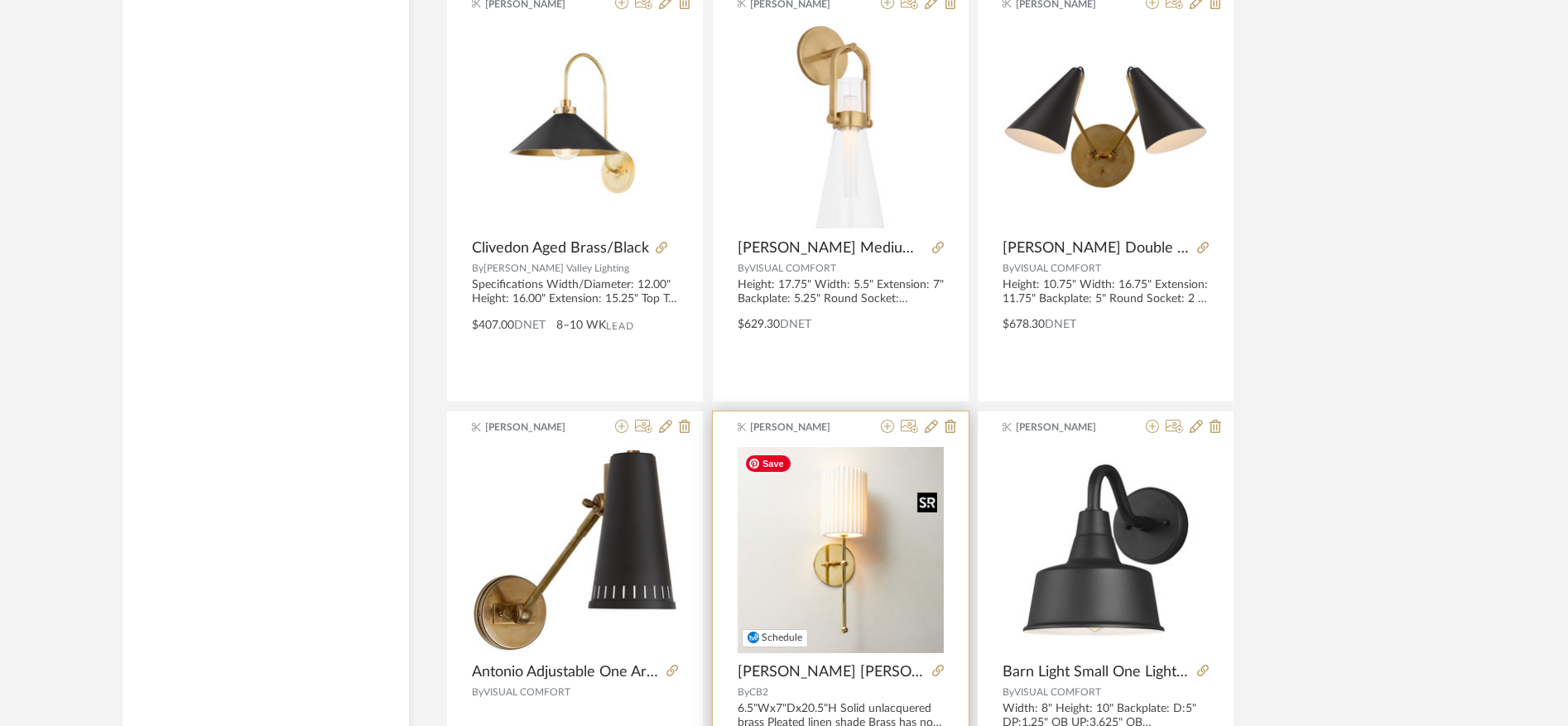
scroll to position [25270, 0]
